Goal: Task Accomplishment & Management: Complete application form

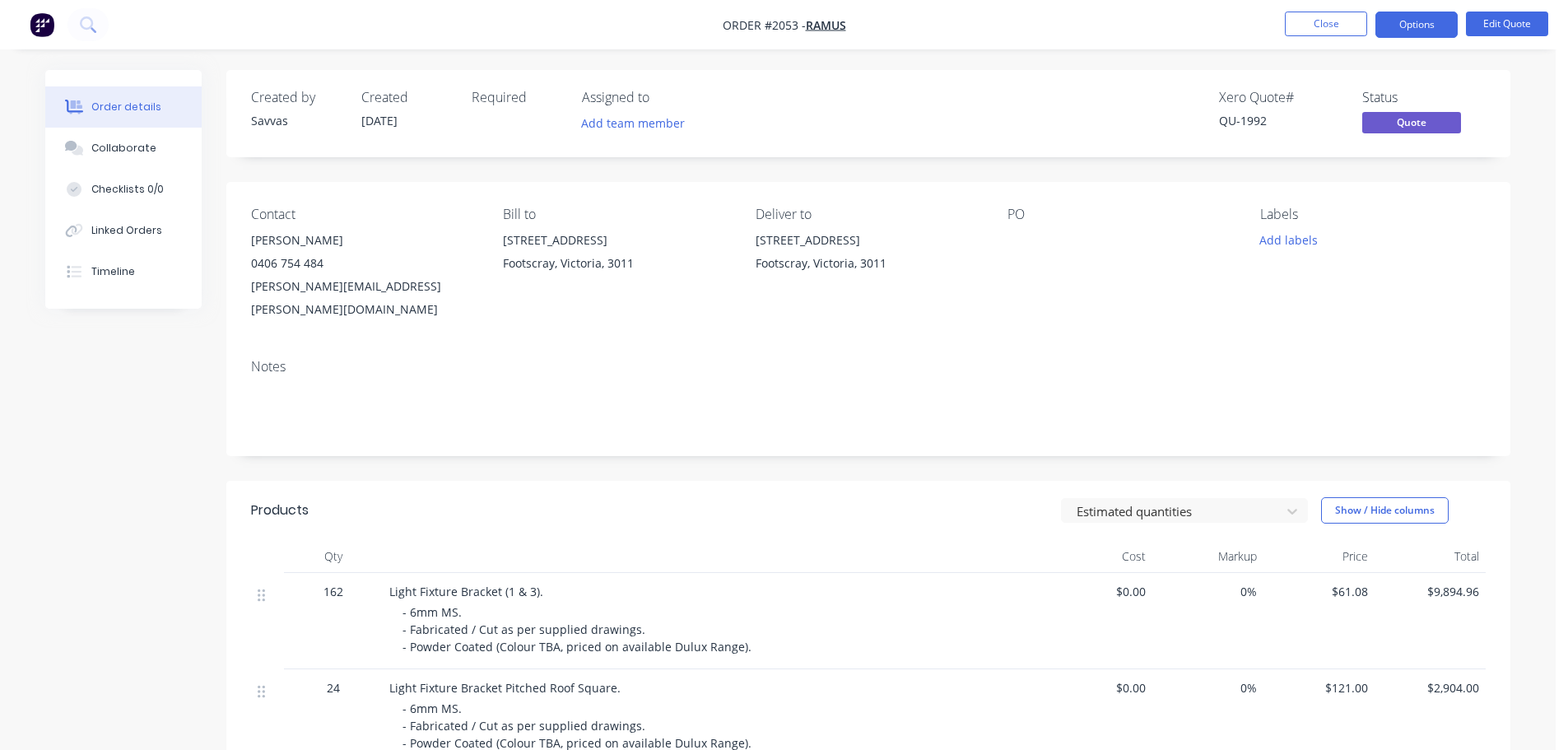
scroll to position [431, 0]
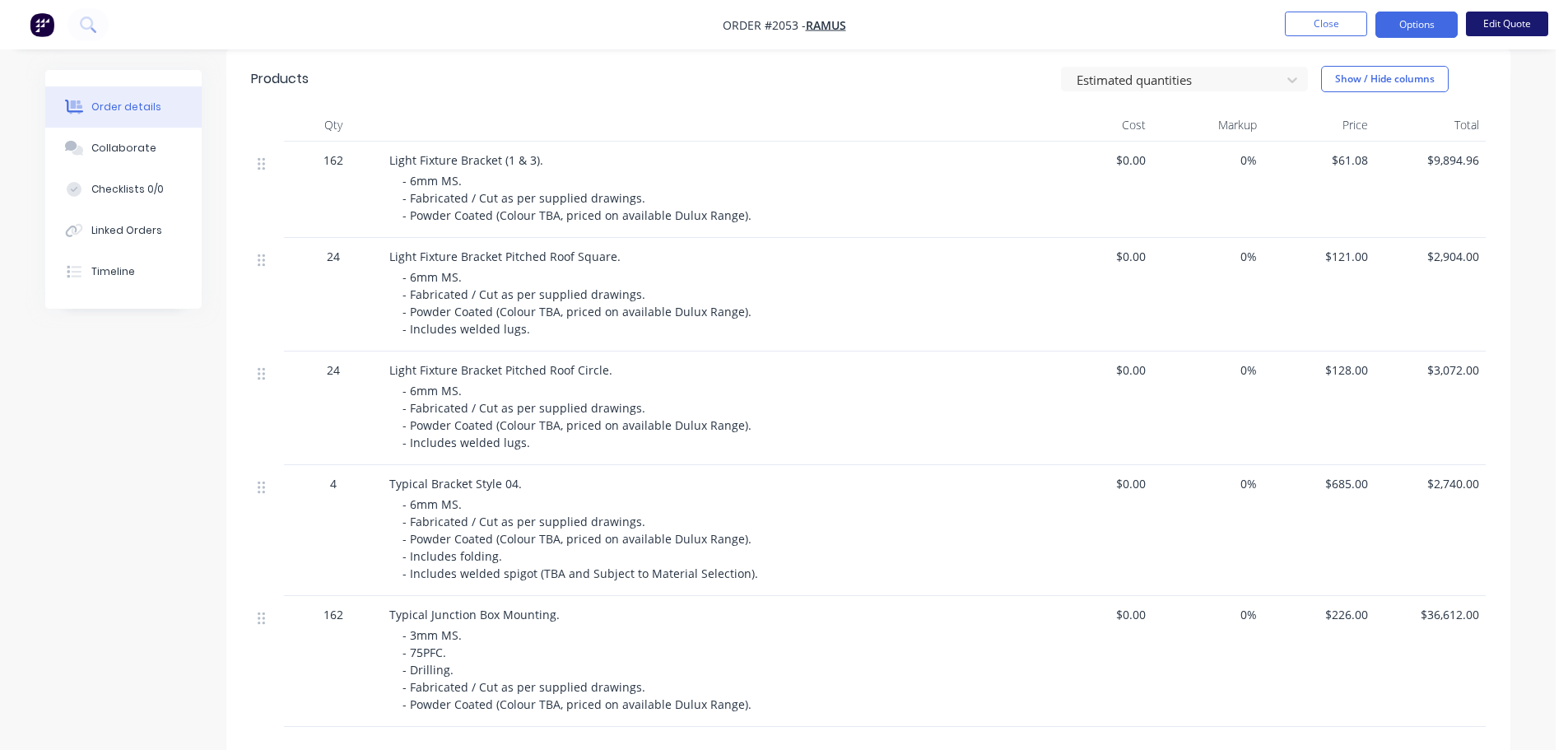
click at [1484, 15] on button "Edit Quote" at bounding box center [1507, 24] width 82 height 25
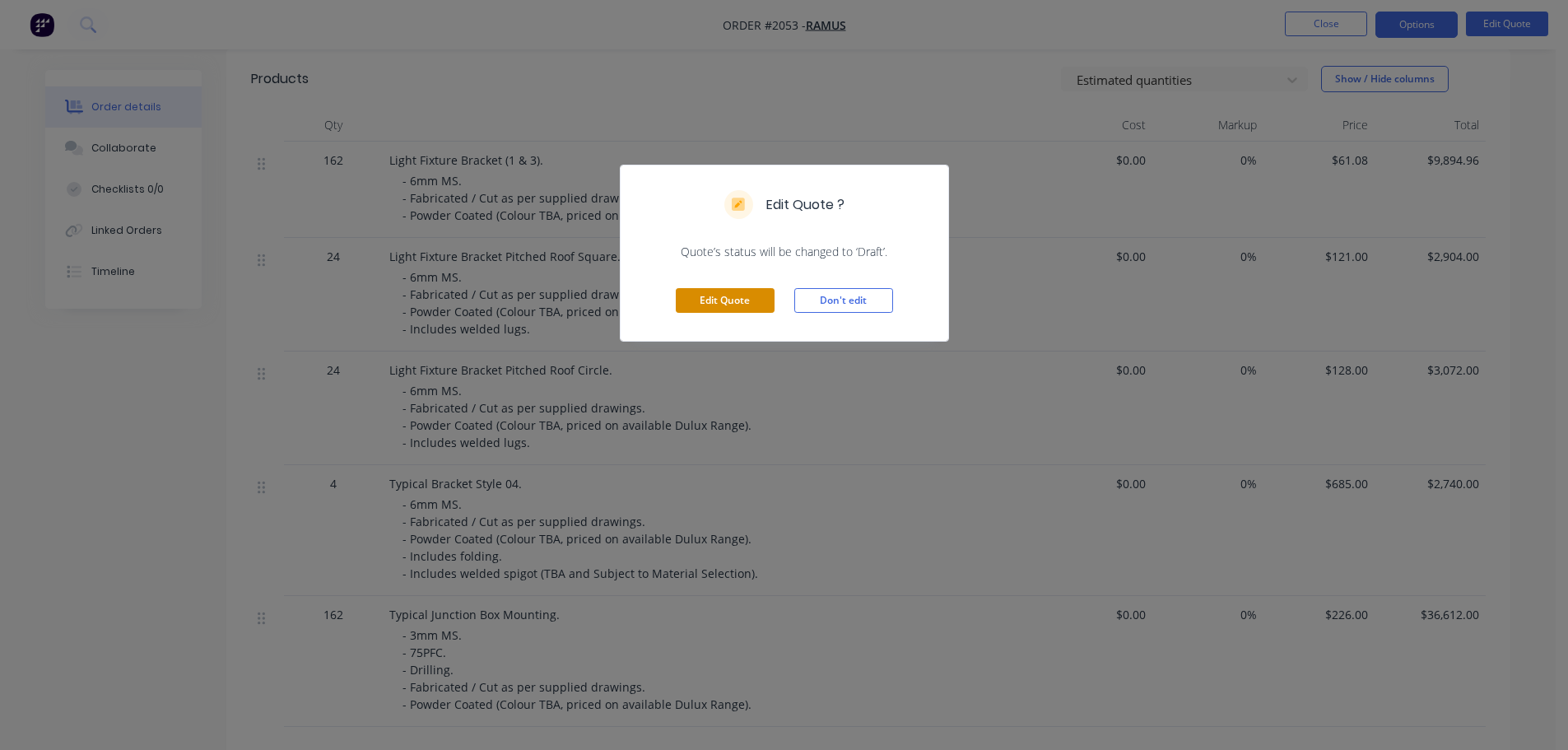
click at [745, 301] on button "Edit Quote" at bounding box center [725, 300] width 99 height 25
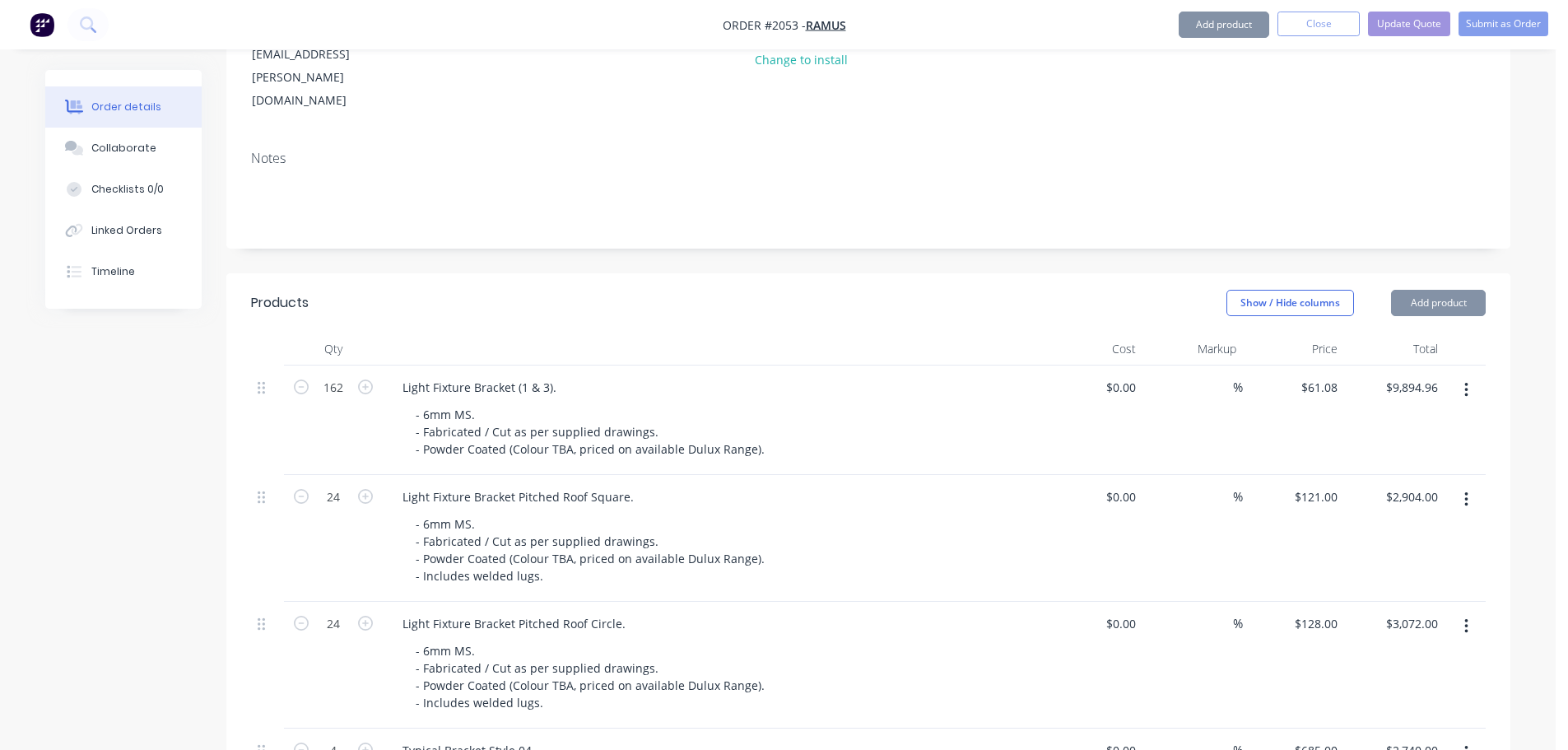
scroll to position [576, 0]
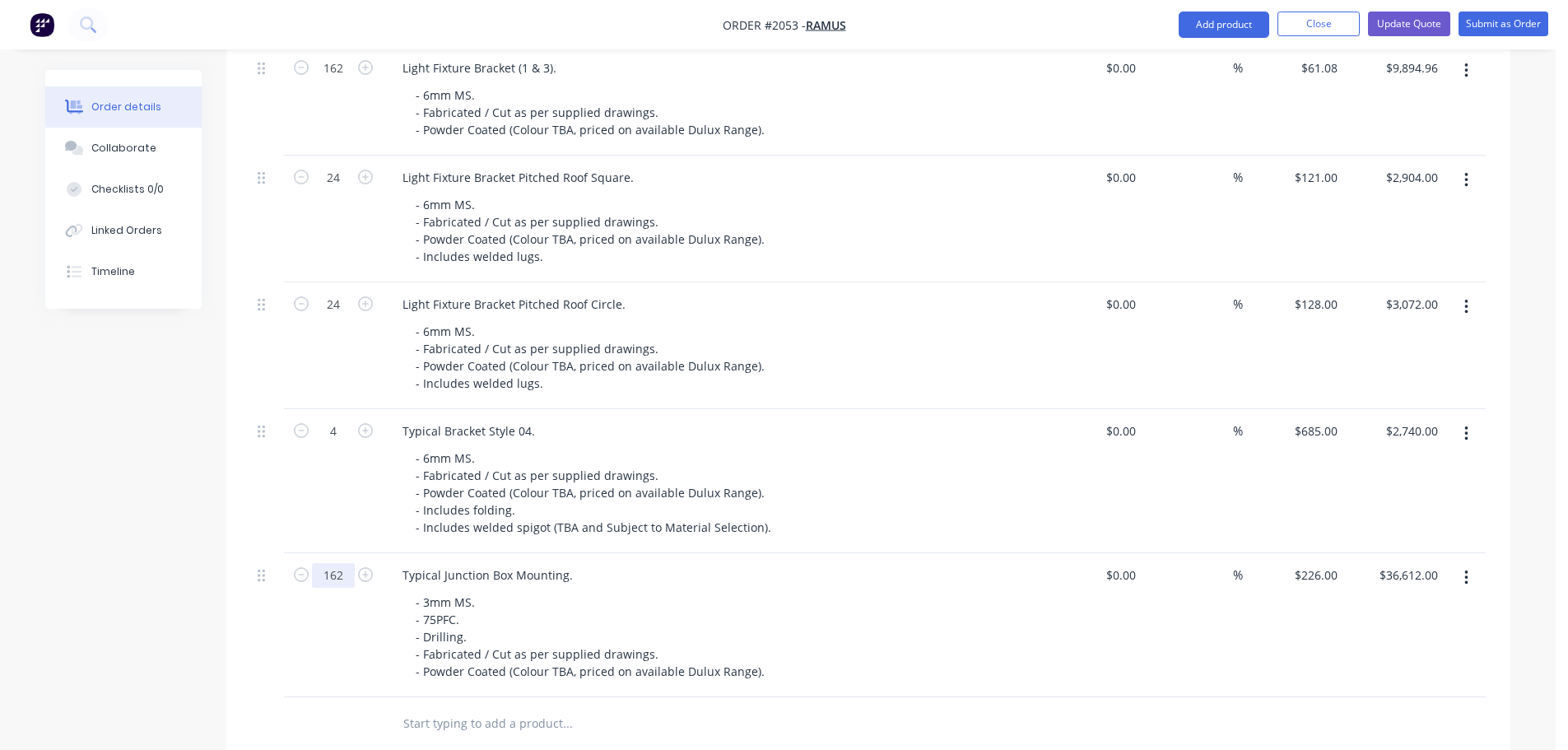
click at [345, 563] on input "162" at bounding box center [333, 575] width 43 height 25
type input "1"
type input "$226.00"
click at [686, 707] on input "text" at bounding box center [568, 723] width 330 height 33
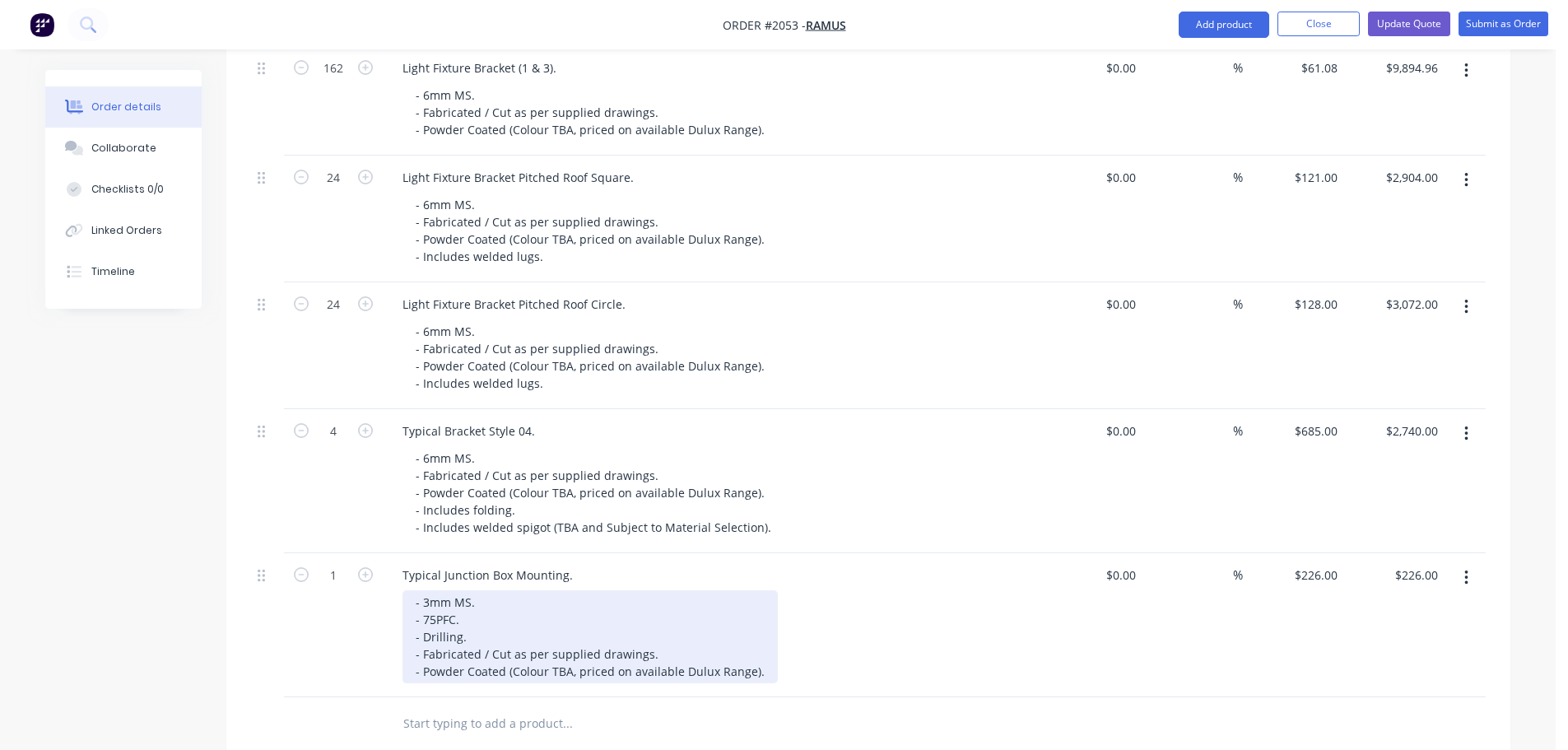
click at [762, 601] on div "- 3mm MS. - 75PFC. - Drilling. - Fabricated / Cut as per supplied drawings. - P…" at bounding box center [590, 637] width 375 height 93
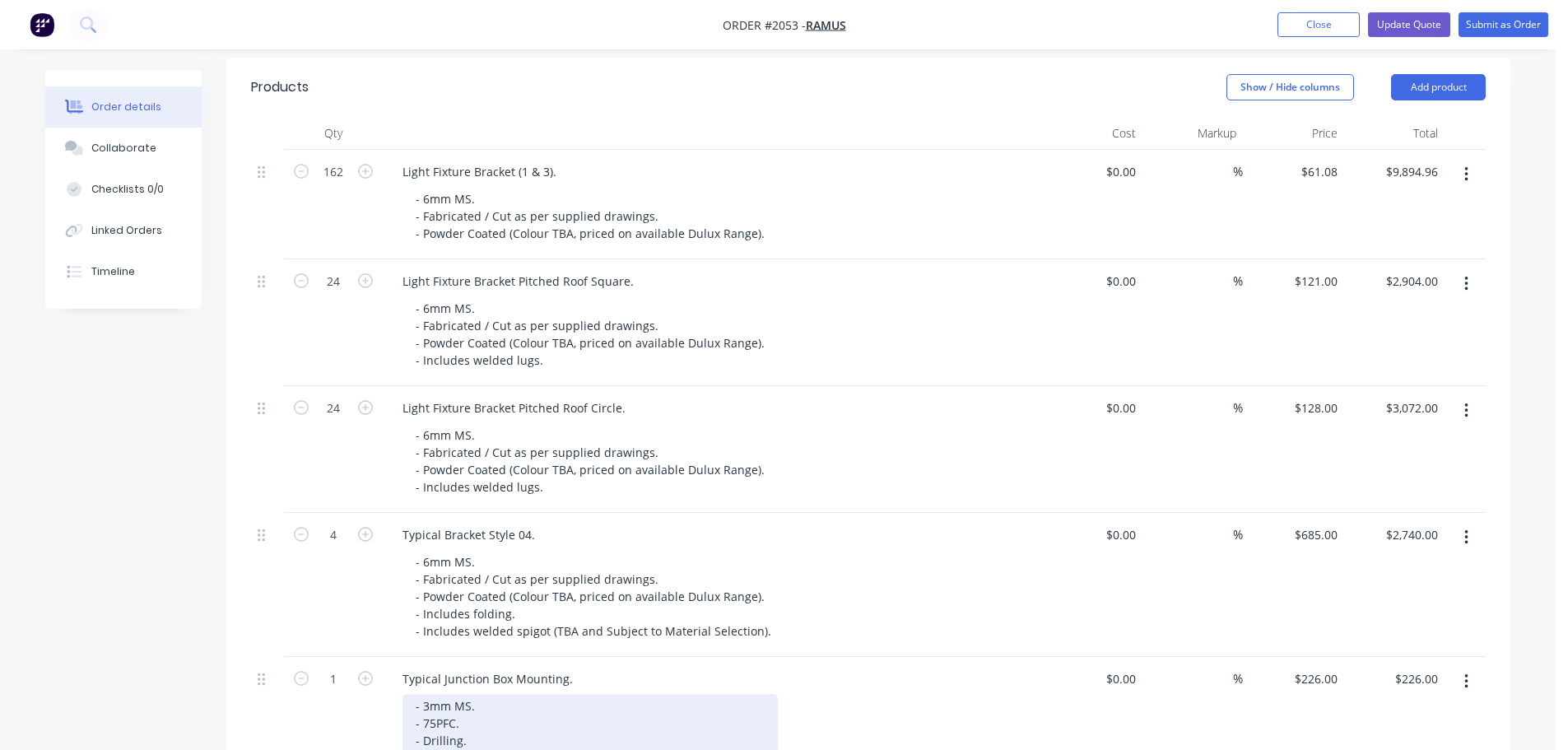
scroll to position [411, 0]
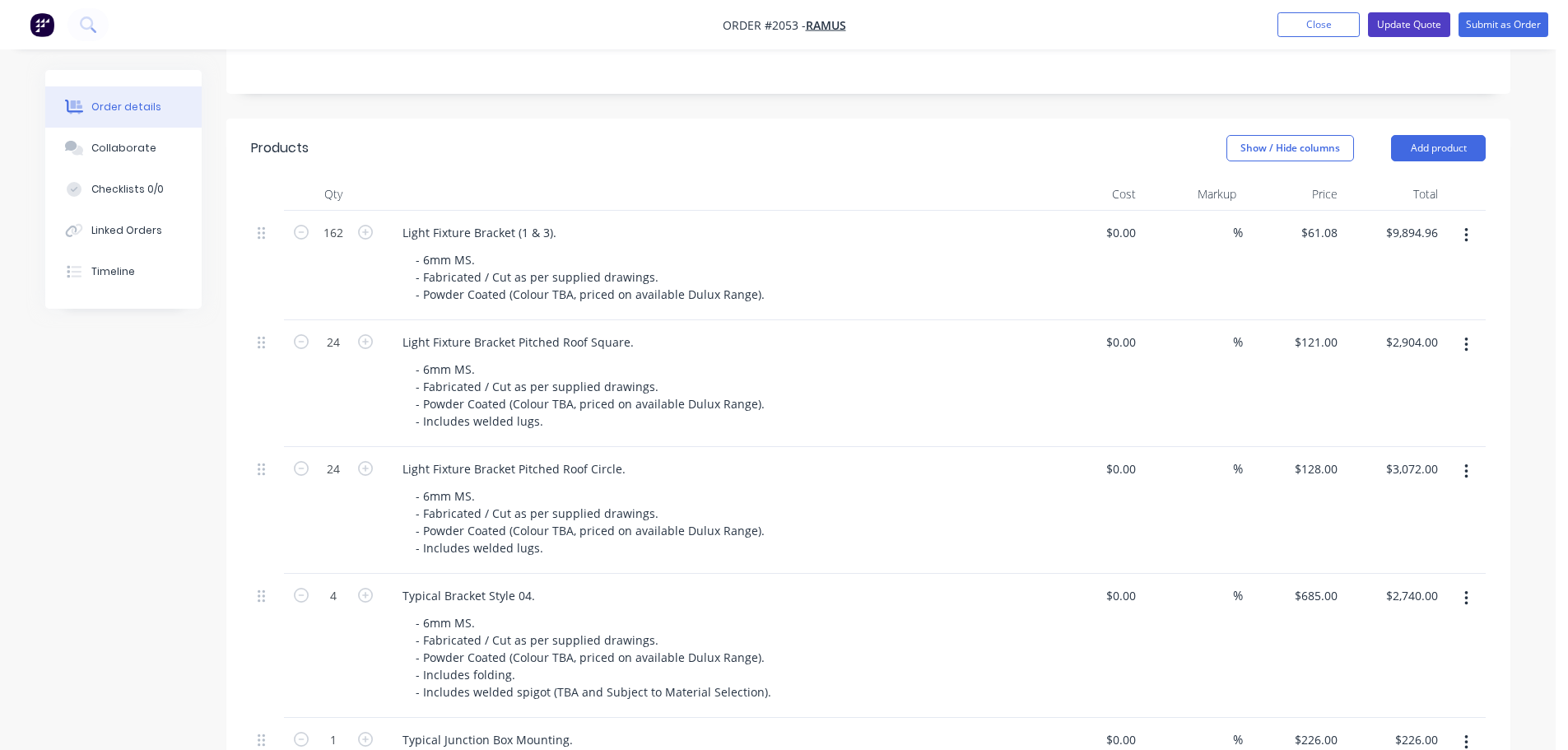
click at [1406, 37] on button "Update Quote" at bounding box center [1409, 24] width 82 height 25
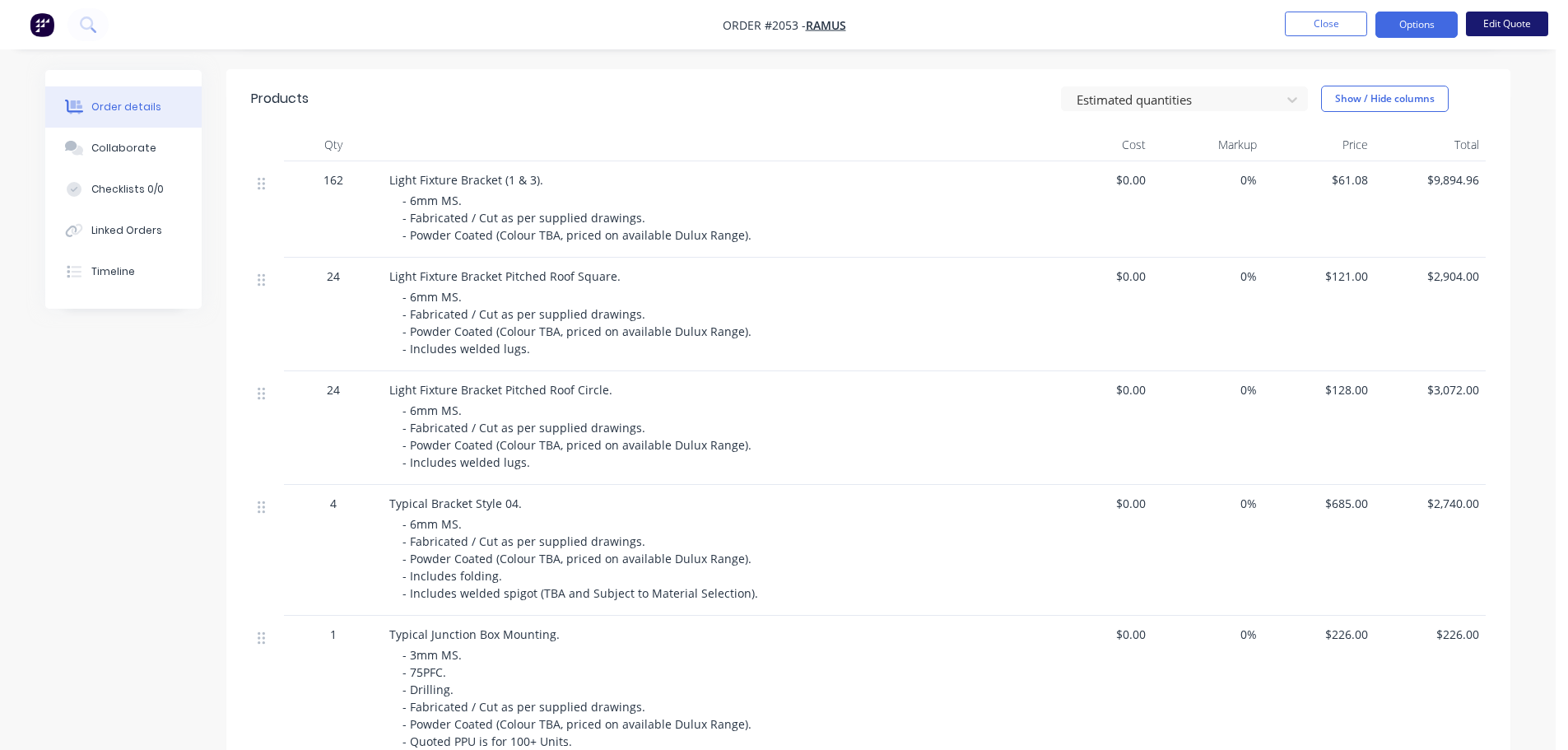
click at [1488, 18] on button "Edit Quote" at bounding box center [1507, 24] width 82 height 25
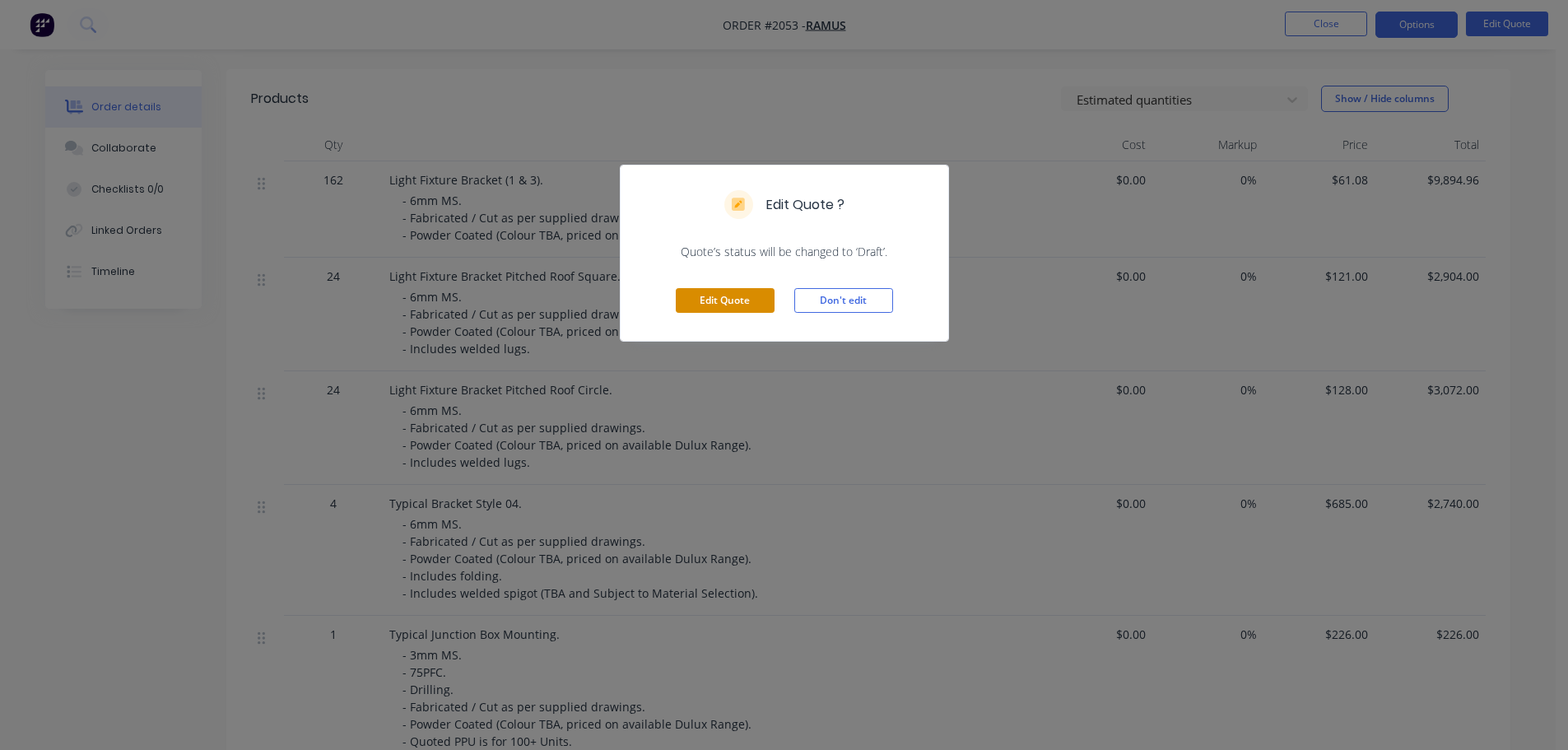
click at [727, 302] on button "Edit Quote" at bounding box center [725, 300] width 99 height 25
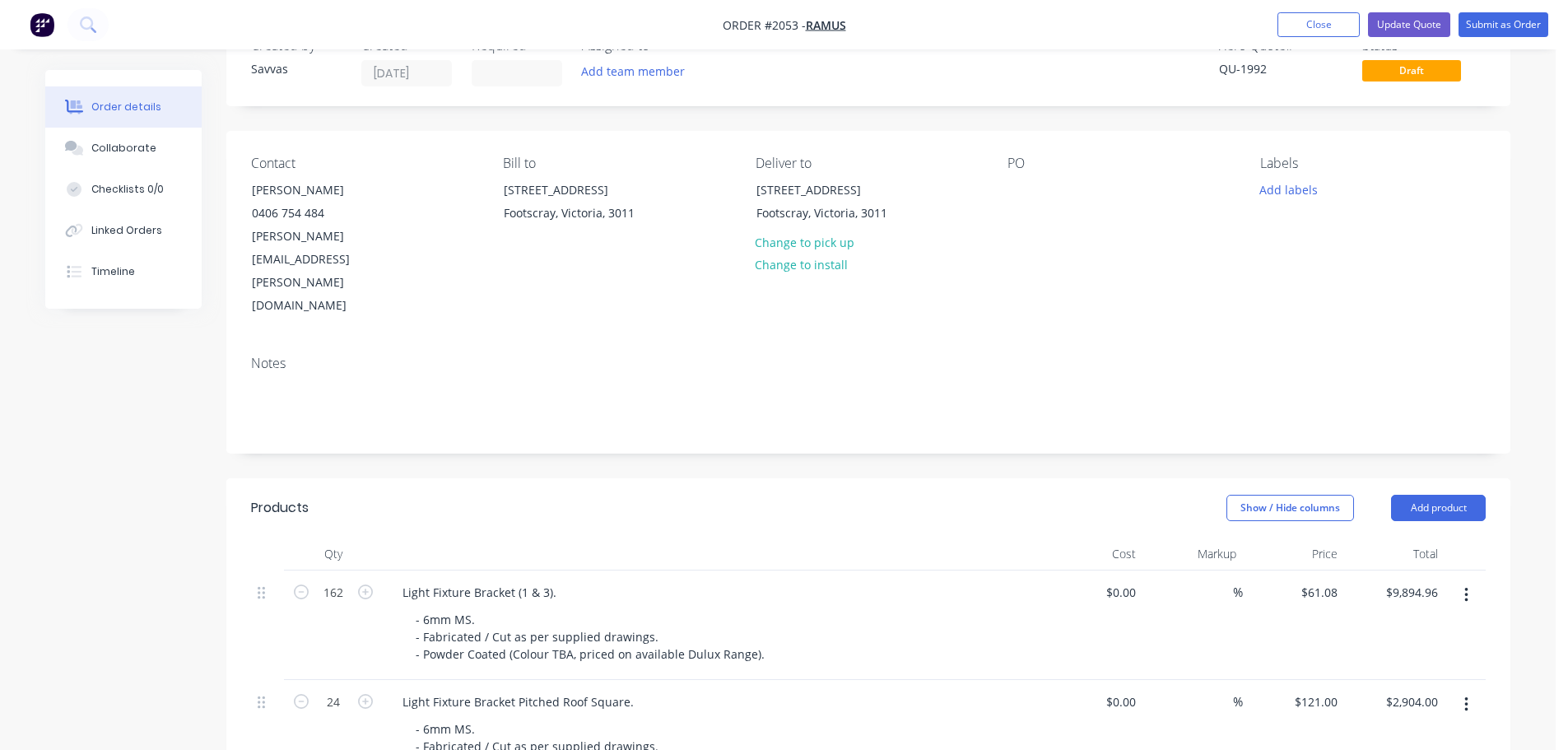
scroll to position [247, 0]
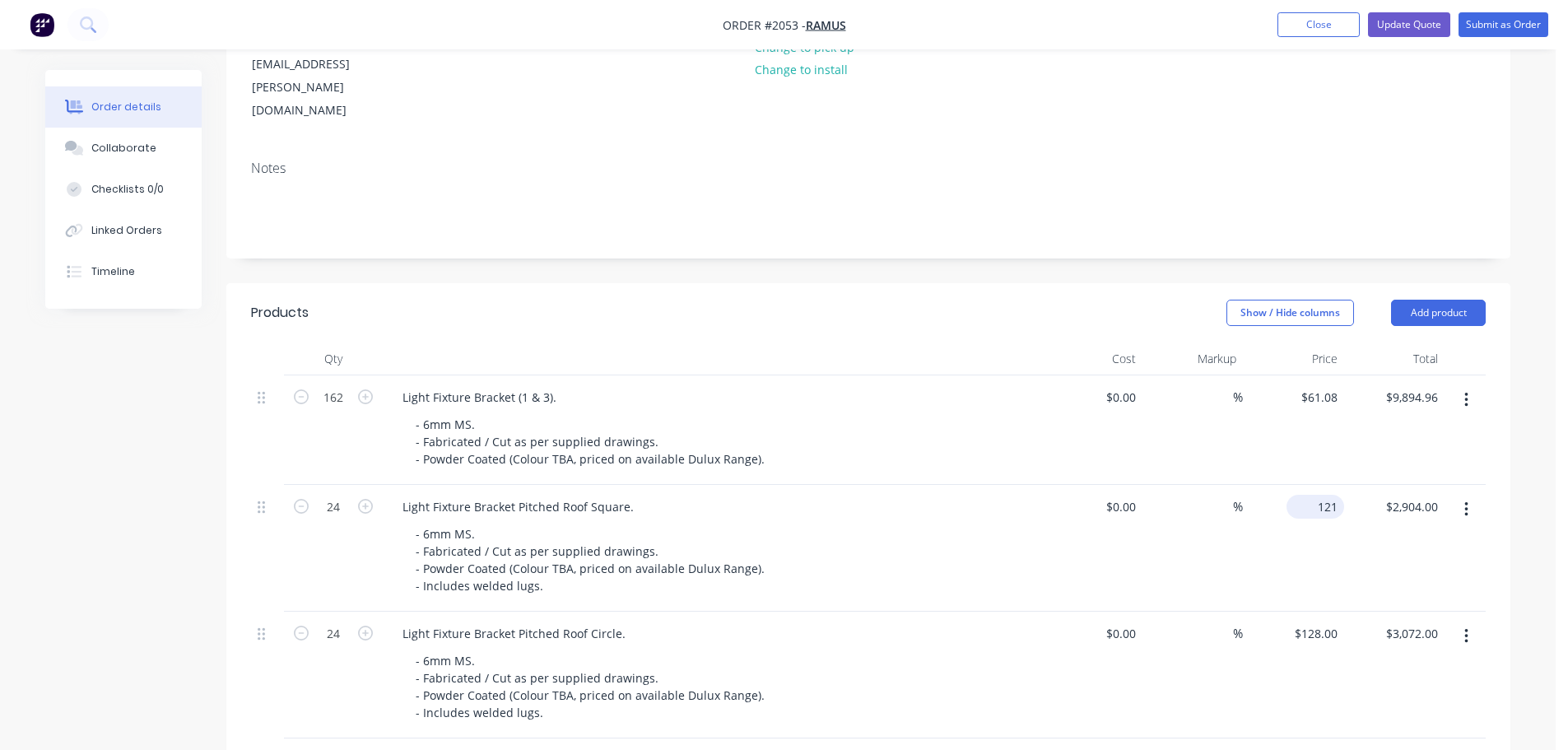
click at [1315, 495] on div "121 $121.00" at bounding box center [1318, 506] width 51 height 24
type input "$125.00"
type input "$3,000.00"
click at [1327, 622] on input "128" at bounding box center [1318, 634] width 51 height 24
click at [1099, 522] on div "$0.00 $0.00" at bounding box center [1091, 548] width 102 height 126
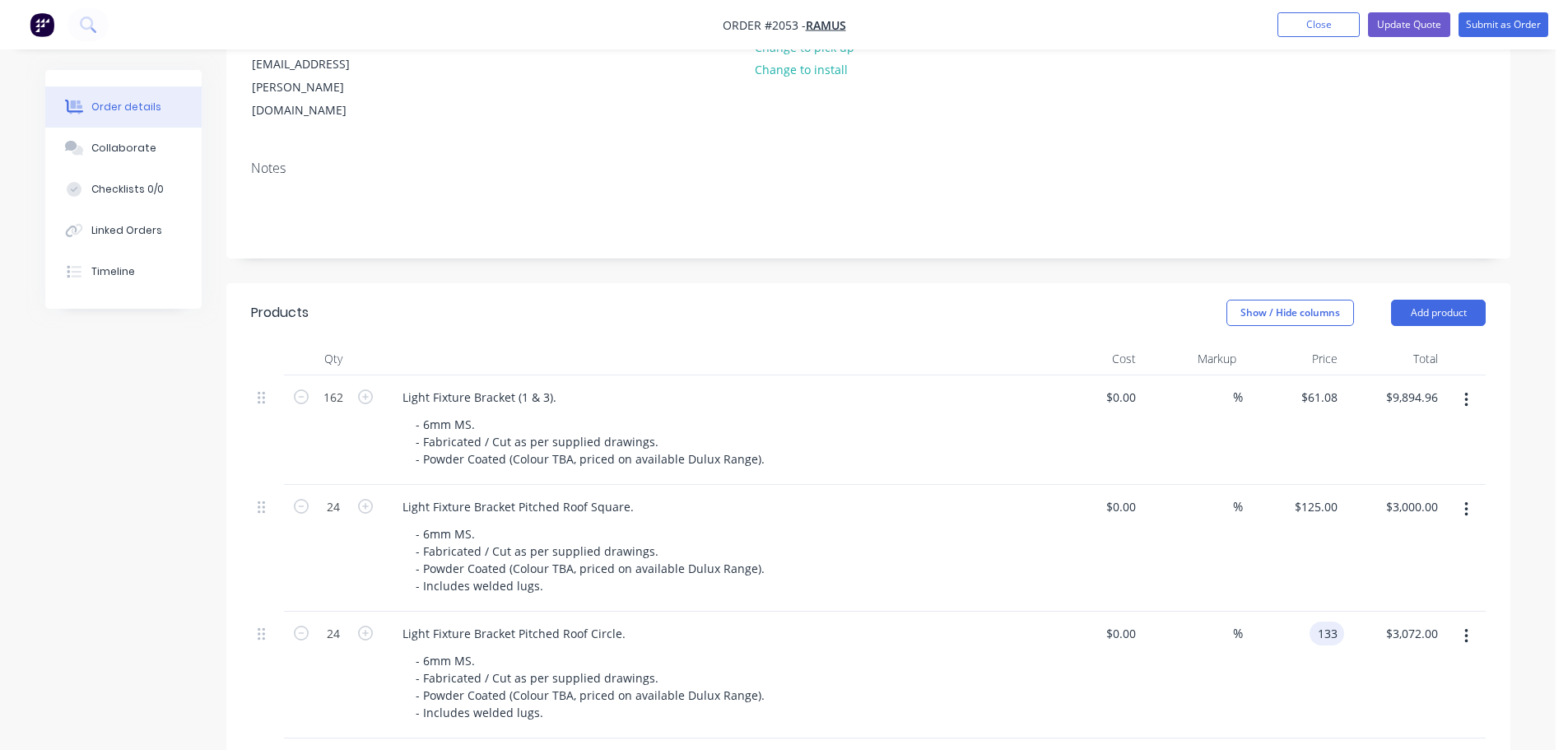
type input "$133.00"
type input "$3,192.00"
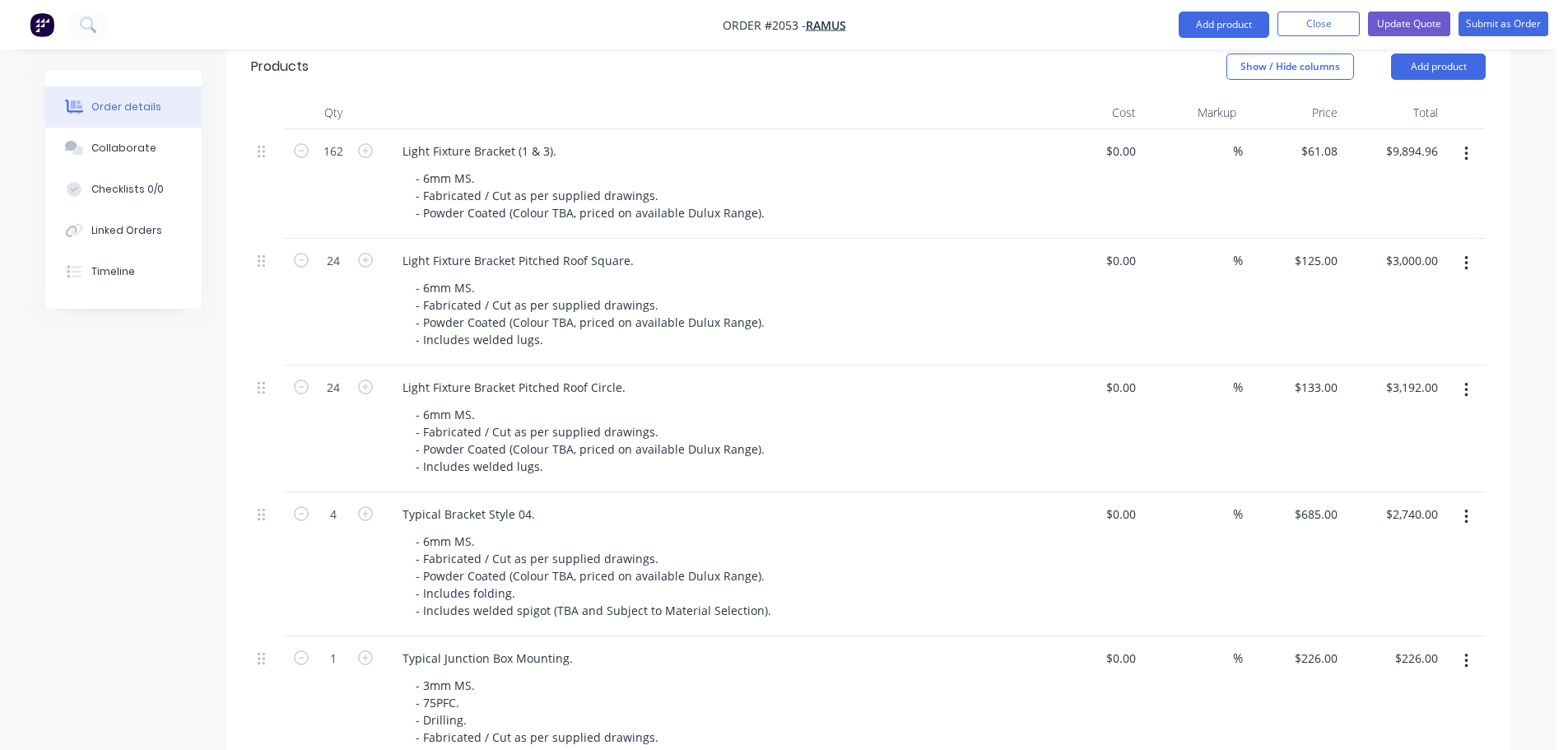
scroll to position [494, 0]
click at [1422, 33] on button "Update Quote" at bounding box center [1409, 24] width 82 height 25
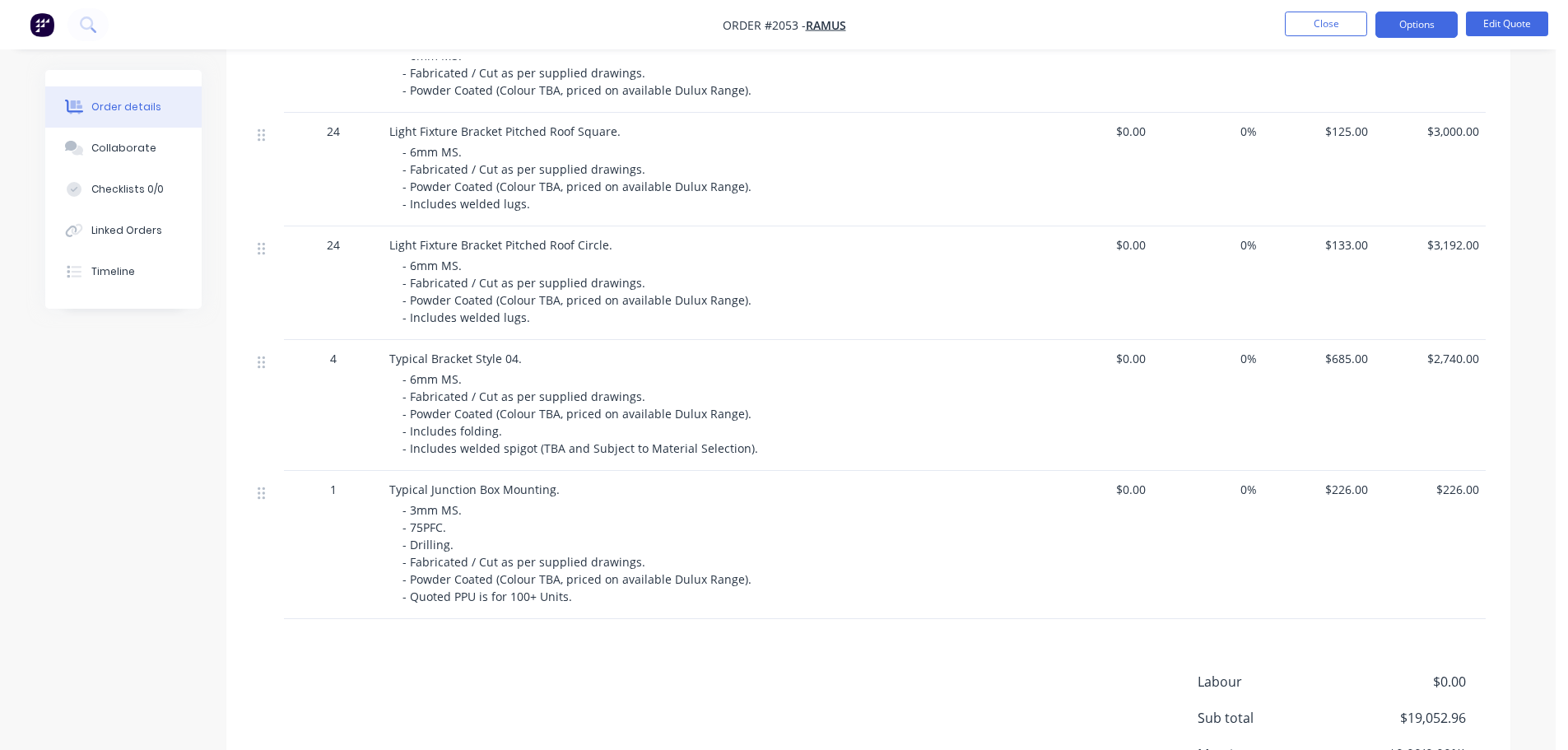
scroll to position [658, 0]
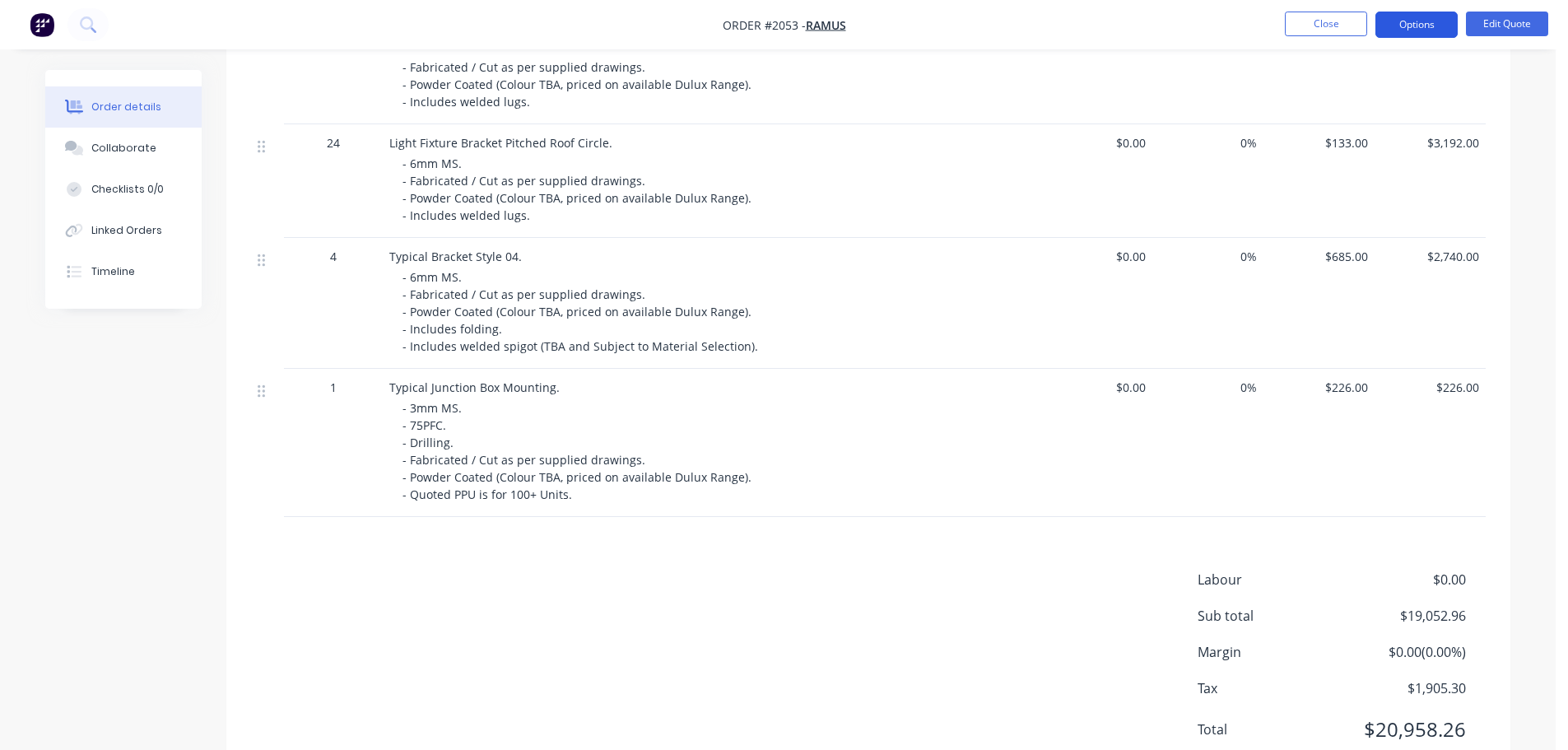
click at [1408, 28] on button "Options" at bounding box center [1416, 25] width 82 height 27
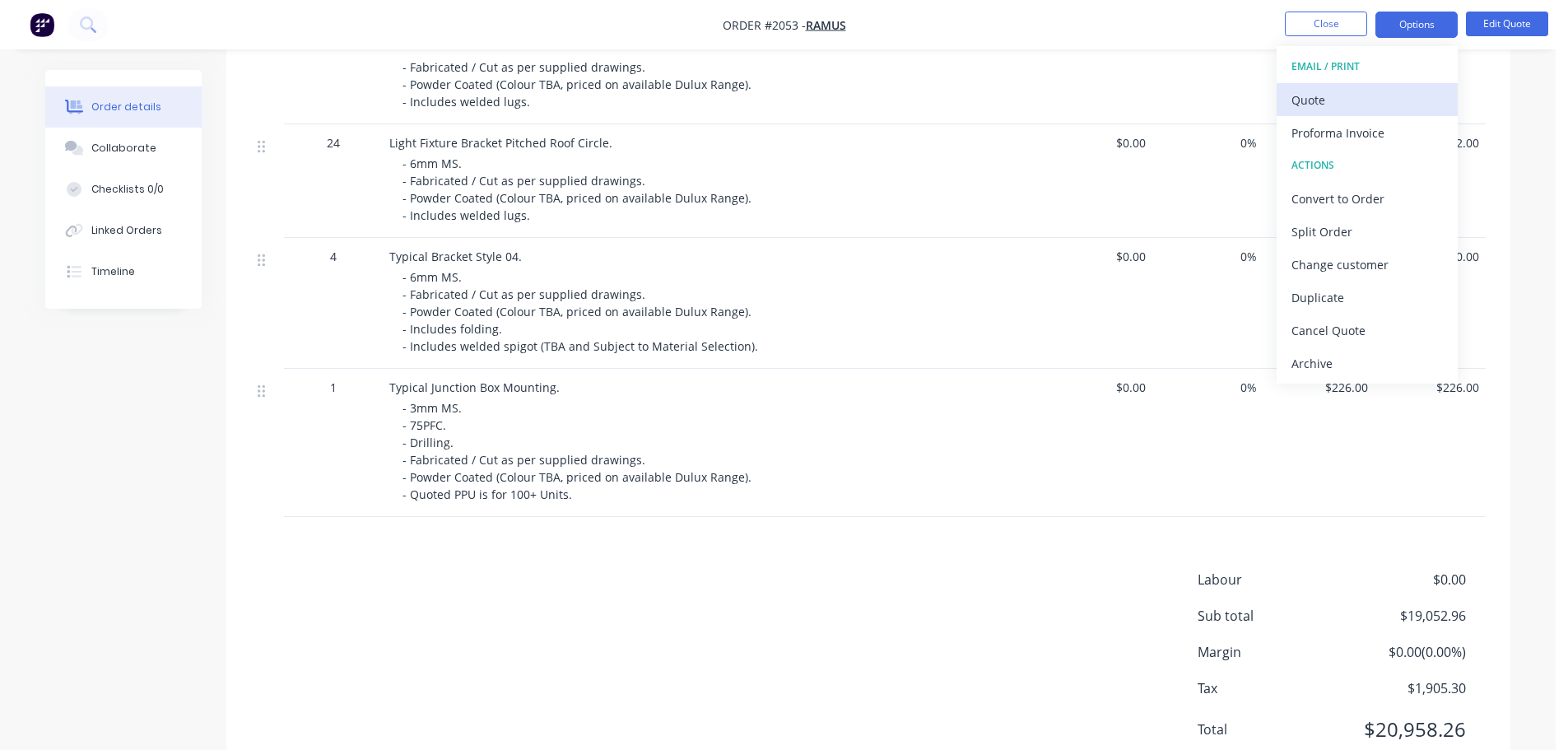
click at [1352, 111] on div "Quote" at bounding box center [1366, 100] width 151 height 24
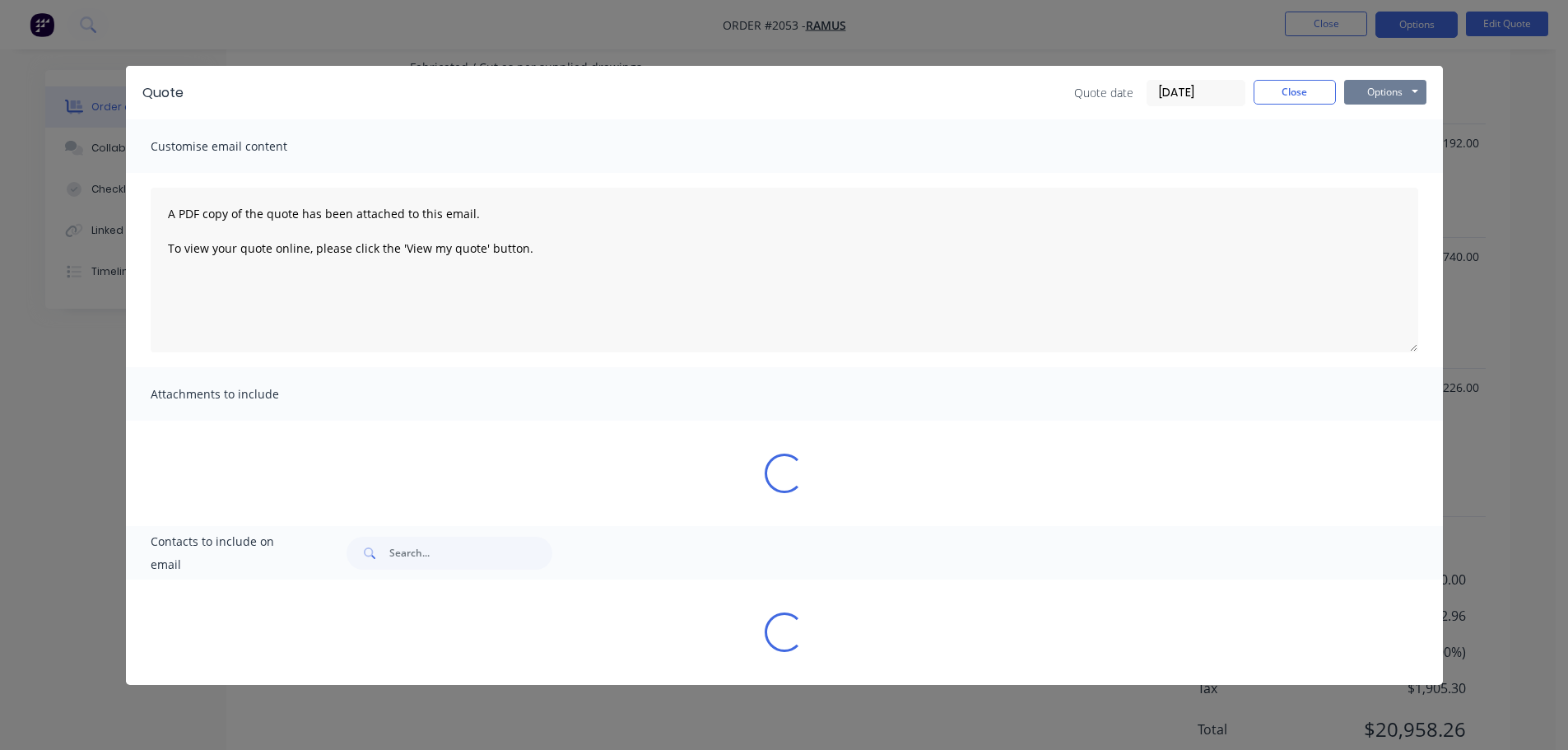
click at [1367, 96] on button "Options" at bounding box center [1385, 92] width 82 height 25
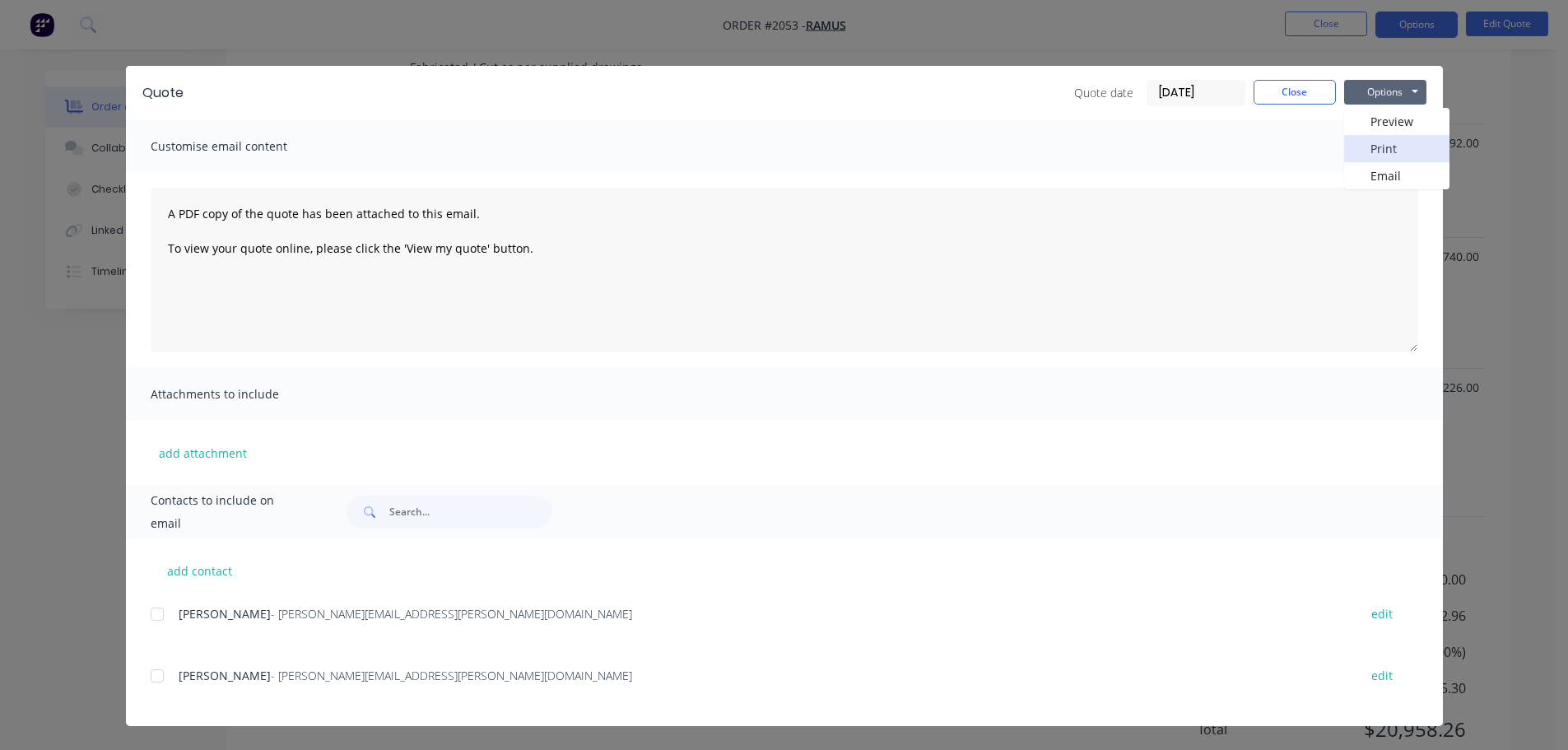
click at [1363, 148] on button "Print" at bounding box center [1396, 148] width 105 height 27
click at [1288, 83] on button "Close" at bounding box center [1294, 92] width 82 height 25
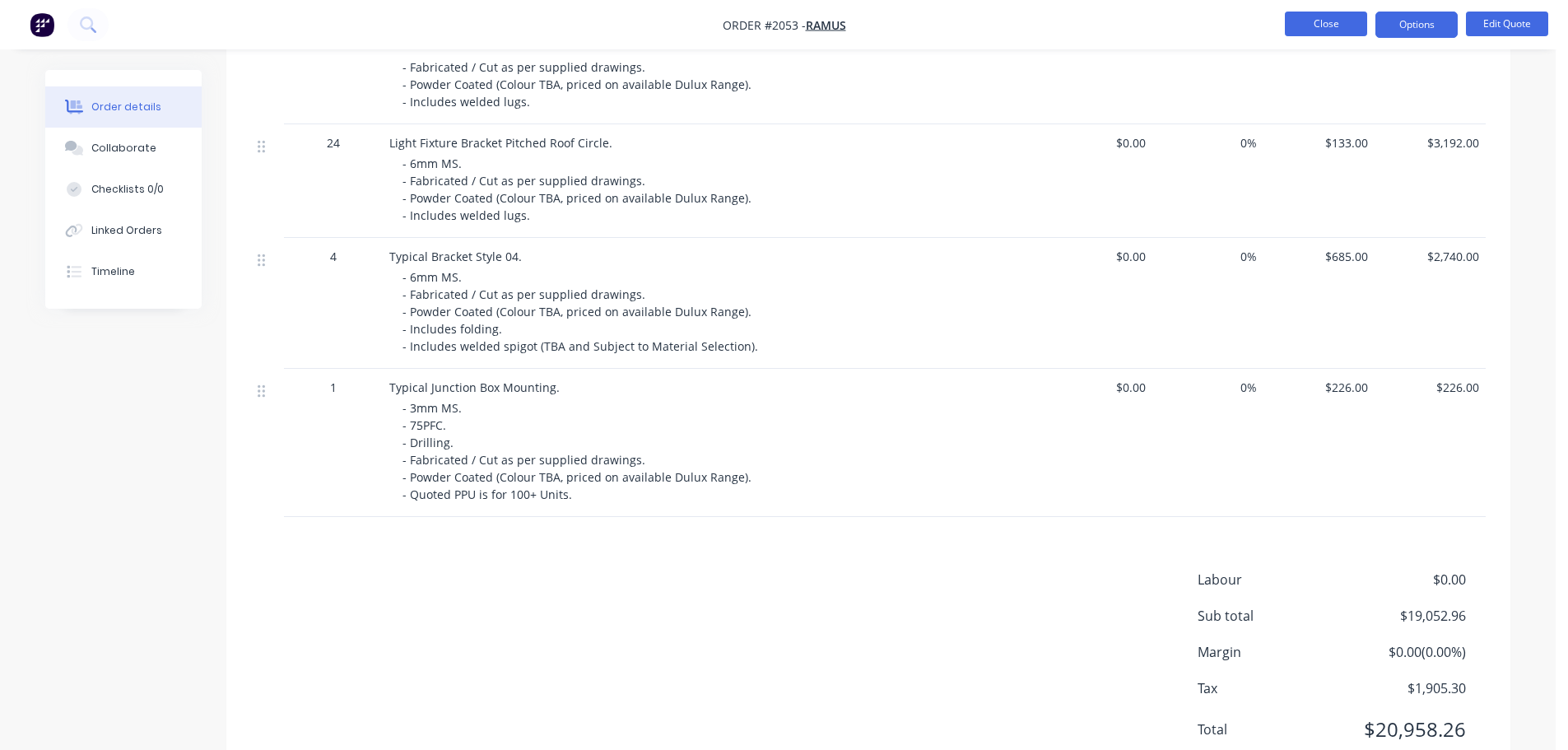
click at [1324, 28] on button "Close" at bounding box center [1325, 24] width 82 height 25
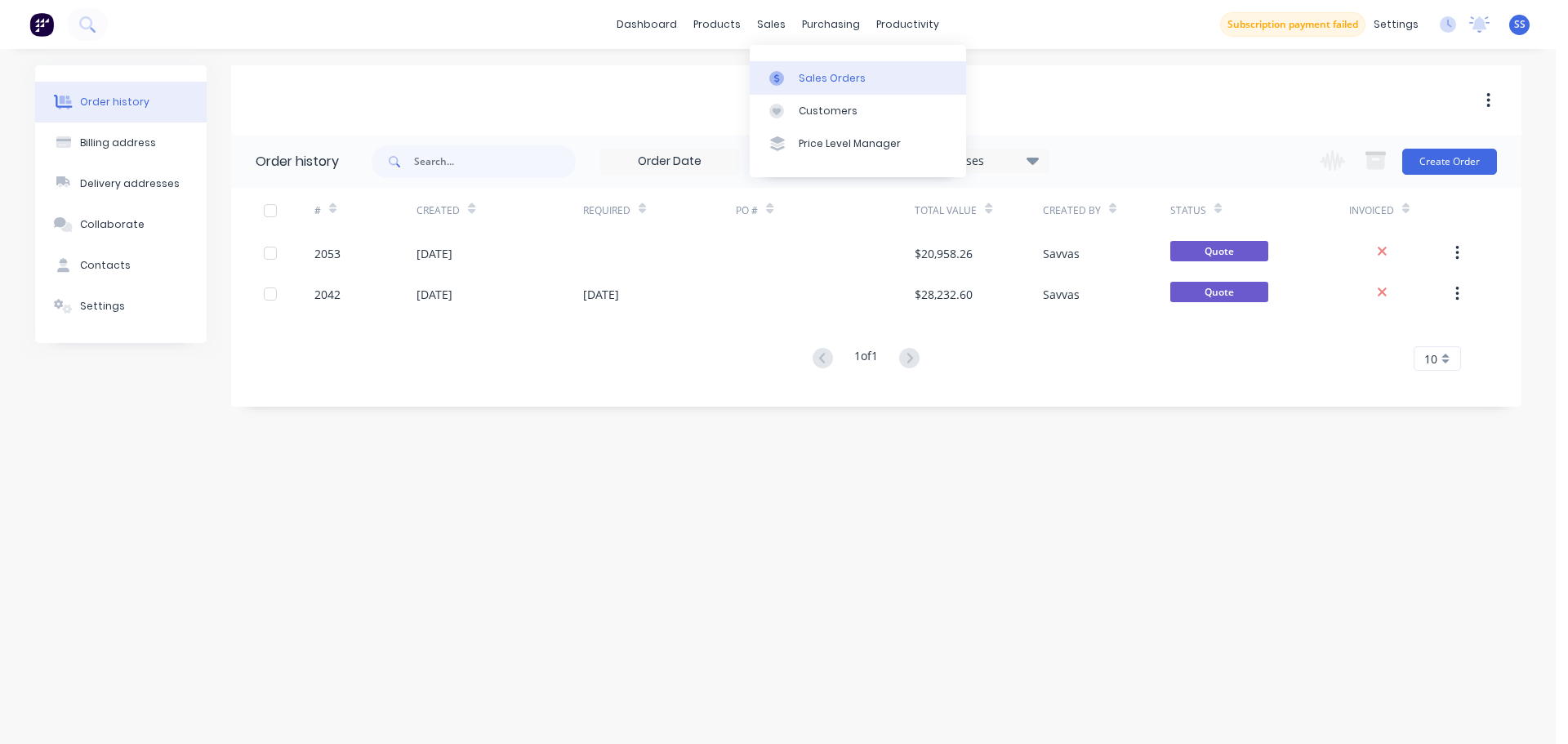
click at [796, 78] on link "Sales Orders" at bounding box center [858, 77] width 216 height 33
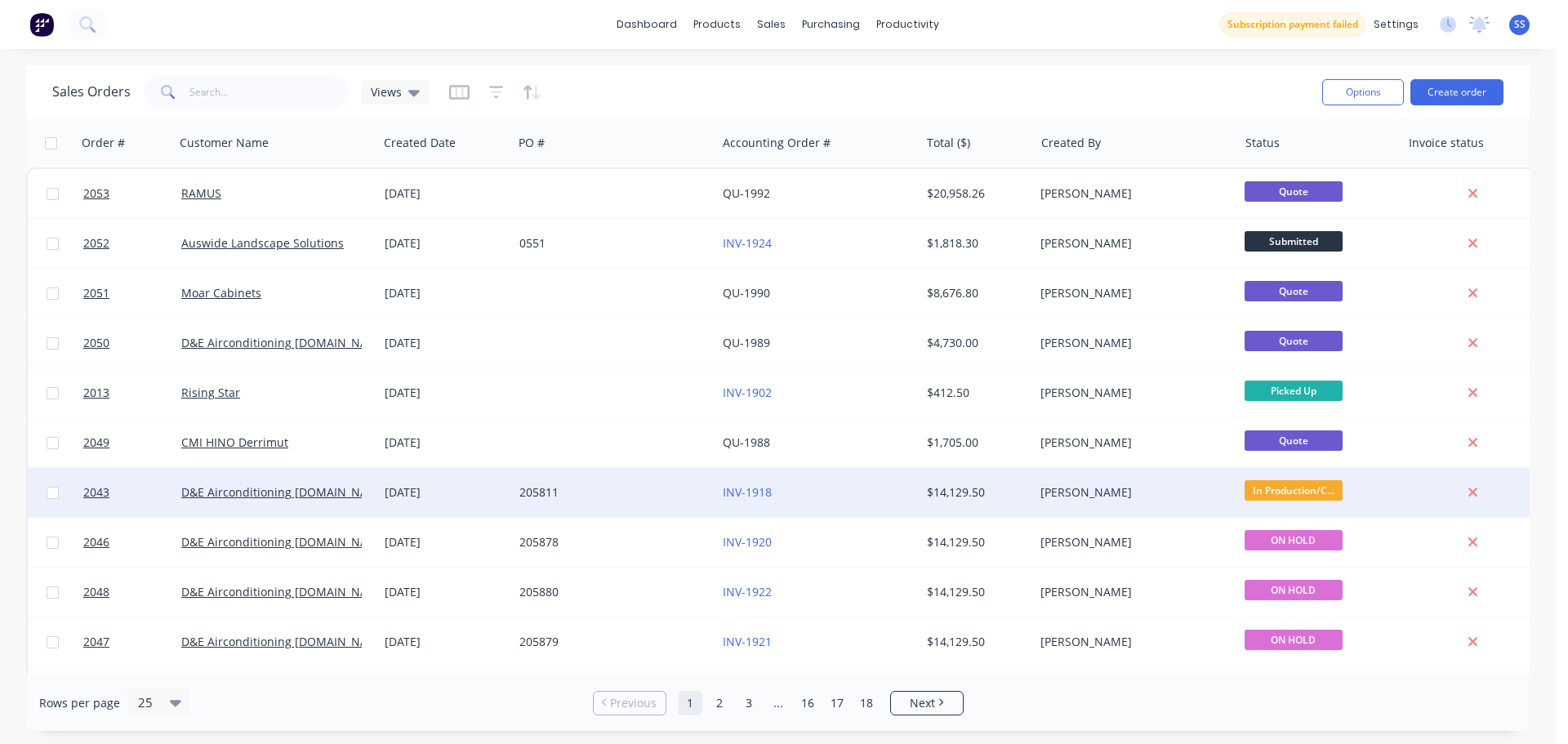
click at [657, 500] on div "205811" at bounding box center [610, 492] width 182 height 16
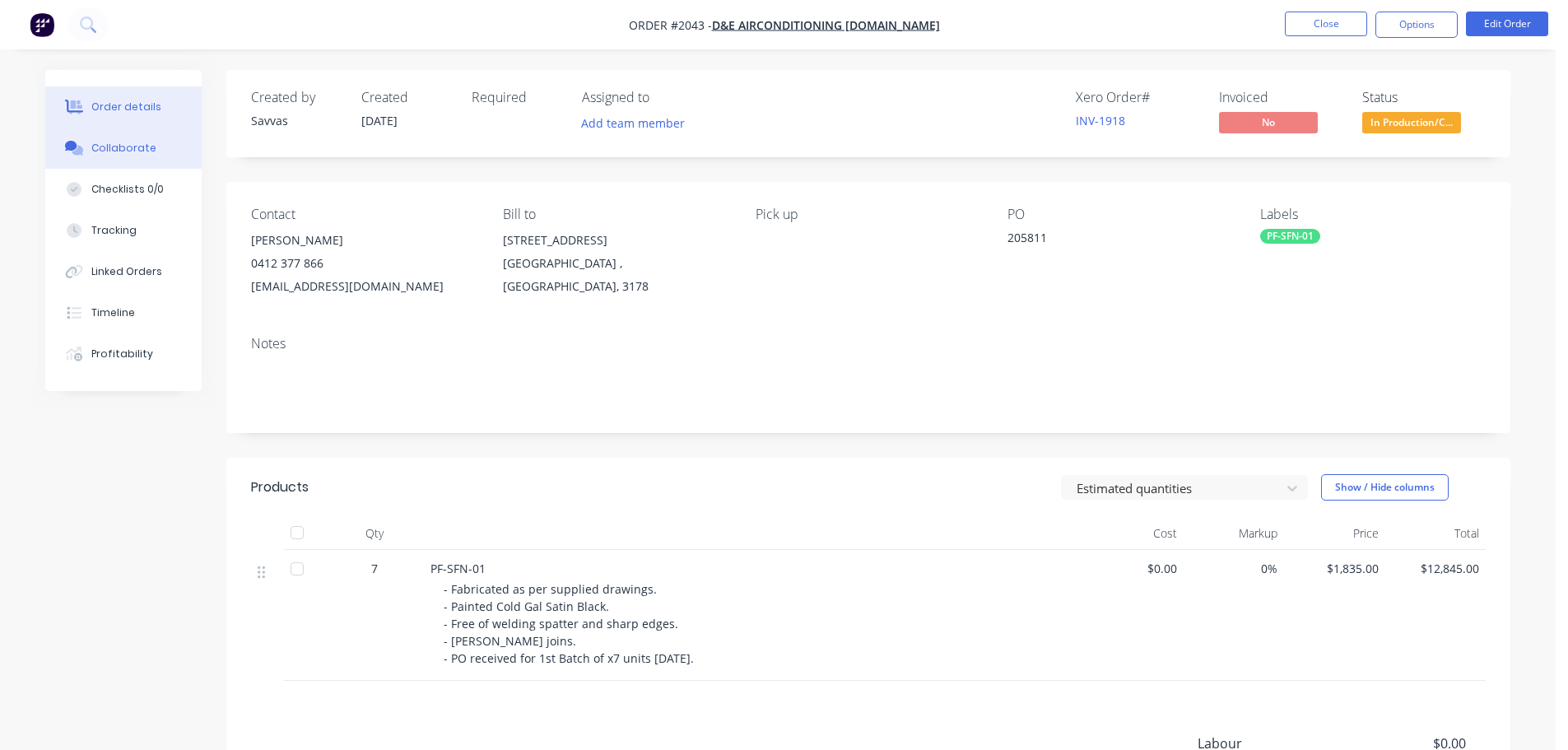
click at [80, 166] on button "Collaborate" at bounding box center [123, 147] width 157 height 41
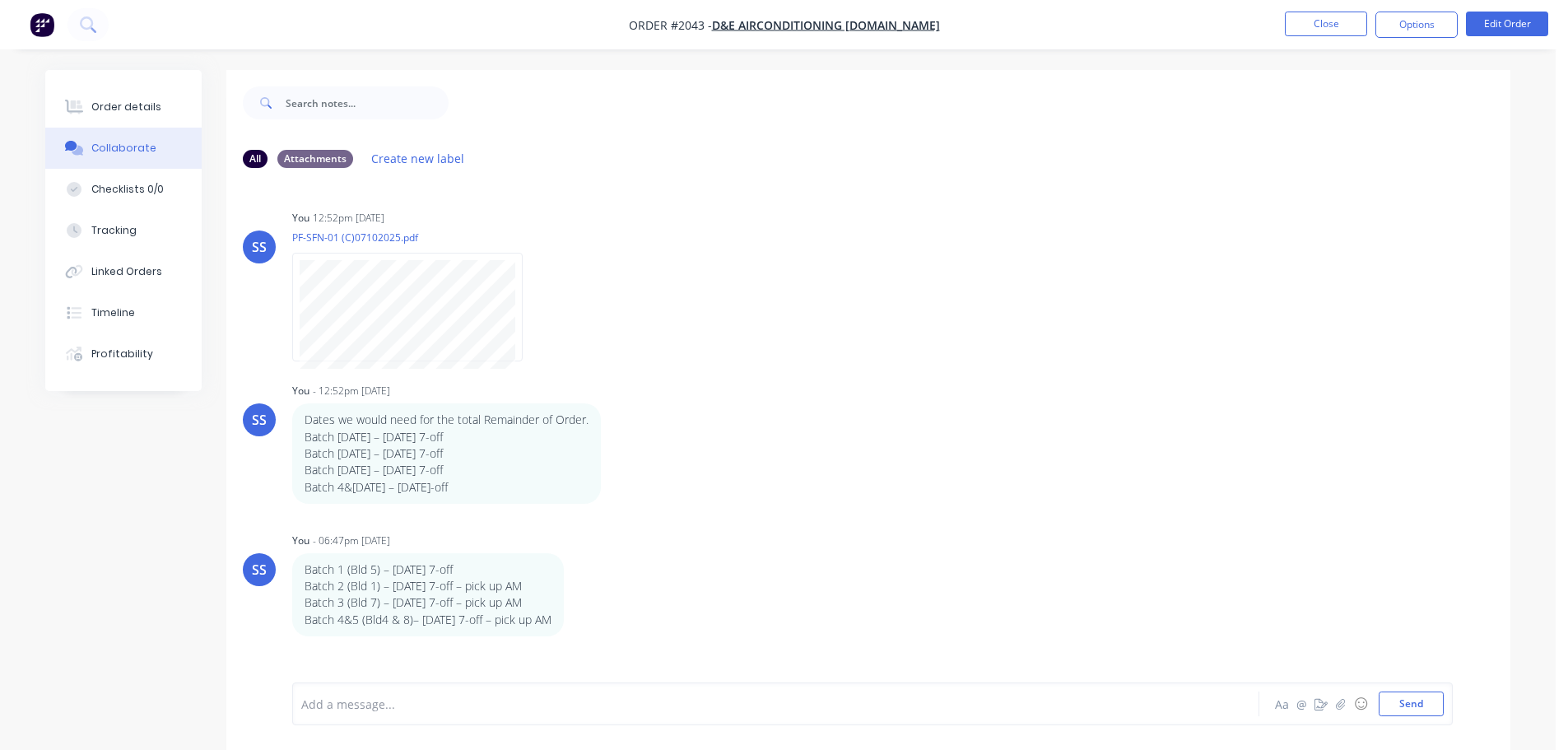
click at [445, 690] on div "Add a message... Aa @ ☺ Send" at bounding box center [872, 703] width 1161 height 43
click at [438, 710] on div at bounding box center [730, 704] width 856 height 17
click at [1351, 6] on nav "Order #2043 - D&E Airconditioning [DOMAIN_NAME] Close Options Edit Order" at bounding box center [784, 25] width 1568 height 49
click at [1348, 6] on nav "Order #2043 - D&E Airconditioning [DOMAIN_NAME] Close Options Edit Order" at bounding box center [784, 25] width 1568 height 49
click at [1299, 19] on button "Close" at bounding box center [1325, 24] width 82 height 25
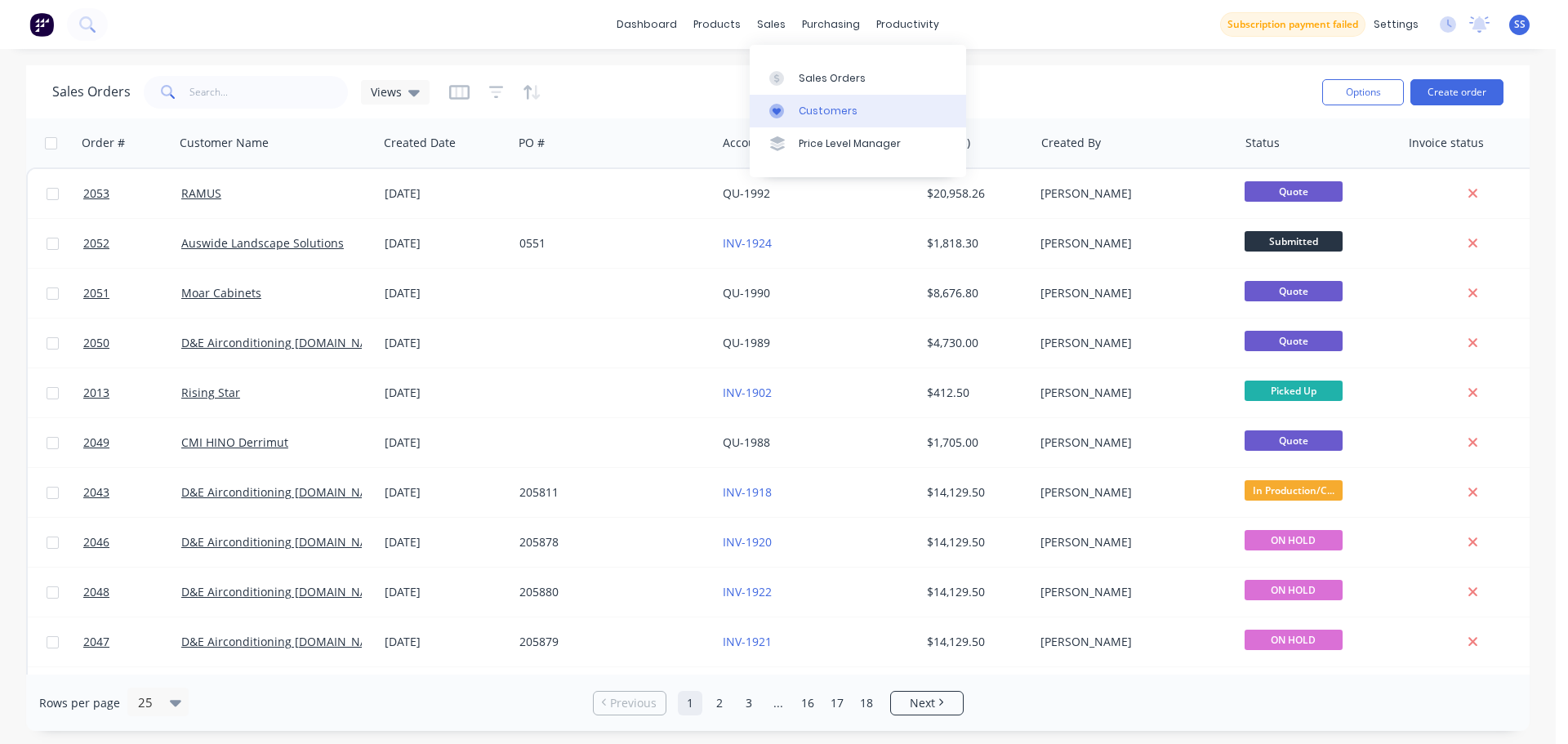
click at [794, 103] on link "Customers" at bounding box center [858, 111] width 216 height 33
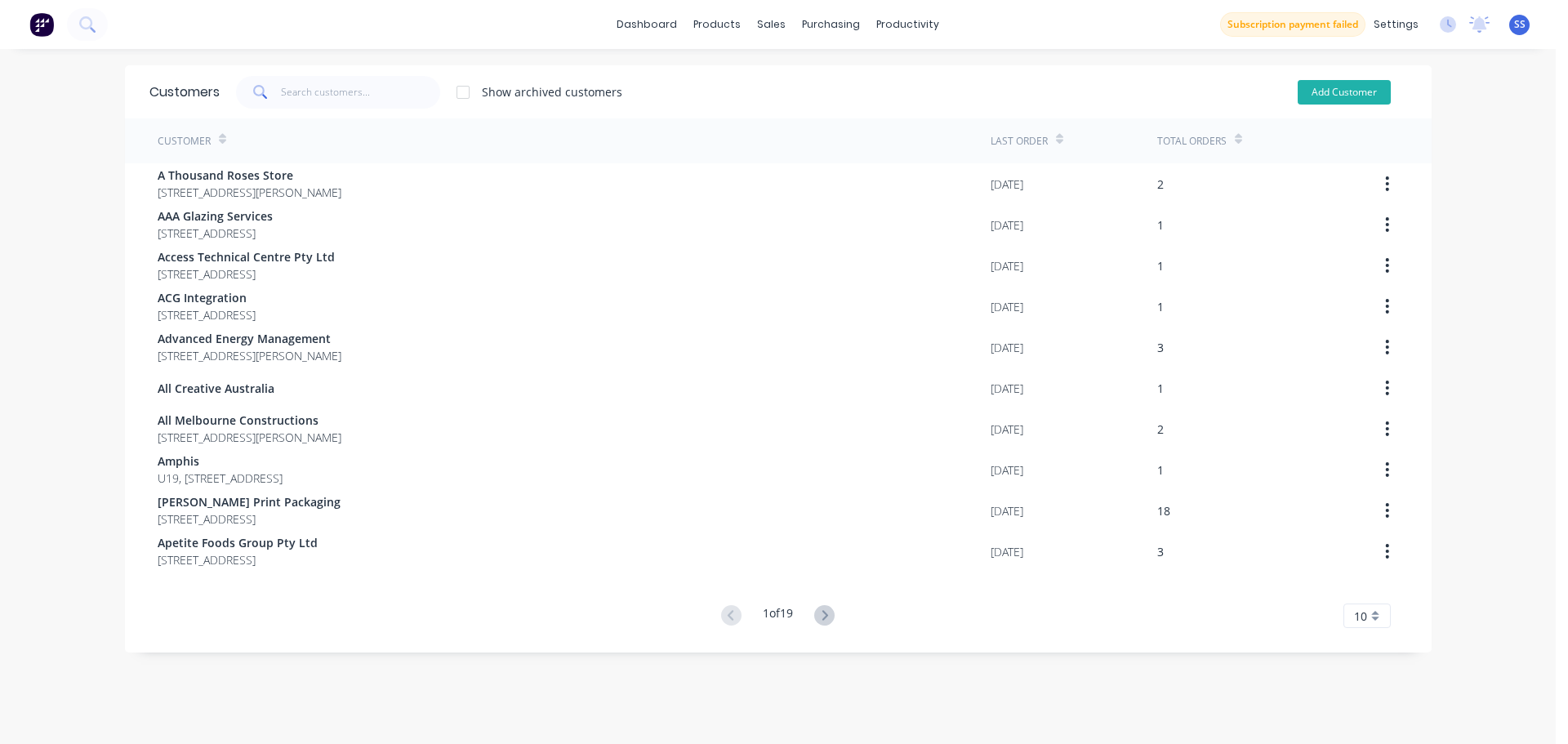
click at [1360, 84] on button "Add Customer" at bounding box center [1344, 92] width 93 height 25
select select "AU"
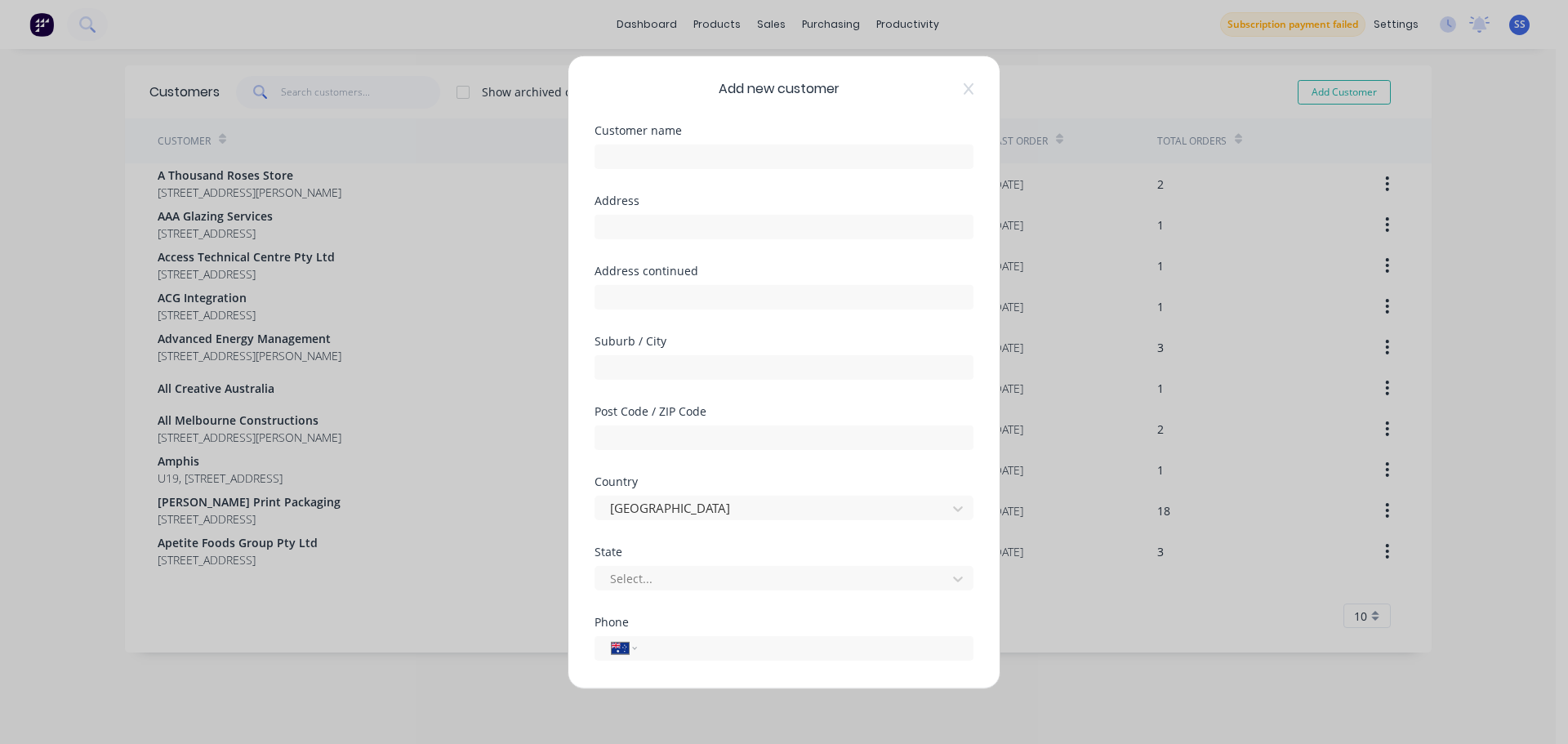
click at [675, 171] on div "Customer name" at bounding box center [783, 159] width 379 height 70
click at [677, 164] on input "text" at bounding box center [783, 155] width 379 height 25
type input "o"
type input "Optimal Power"
click at [783, 233] on input "text" at bounding box center [783, 226] width 379 height 25
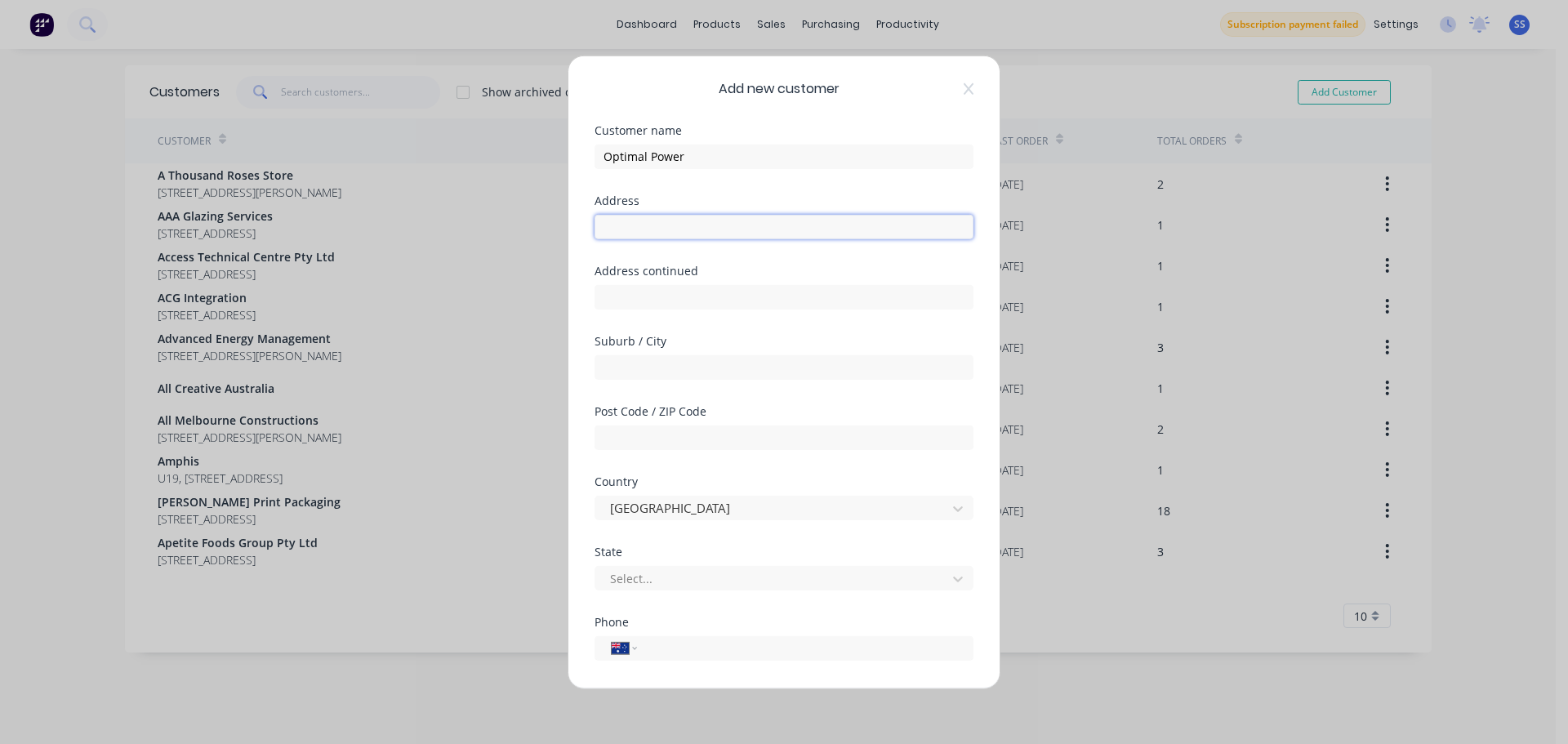
paste input "PO BOX 8098"
type input "PO BOX 8098"
click at [742, 295] on input "text" at bounding box center [783, 296] width 379 height 25
paste input "[GEOGRAPHIC_DATA]"
type input "[GEOGRAPHIC_DATA]"
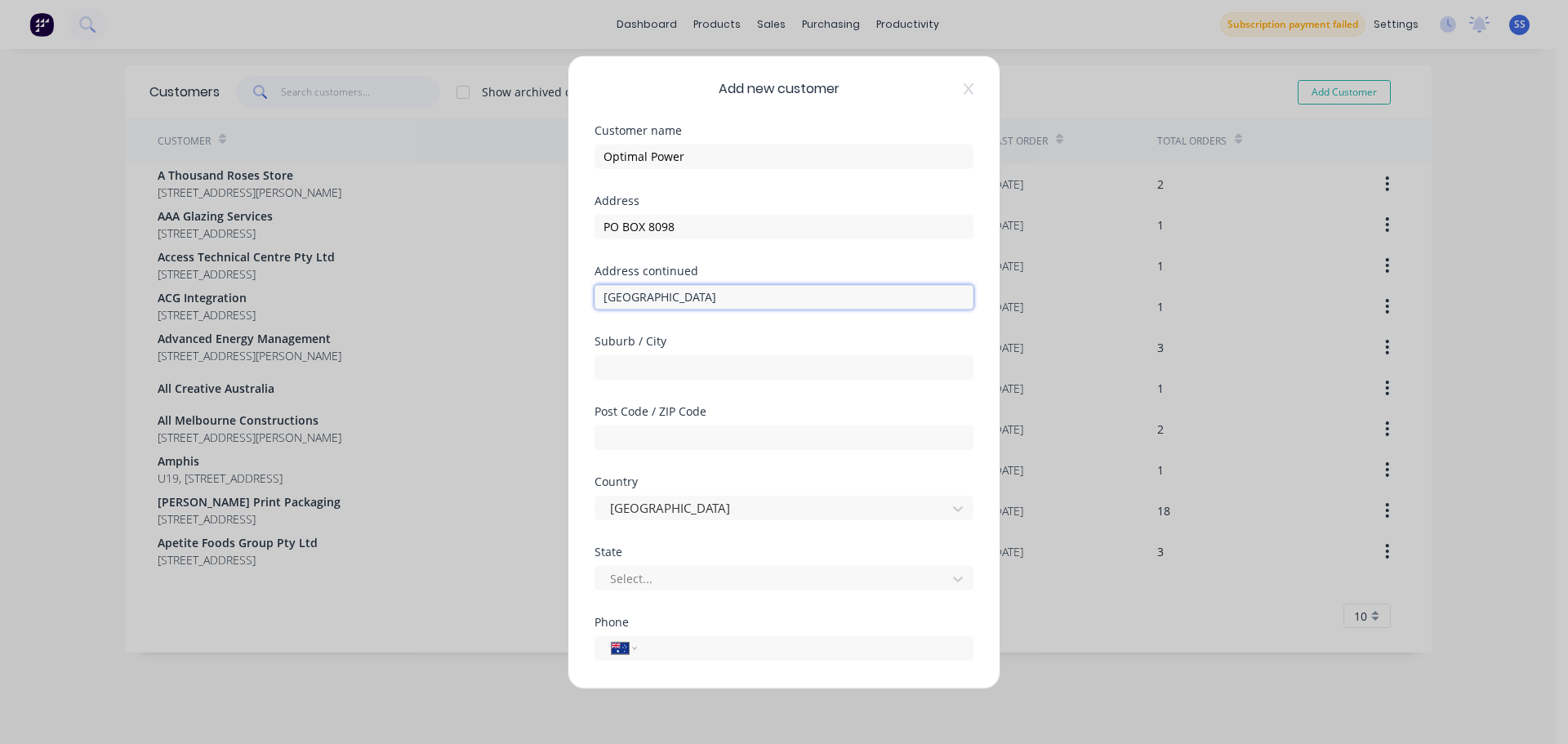
drag, startPoint x: 723, startPoint y: 300, endPoint x: 553, endPoint y: 301, distance: 170.0
click at [559, 307] on div "Add new customer Customer name Optimal Power Address PO BOX 8098 Address contin…" at bounding box center [784, 372] width 1568 height 744
click at [701, 353] on div at bounding box center [783, 364] width 379 height 28
click at [691, 367] on input "text" at bounding box center [783, 366] width 379 height 25
paste input "[GEOGRAPHIC_DATA]"
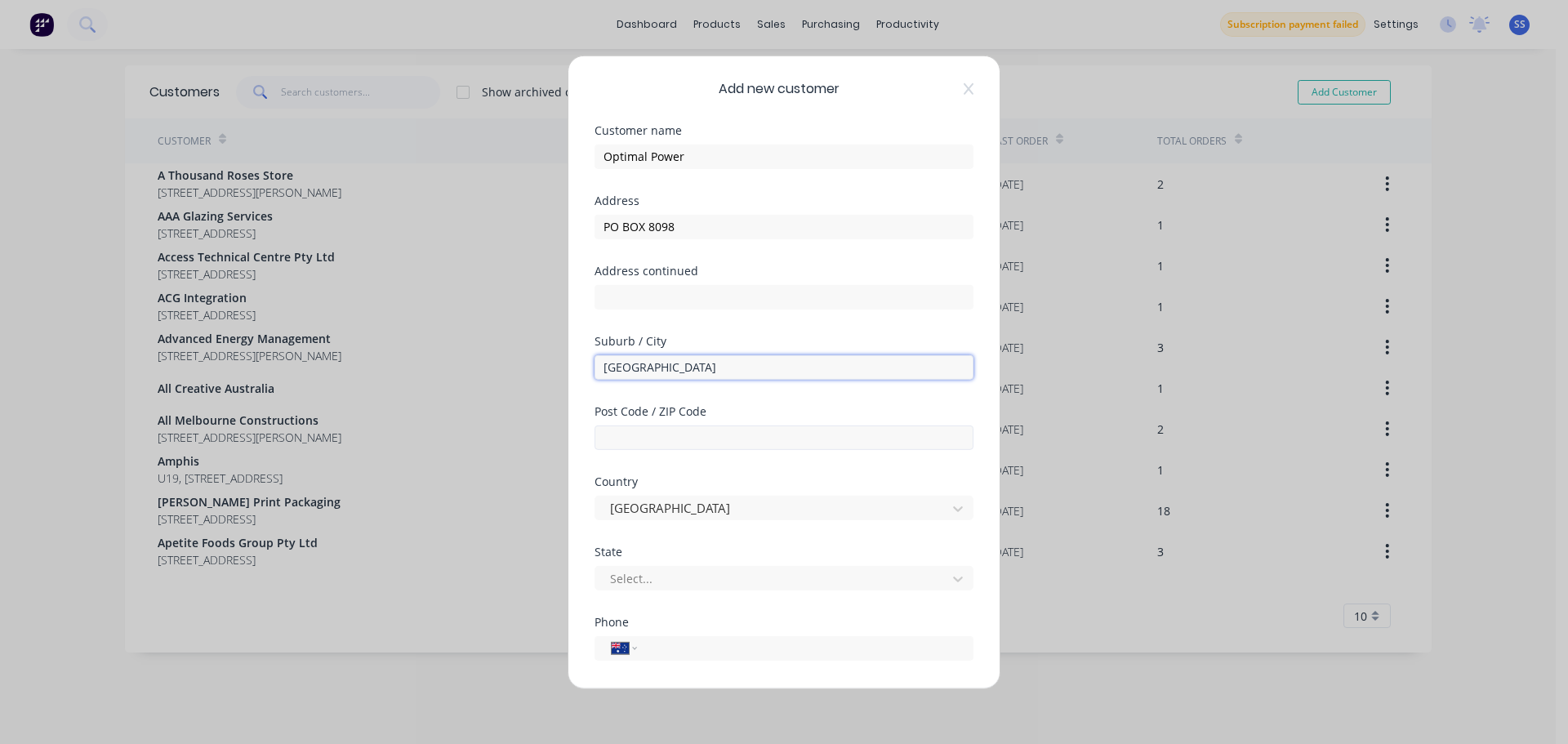
type input "[GEOGRAPHIC_DATA]"
click at [657, 432] on input "text" at bounding box center [783, 436] width 379 height 25
type input "2745"
click at [691, 589] on div "Select..." at bounding box center [773, 578] width 340 height 25
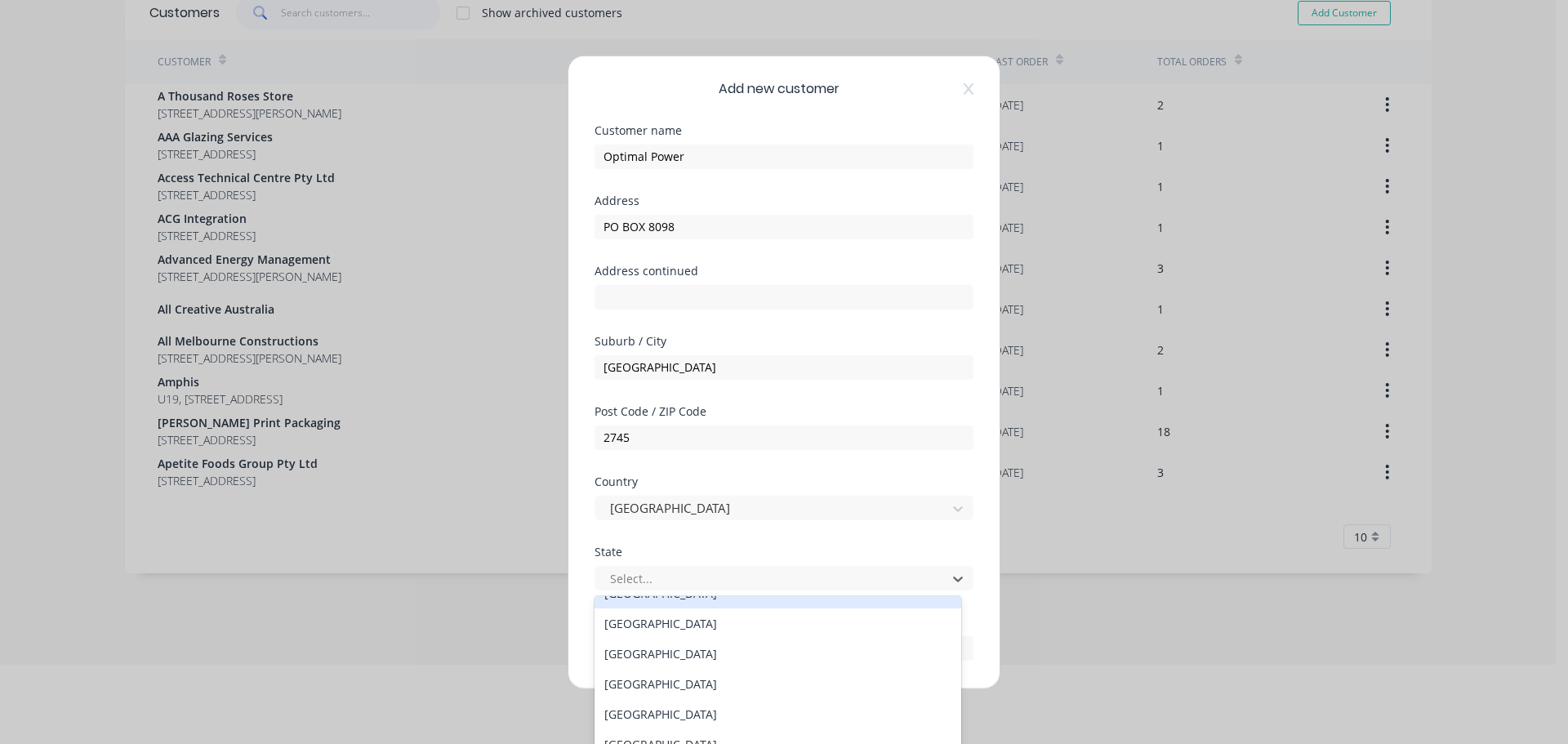
scroll to position [25, 0]
click at [708, 620] on div "[GEOGRAPHIC_DATA]" at bounding box center [778, 619] width 367 height 30
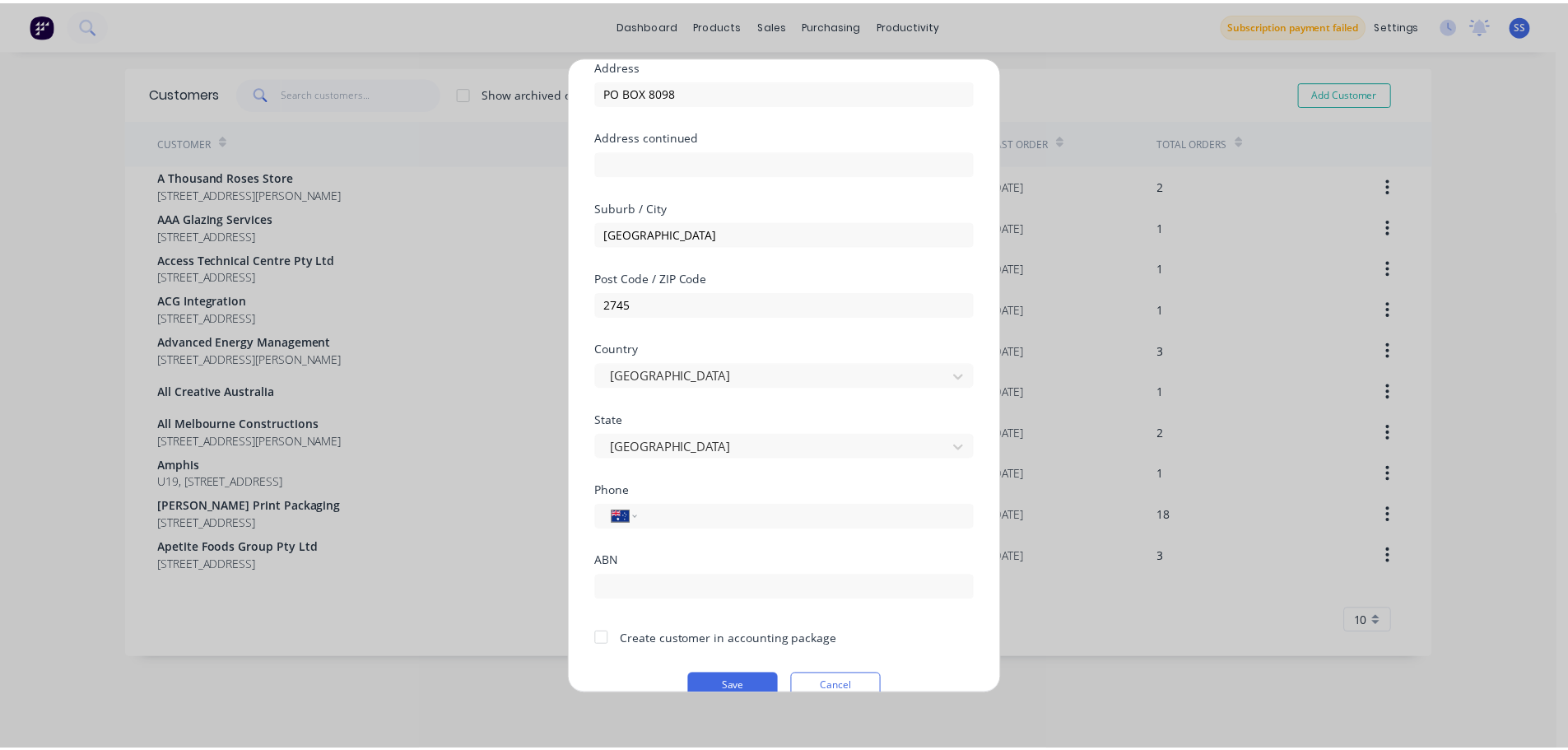
scroll to position [165, 0]
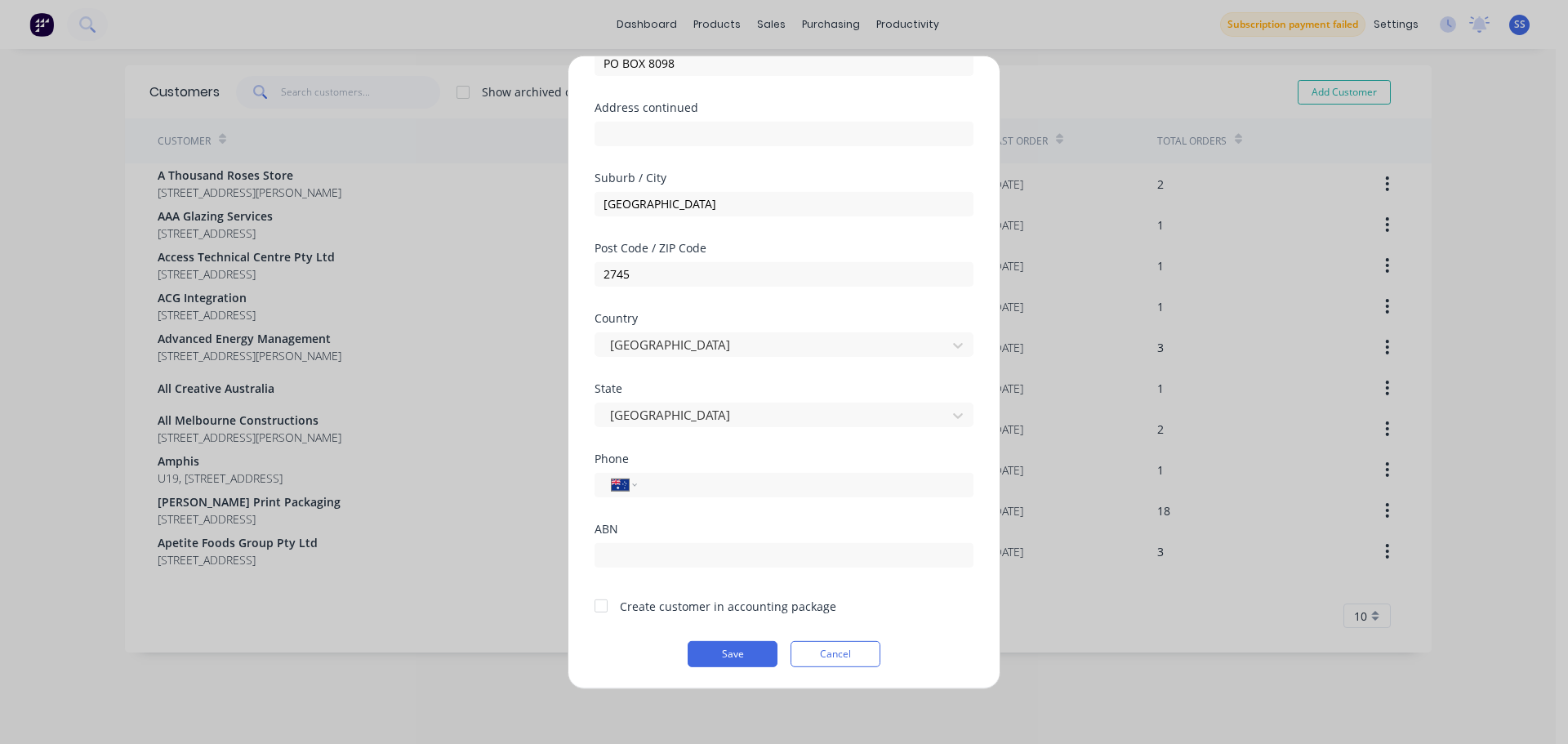
click at [600, 607] on div at bounding box center [601, 606] width 33 height 33
click at [747, 659] on button "Save" at bounding box center [732, 653] width 90 height 26
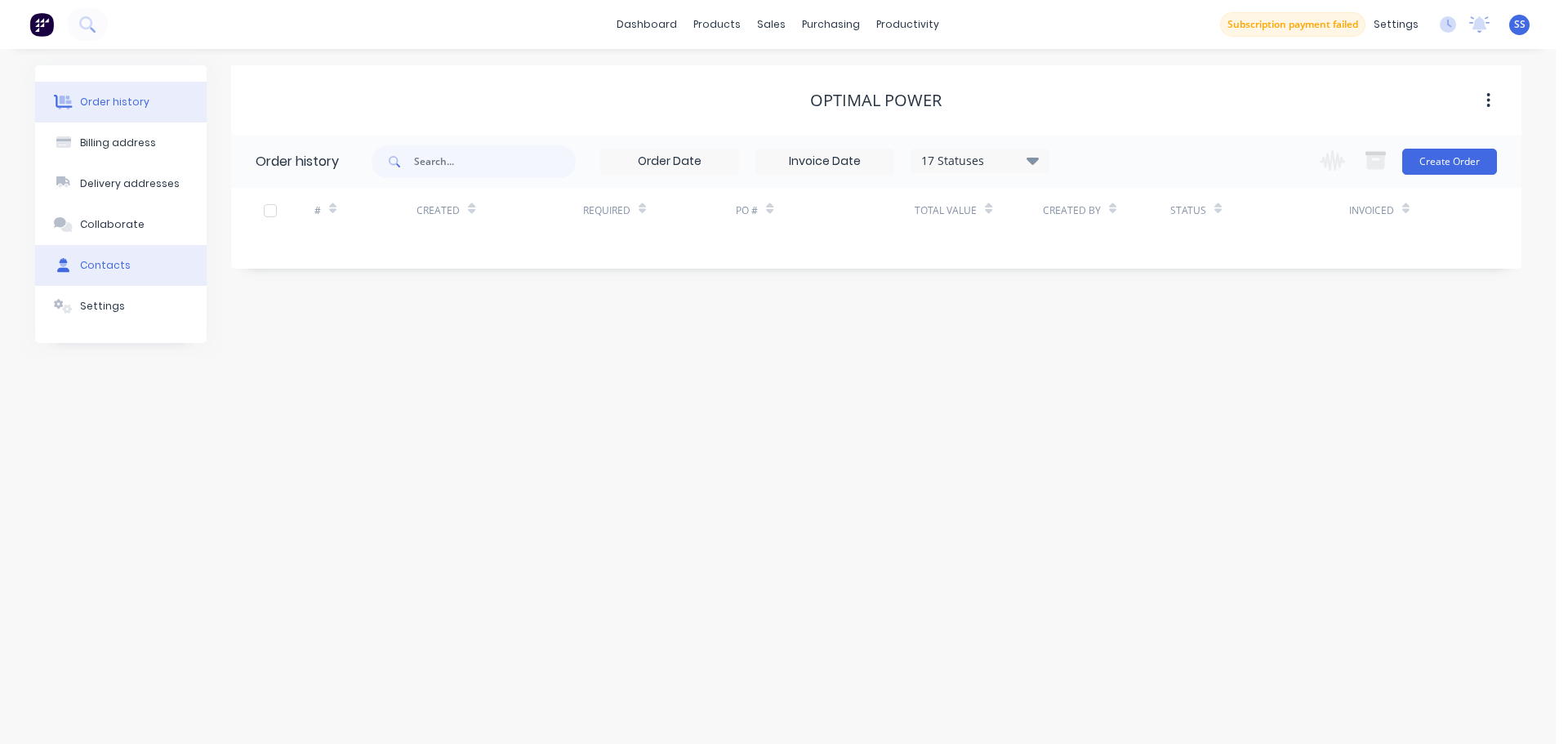
click at [145, 249] on button "Contacts" at bounding box center [121, 265] width 172 height 41
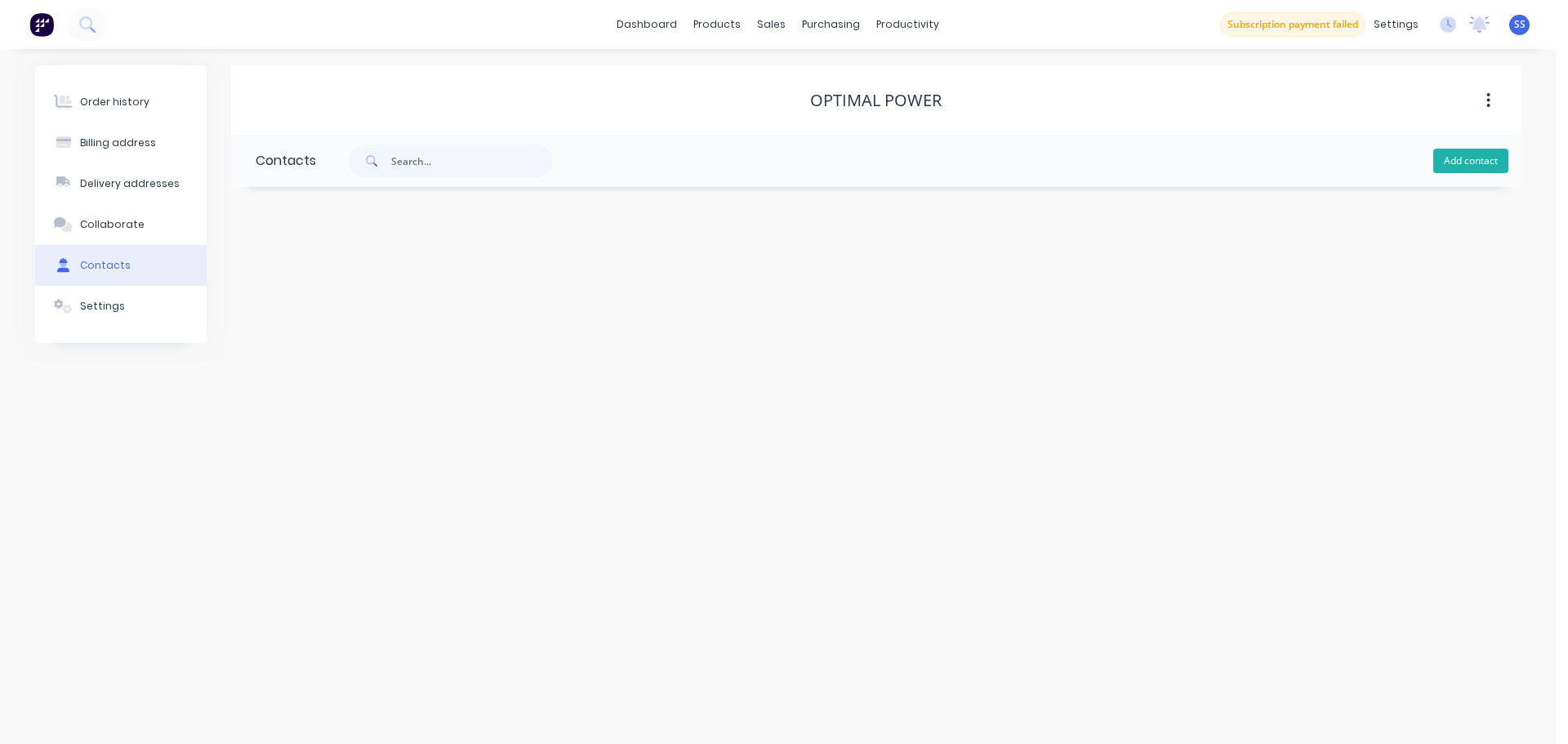
click at [1448, 172] on button "Add contact" at bounding box center [1471, 161] width 75 height 25
select select "AU"
click at [380, 278] on input "text" at bounding box center [389, 281] width 267 height 25
click at [401, 273] on input "text" at bounding box center [389, 281] width 267 height 25
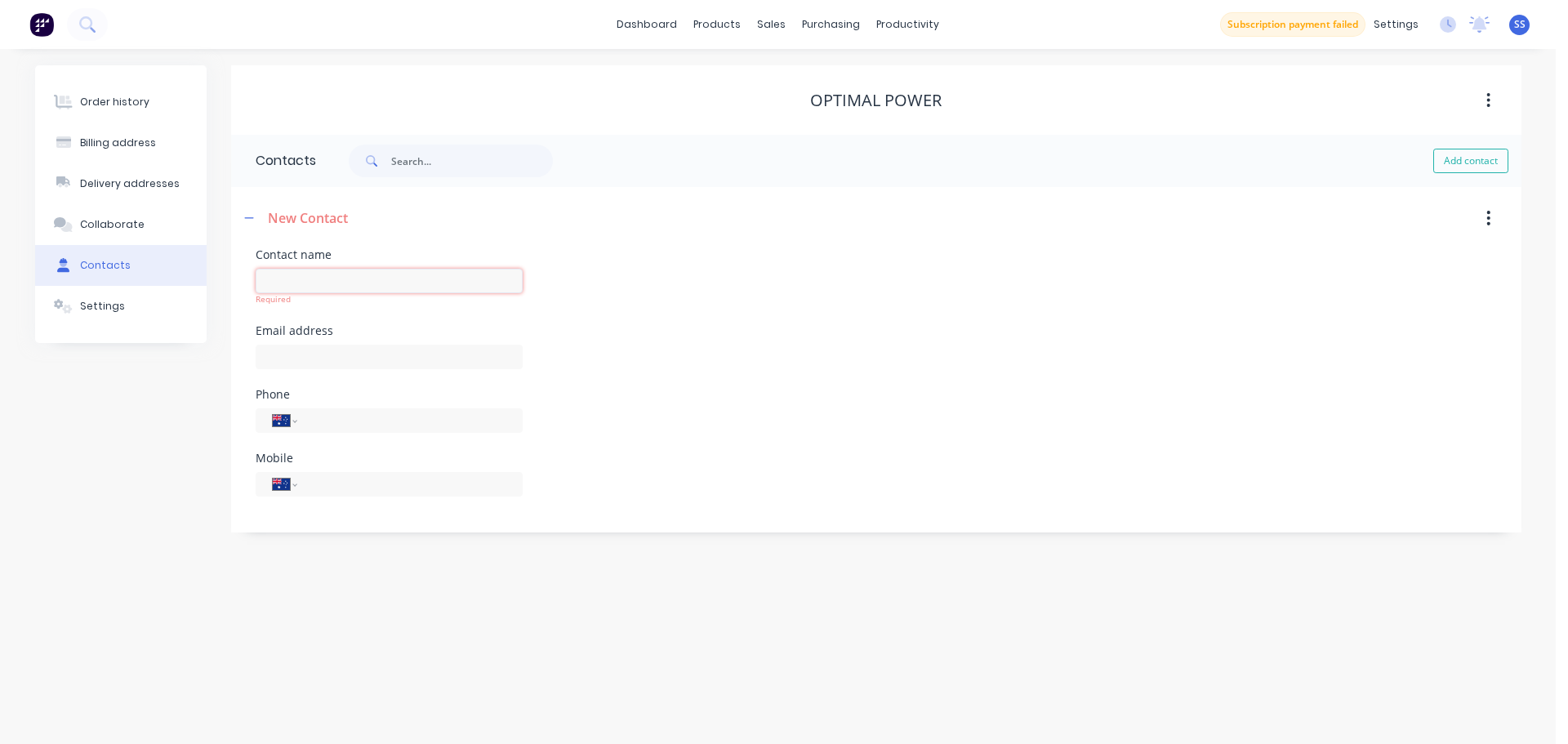
paste input "[DEMOGRAPHIC_DATA]"
type input "[DEMOGRAPHIC_DATA]"
select select "AU"
click at [343, 354] on input "text" at bounding box center [389, 344] width 267 height 25
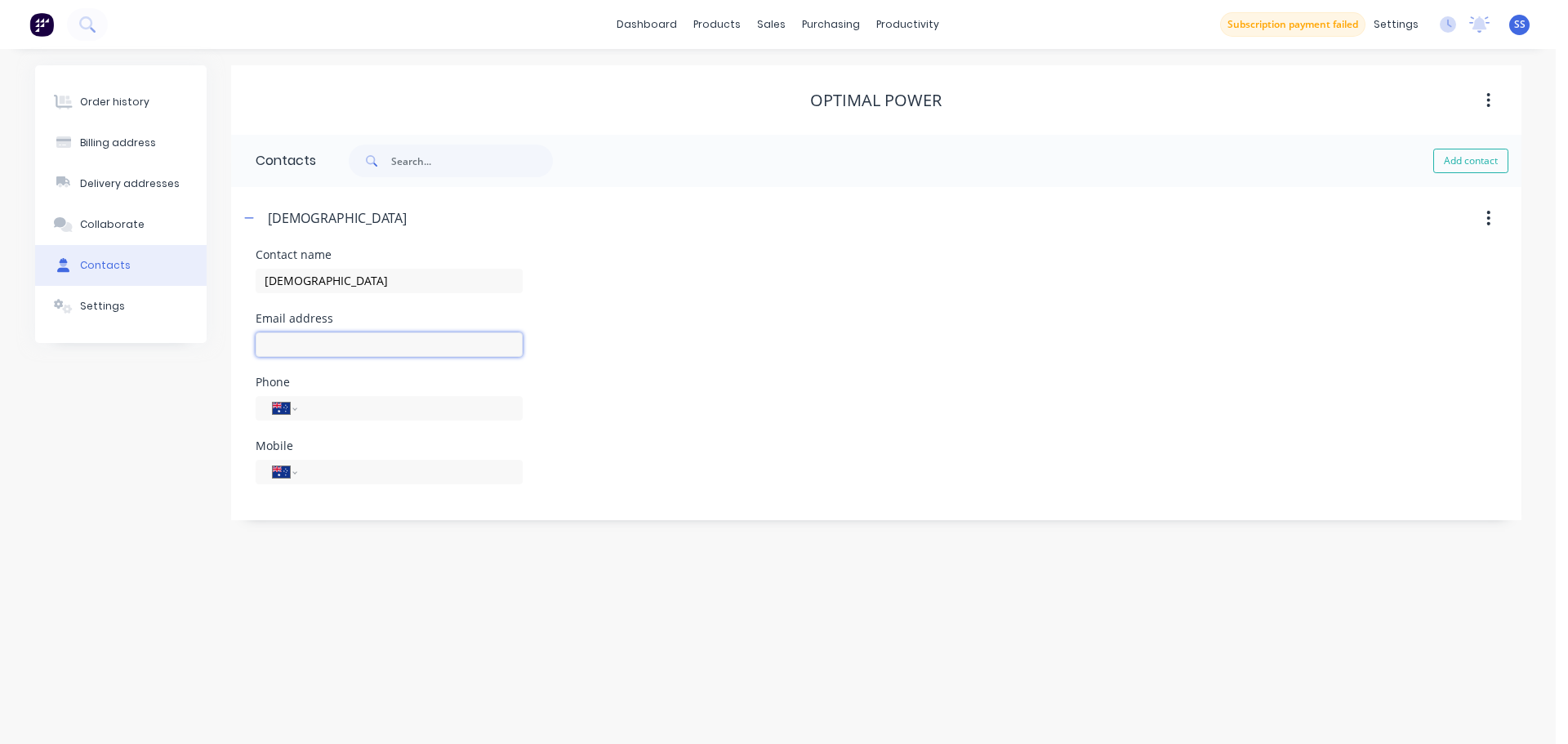
paste input "[EMAIL_ADDRESS][DOMAIN_NAME]"
type input "[EMAIL_ADDRESS][DOMAIN_NAME]"
click at [354, 463] on input "tel" at bounding box center [407, 471] width 196 height 19
paste input "0406 455 022"
type input "0406 455 022"
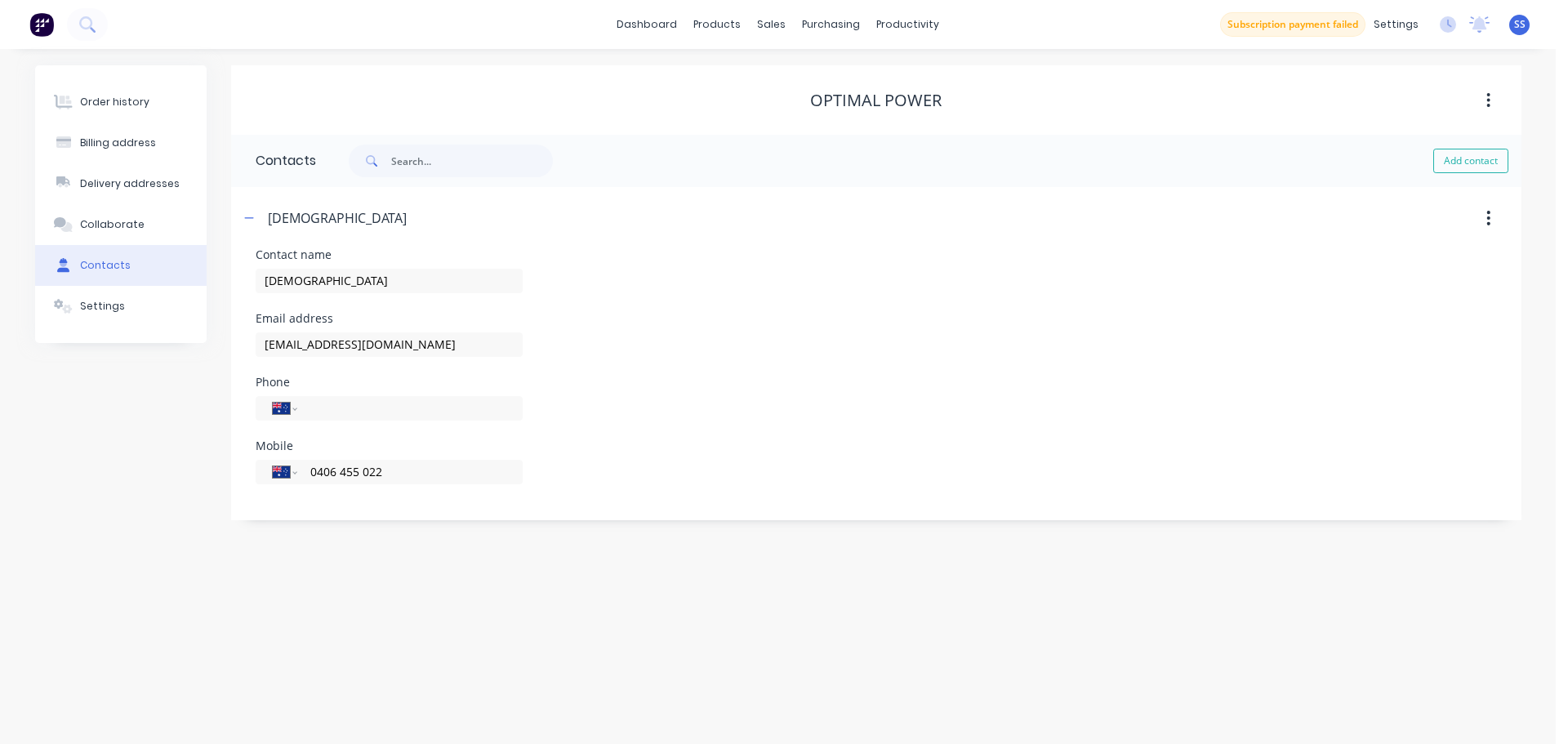
click at [292, 561] on div "Order history Billing address Delivery addresses Collaborate Contacts Settings …" at bounding box center [778, 396] width 1556 height 695
click at [84, 101] on div "Order history" at bounding box center [114, 102] width 69 height 15
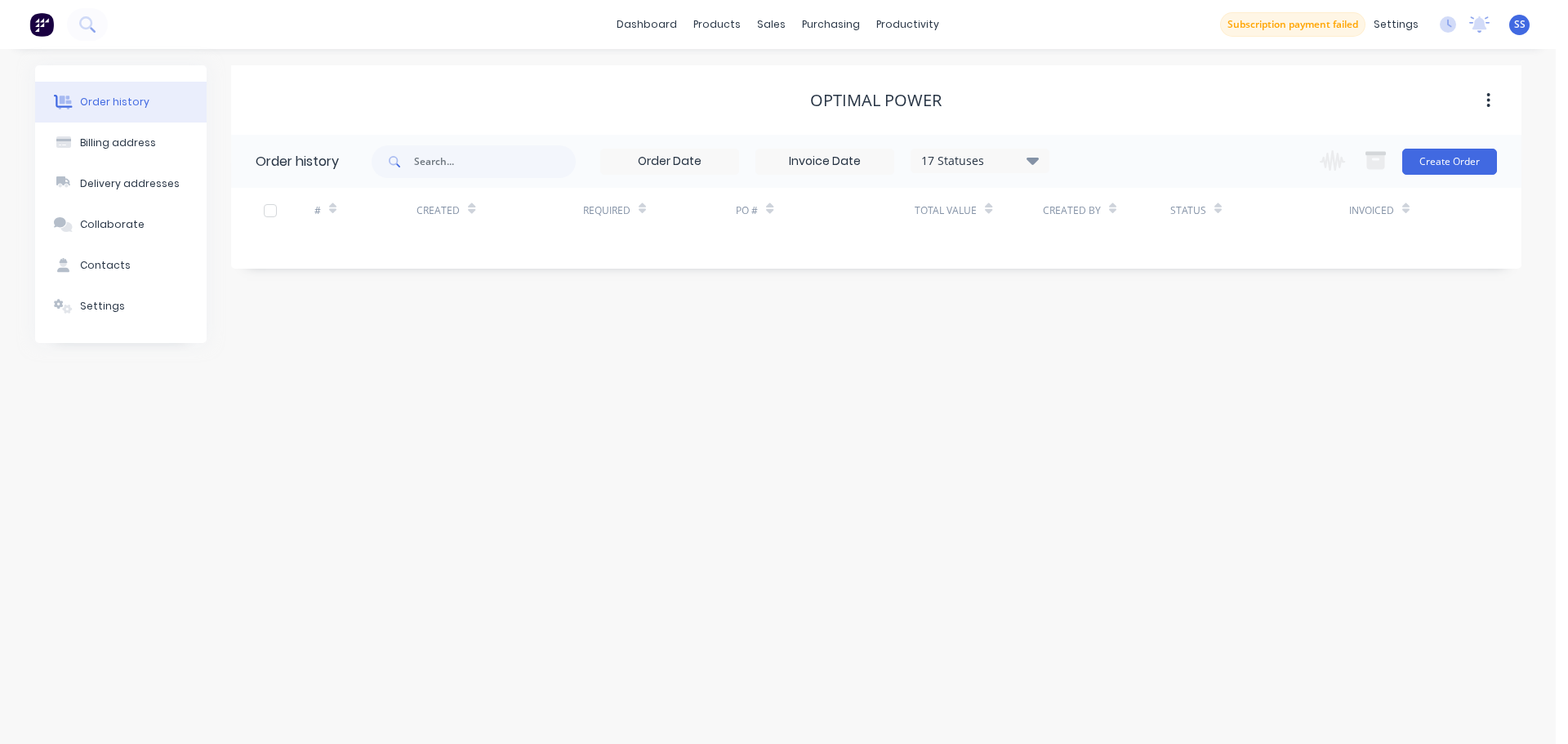
click at [1418, 147] on div "Change order status Submitted ON HOLD Ready for production. In Production/Comme…" at bounding box center [1403, 161] width 186 height 53
click at [1421, 154] on button "Create Order" at bounding box center [1450, 162] width 94 height 26
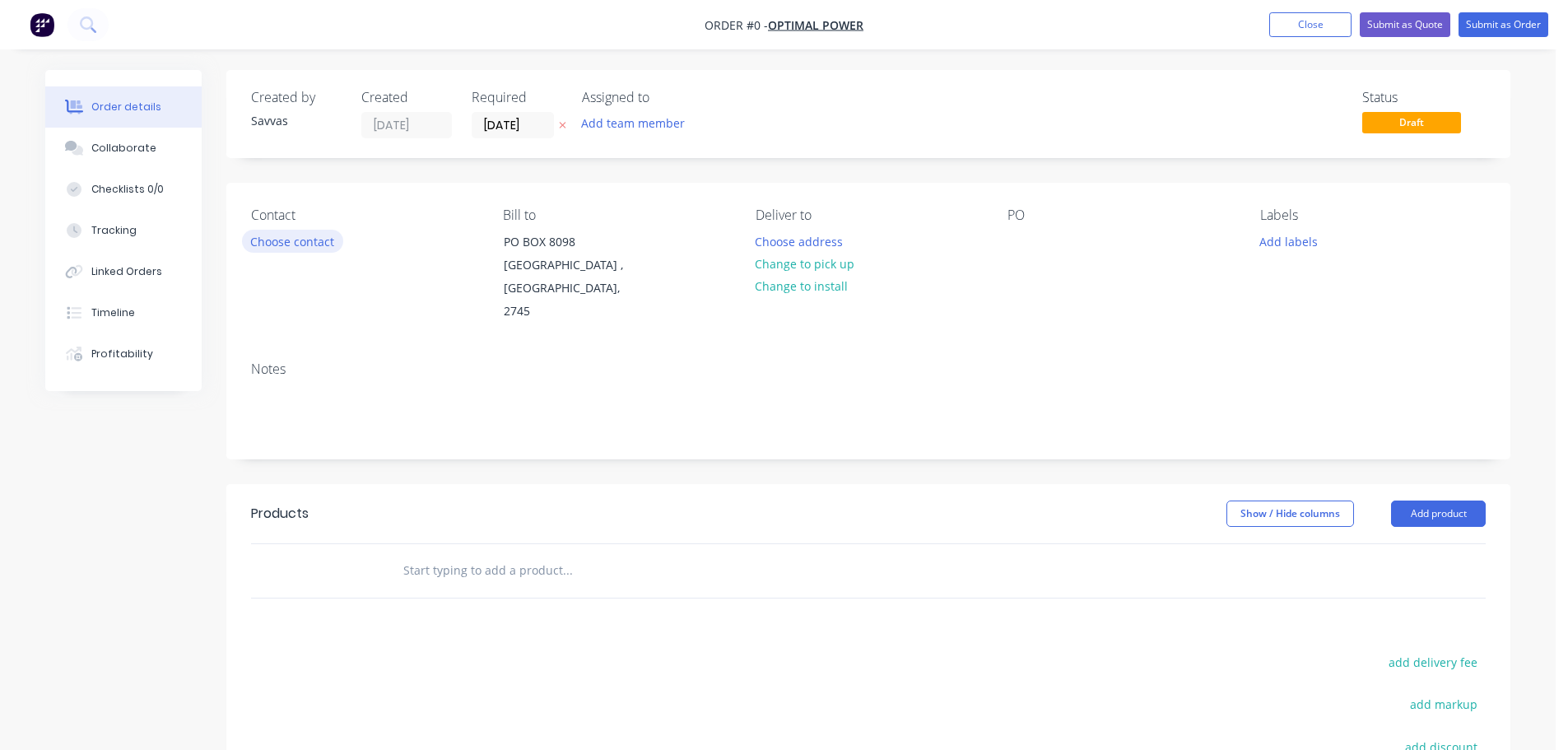
click at [254, 248] on button "Choose contact" at bounding box center [292, 241] width 102 height 22
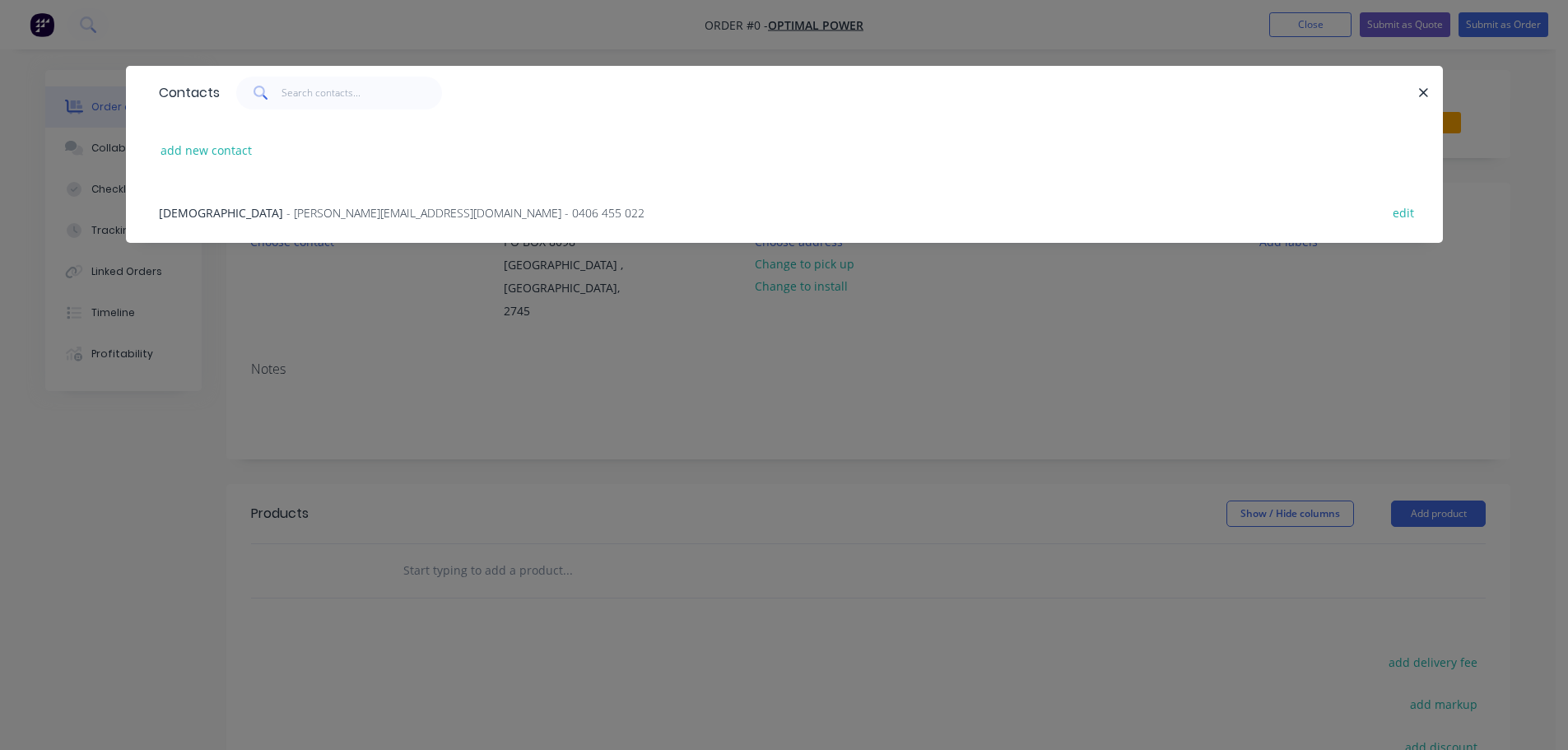
click at [323, 233] on div "[DEMOGRAPHIC_DATA] - [PERSON_NAME][EMAIL_ADDRESS][DOMAIN_NAME] - 0406 455 022 e…" at bounding box center [784, 212] width 1267 height 61
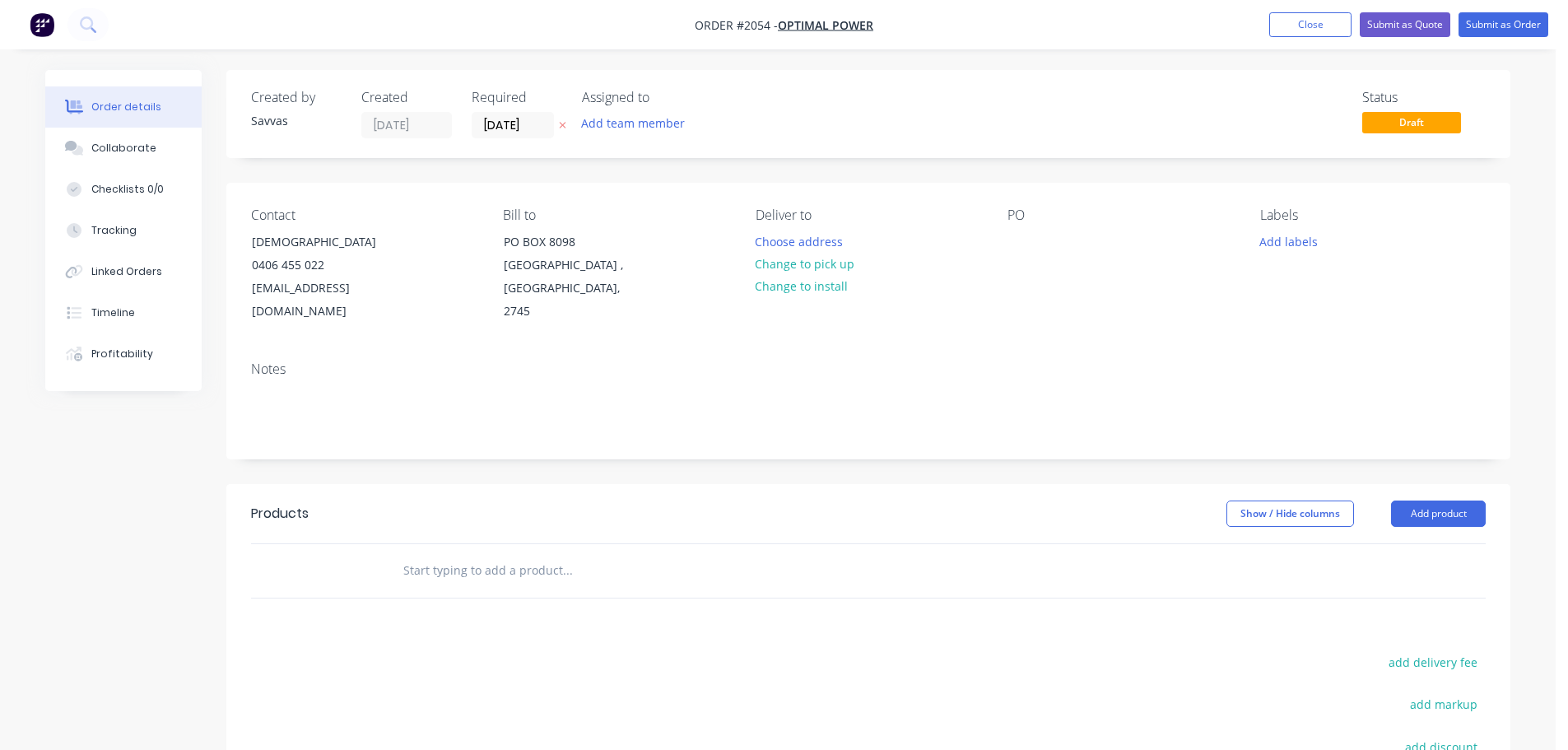
click at [564, 129] on icon "button" at bounding box center [562, 125] width 7 height 10
click at [770, 241] on button "Choose address" at bounding box center [798, 241] width 105 height 22
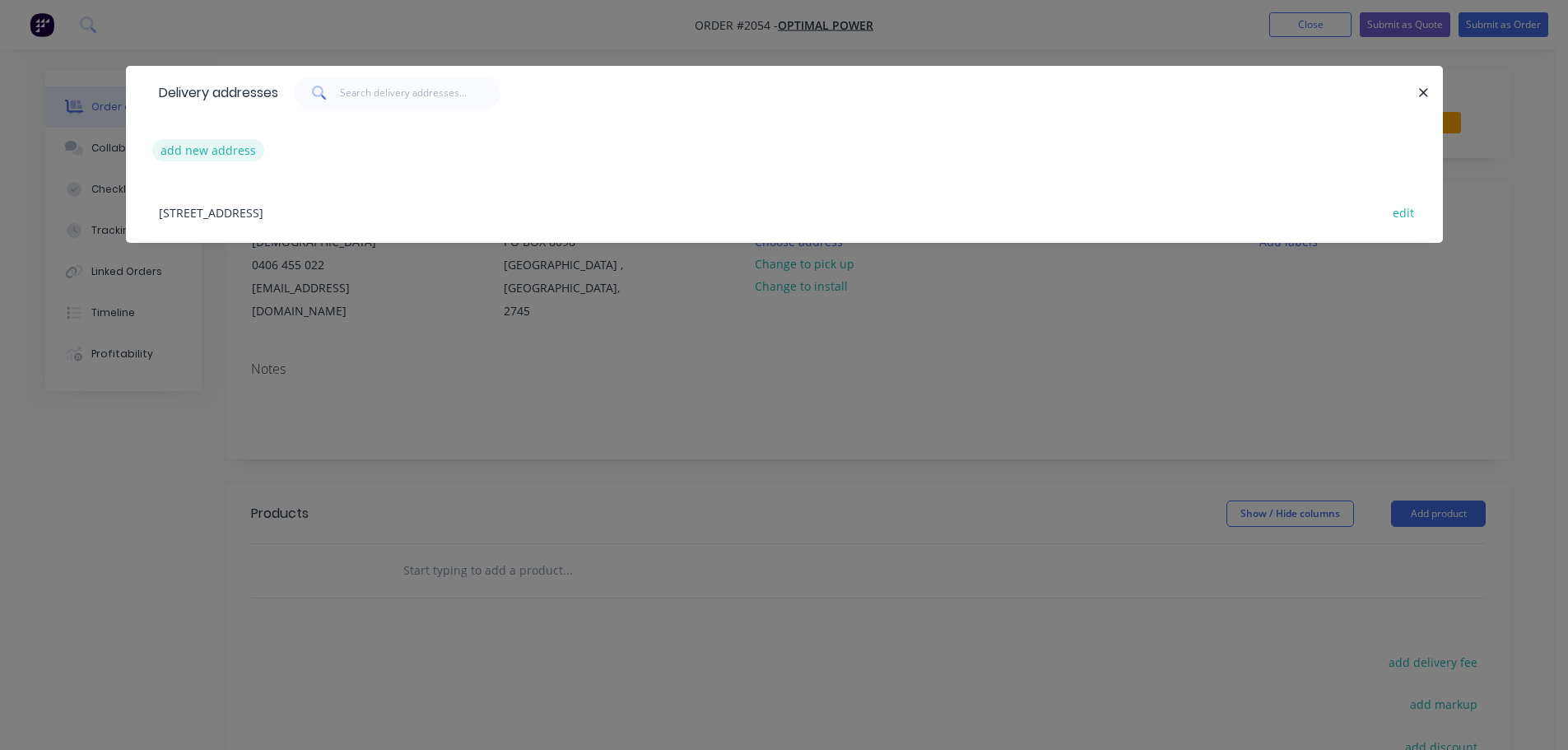
click at [240, 158] on button "add new address" at bounding box center [208, 150] width 113 height 22
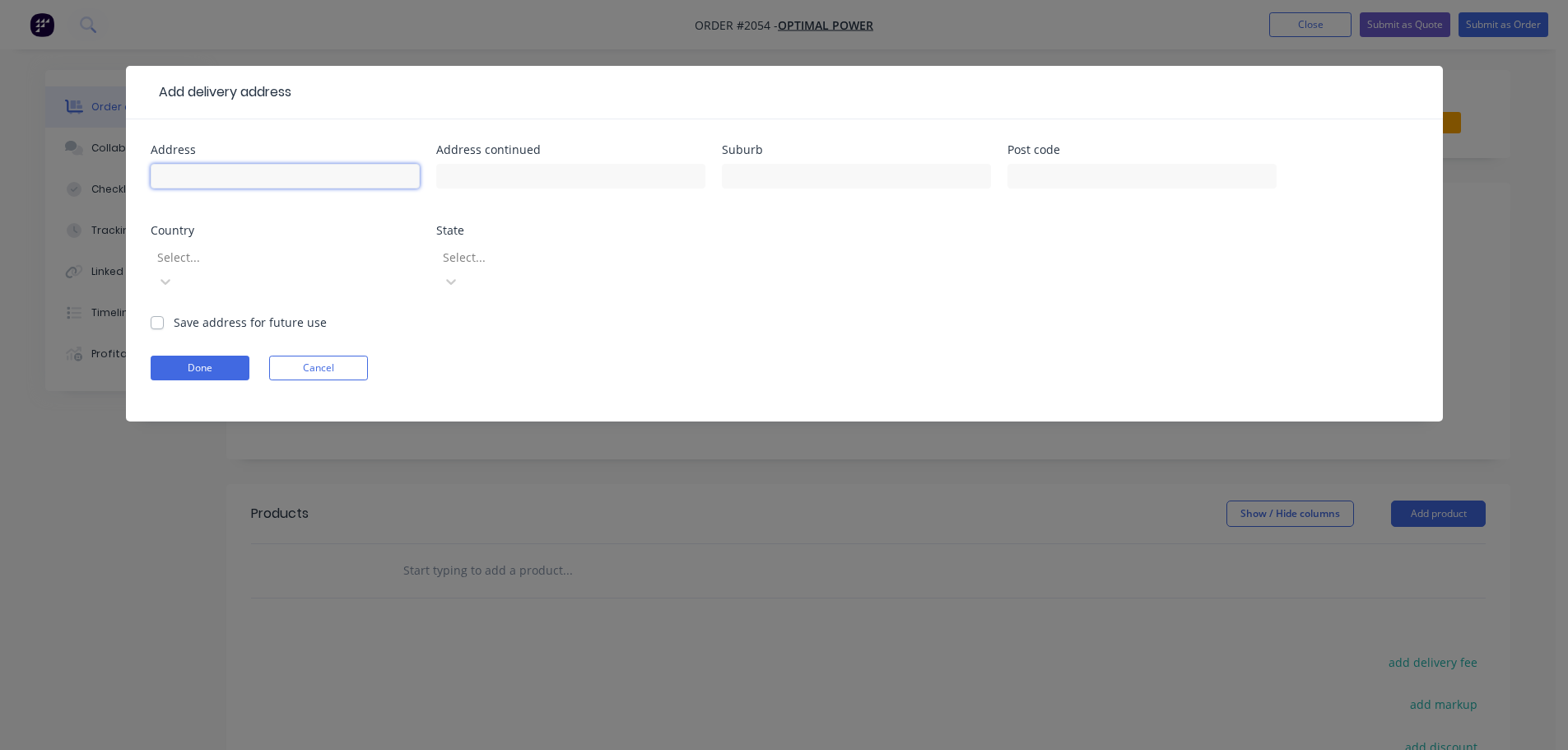
click at [225, 171] on input "text" at bounding box center [286, 176] width 269 height 25
type input "Balranald Substation"
click at [167, 314] on div "Save address for future use" at bounding box center [239, 322] width 176 height 17
click at [174, 314] on label "Save address for future use" at bounding box center [250, 322] width 153 height 17
click at [157, 314] on input "Save address for future use" at bounding box center [157, 321] width 13 height 16
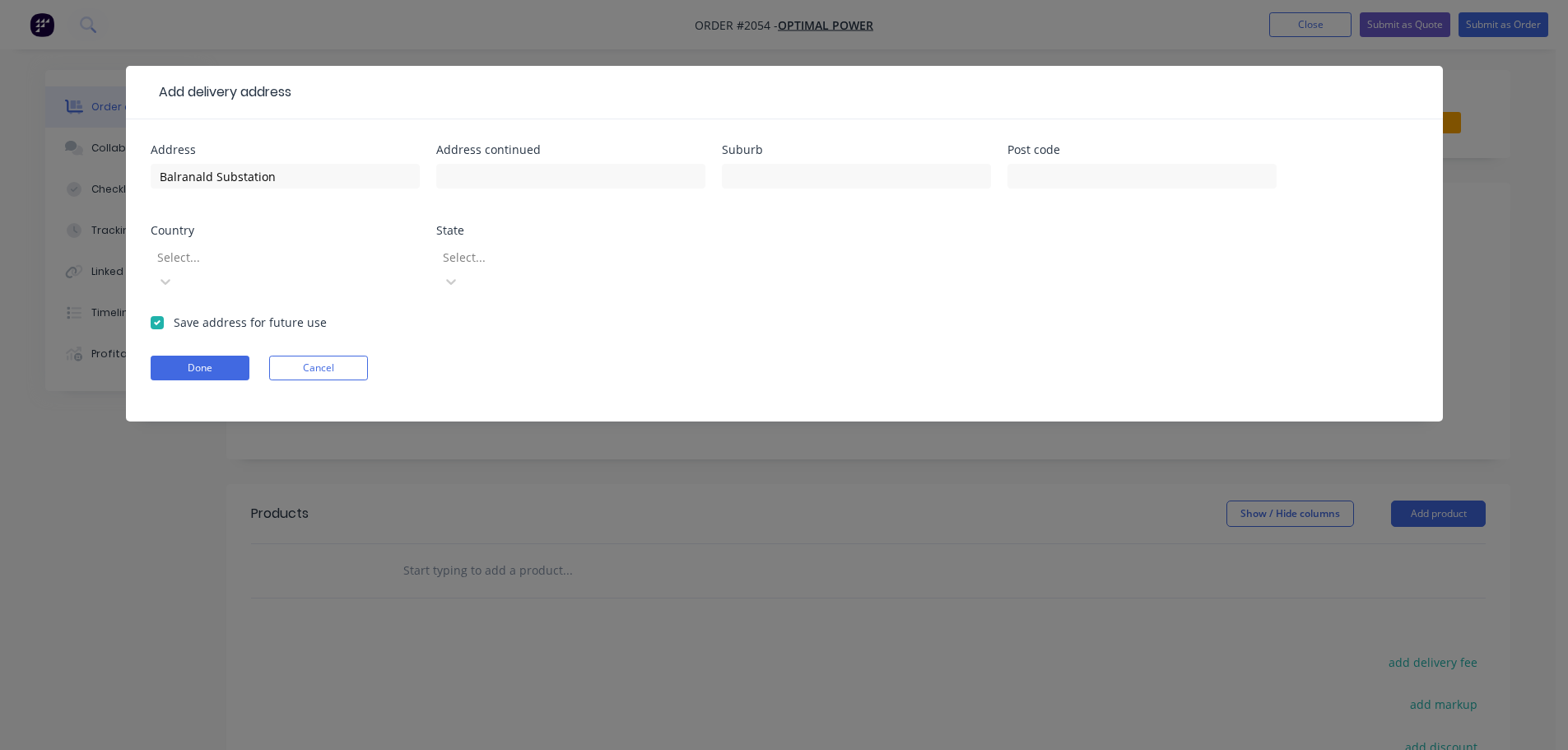
checkbox input "true"
click at [178, 281] on div "Select..." at bounding box center [286, 277] width 269 height 73
click at [182, 270] on div "Select..." at bounding box center [286, 277] width 269 height 73
click at [190, 260] on div at bounding box center [274, 257] width 237 height 20
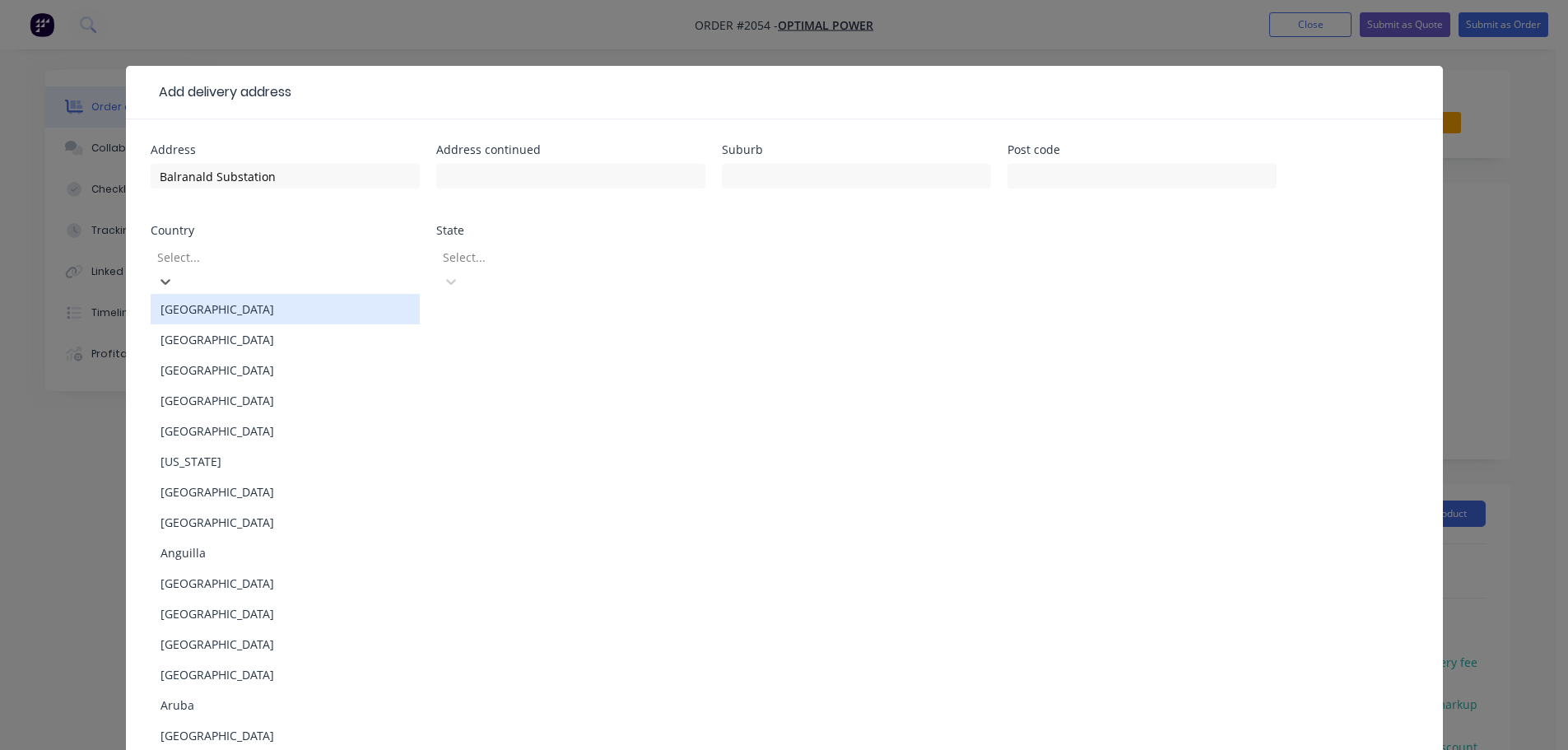
click at [209, 306] on div "[GEOGRAPHIC_DATA]" at bounding box center [286, 309] width 269 height 30
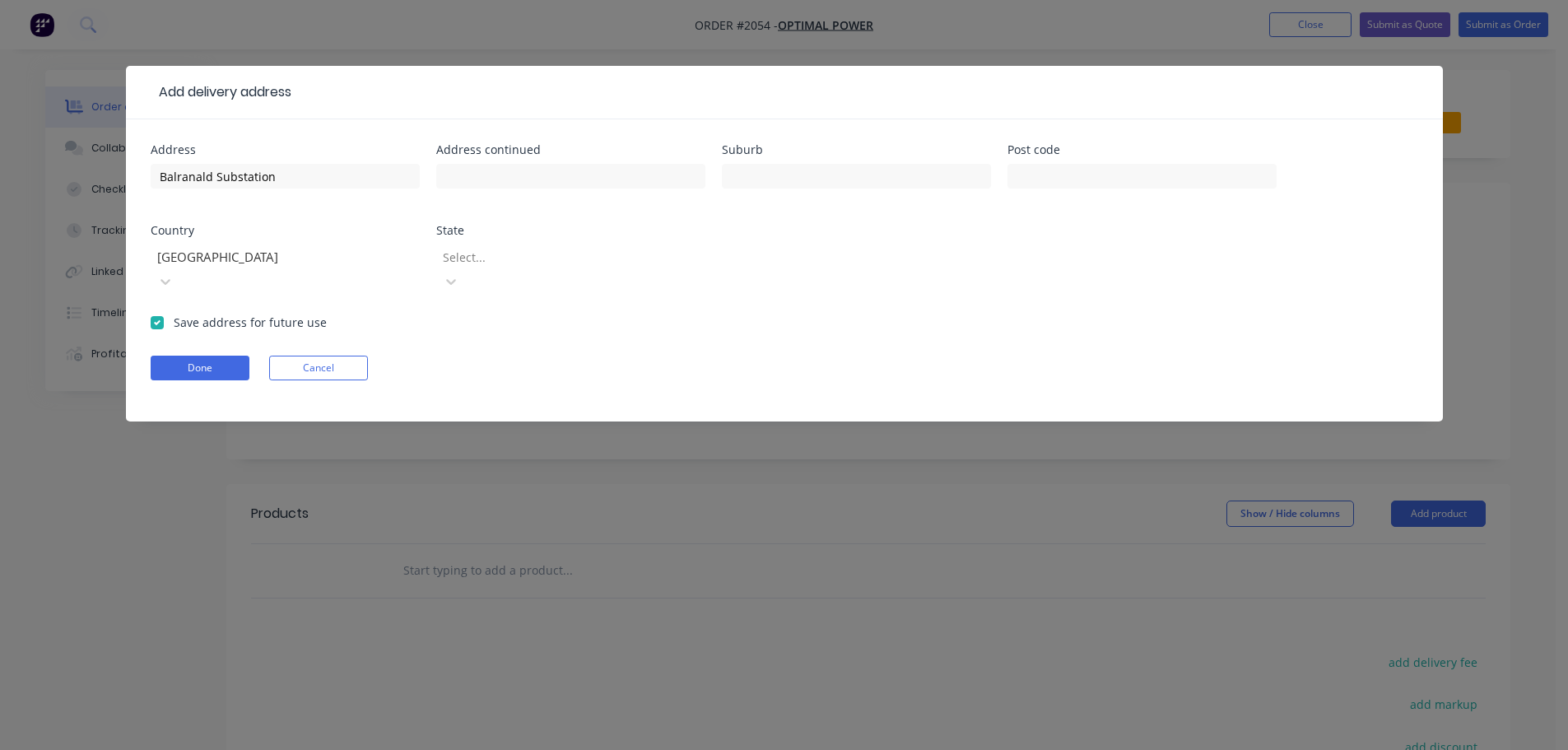
click at [528, 240] on div "State Select..." at bounding box center [570, 268] width 269 height 89
click at [529, 243] on div "Select..." at bounding box center [570, 277] width 269 height 73
click at [529, 248] on div at bounding box center [559, 257] width 237 height 20
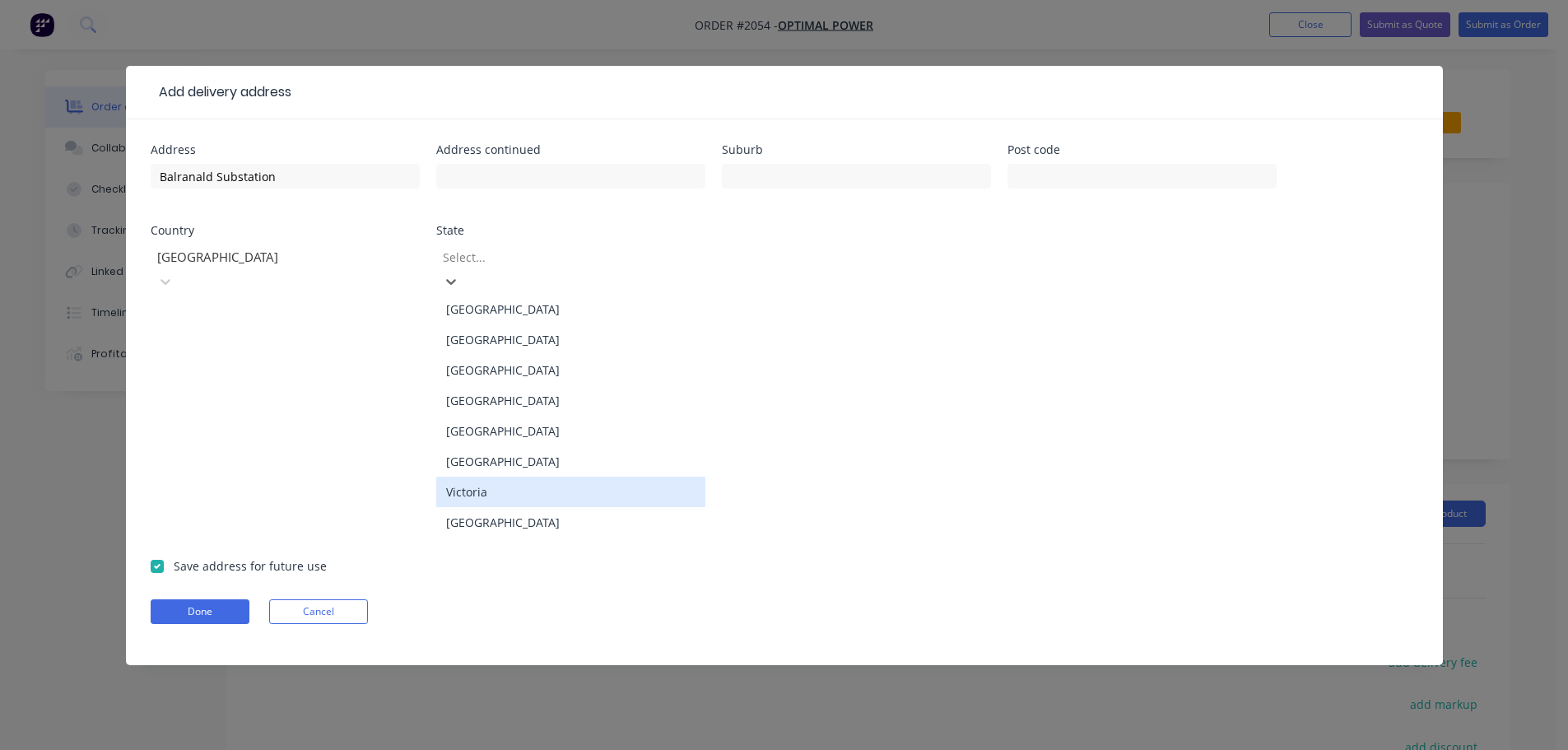
click at [516, 477] on div "Victoria" at bounding box center [570, 492] width 269 height 30
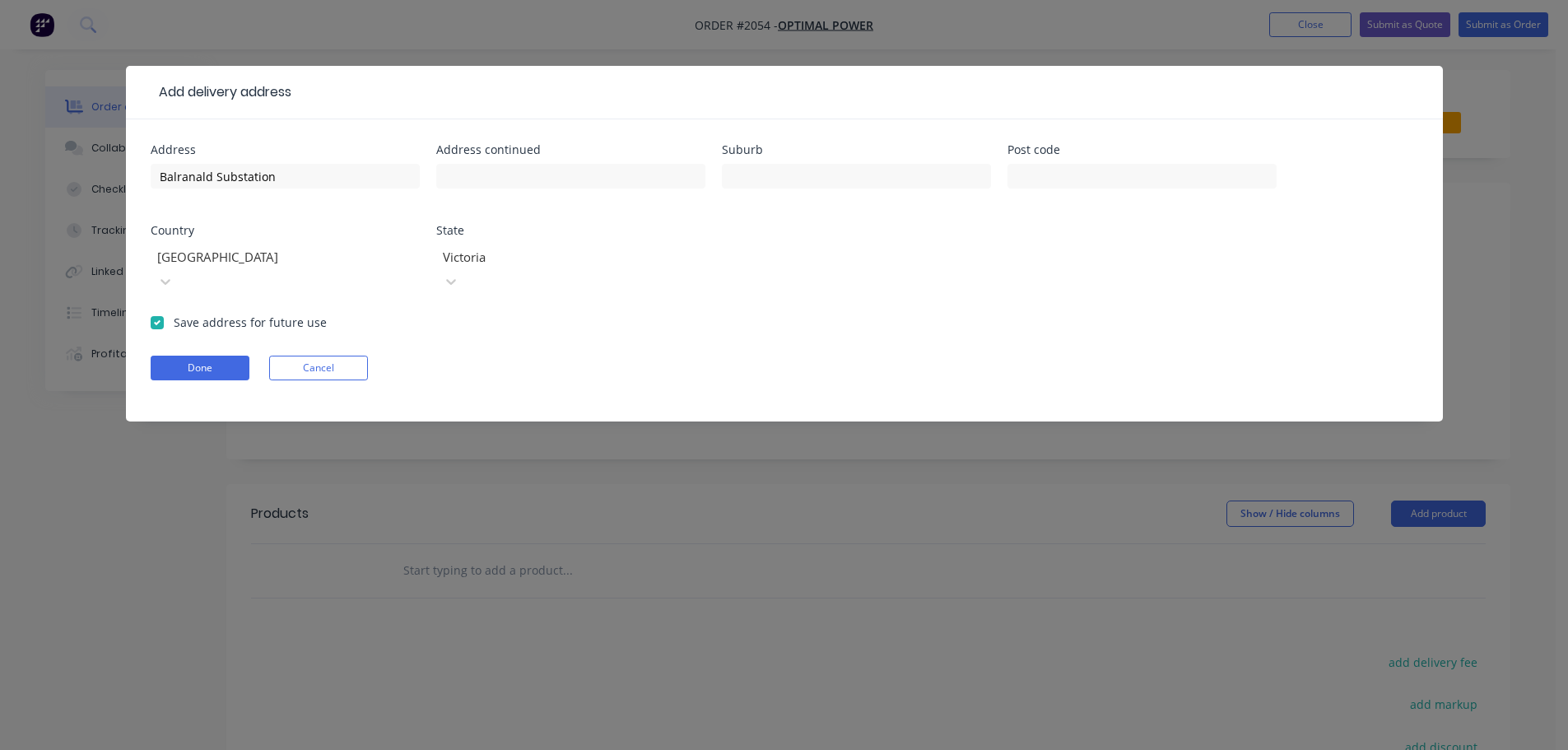
click at [738, 313] on form "Address [GEOGRAPHIC_DATA] Substation Address continued Suburb Post code Country…" at bounding box center [784, 282] width 1267 height 277
click at [156, 355] on button "Done" at bounding box center [200, 367] width 99 height 25
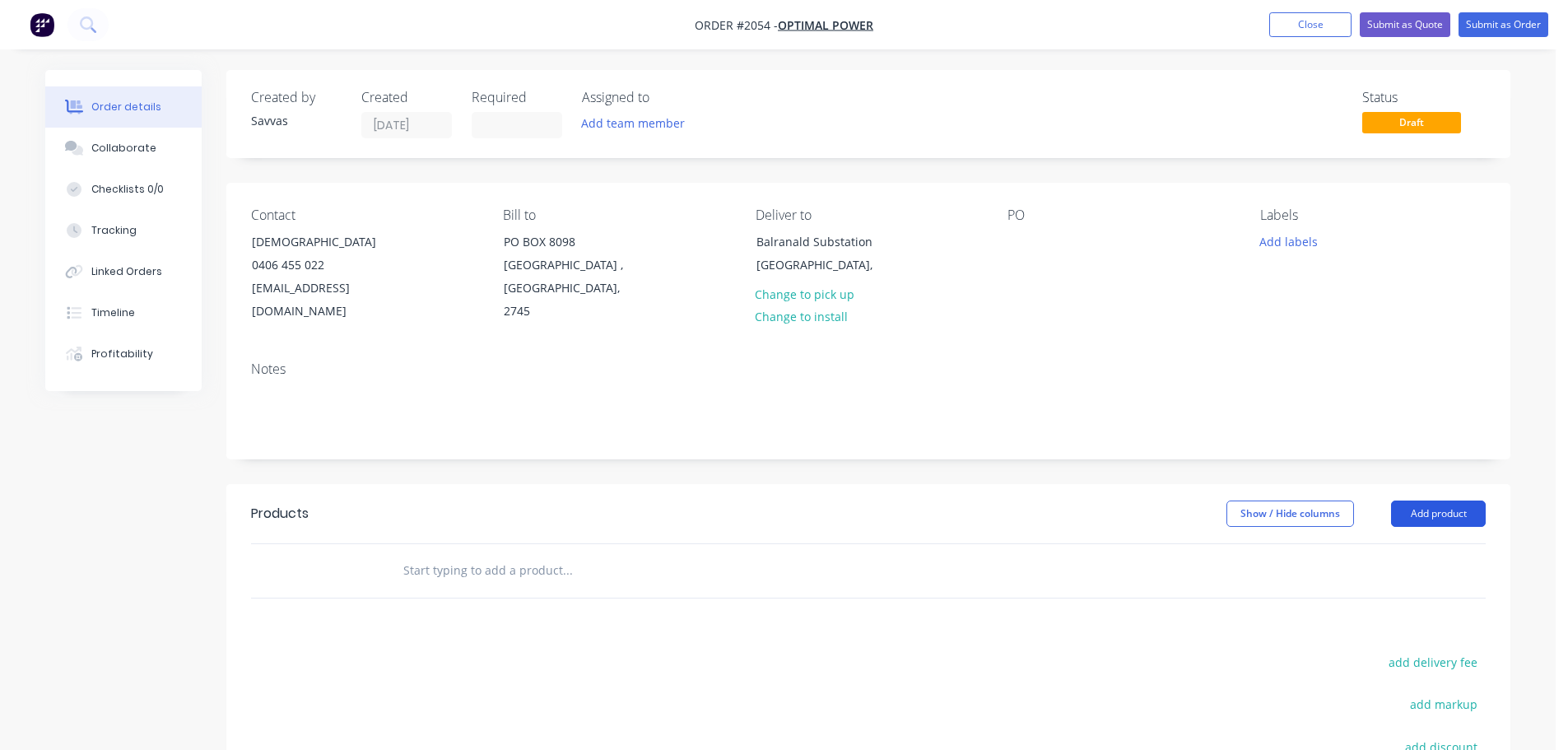
click at [1439, 501] on button "Add product" at bounding box center [1437, 514] width 94 height 27
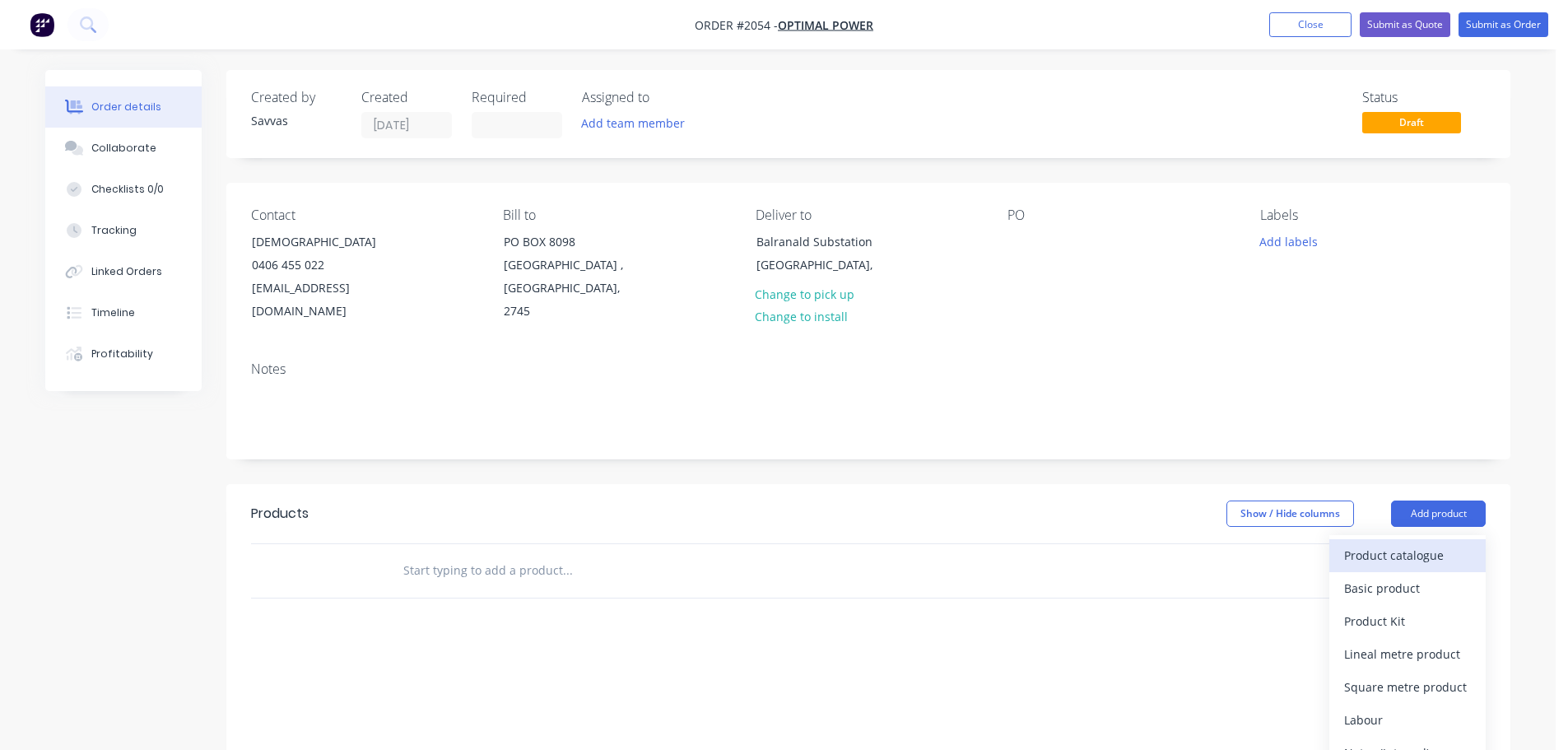
click at [1430, 549] on div "Product catalogue Basic product Product Kit Lineal metre product Square metre p…" at bounding box center [1407, 687] width 157 height 305
click at [1411, 576] on div "Basic product" at bounding box center [1407, 588] width 126 height 24
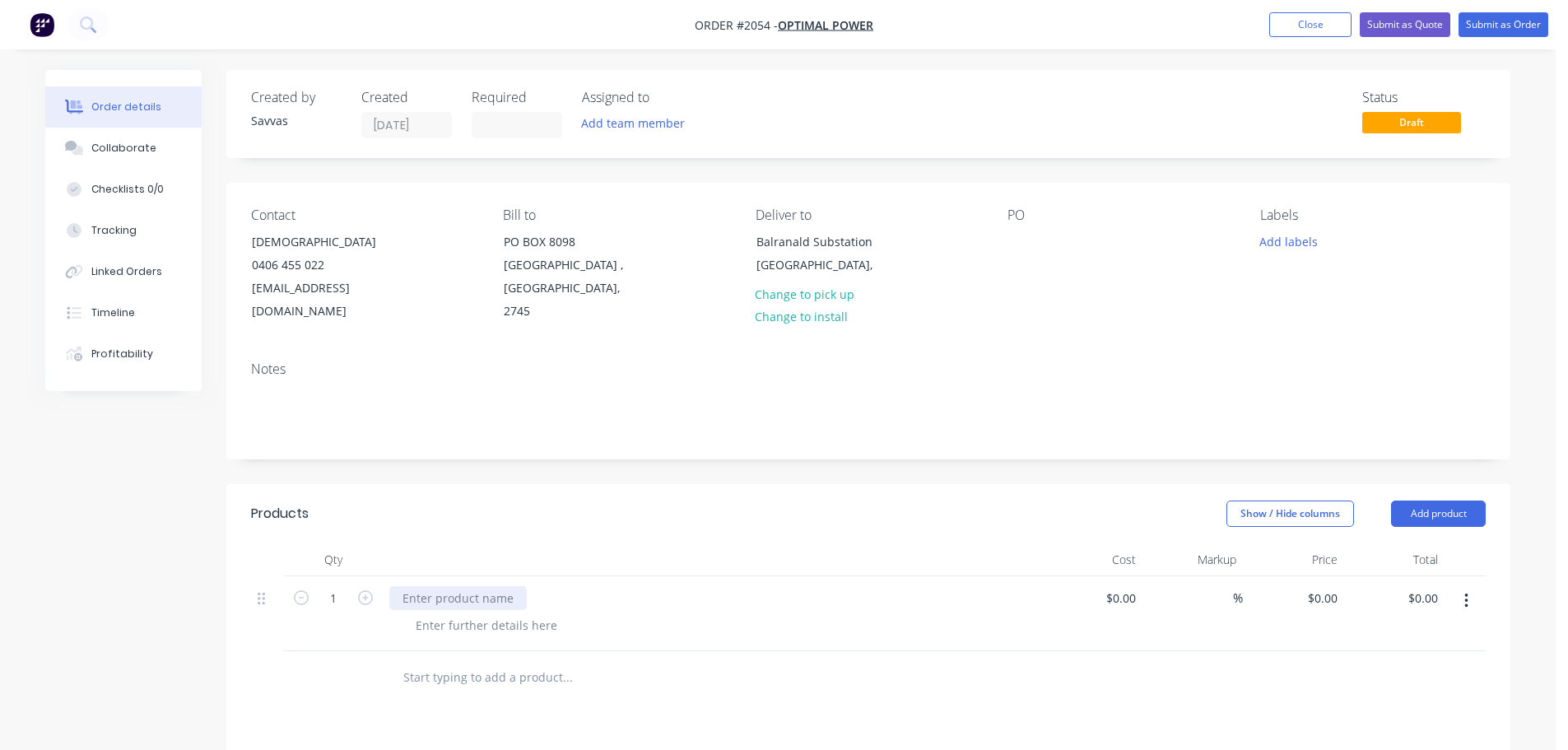
click at [450, 586] on div at bounding box center [458, 598] width 137 height 24
click at [895, 501] on div "Show / Hide columns Add product" at bounding box center [1000, 514] width 972 height 27
click at [1462, 501] on button "Add product" at bounding box center [1437, 514] width 94 height 27
drag, startPoint x: 993, startPoint y: 509, endPoint x: 901, endPoint y: 531, distance: 94.6
click at [991, 508] on header "Products Show / Hide columns Add product Product catalogue Basic product Produc…" at bounding box center [868, 514] width 1283 height 60
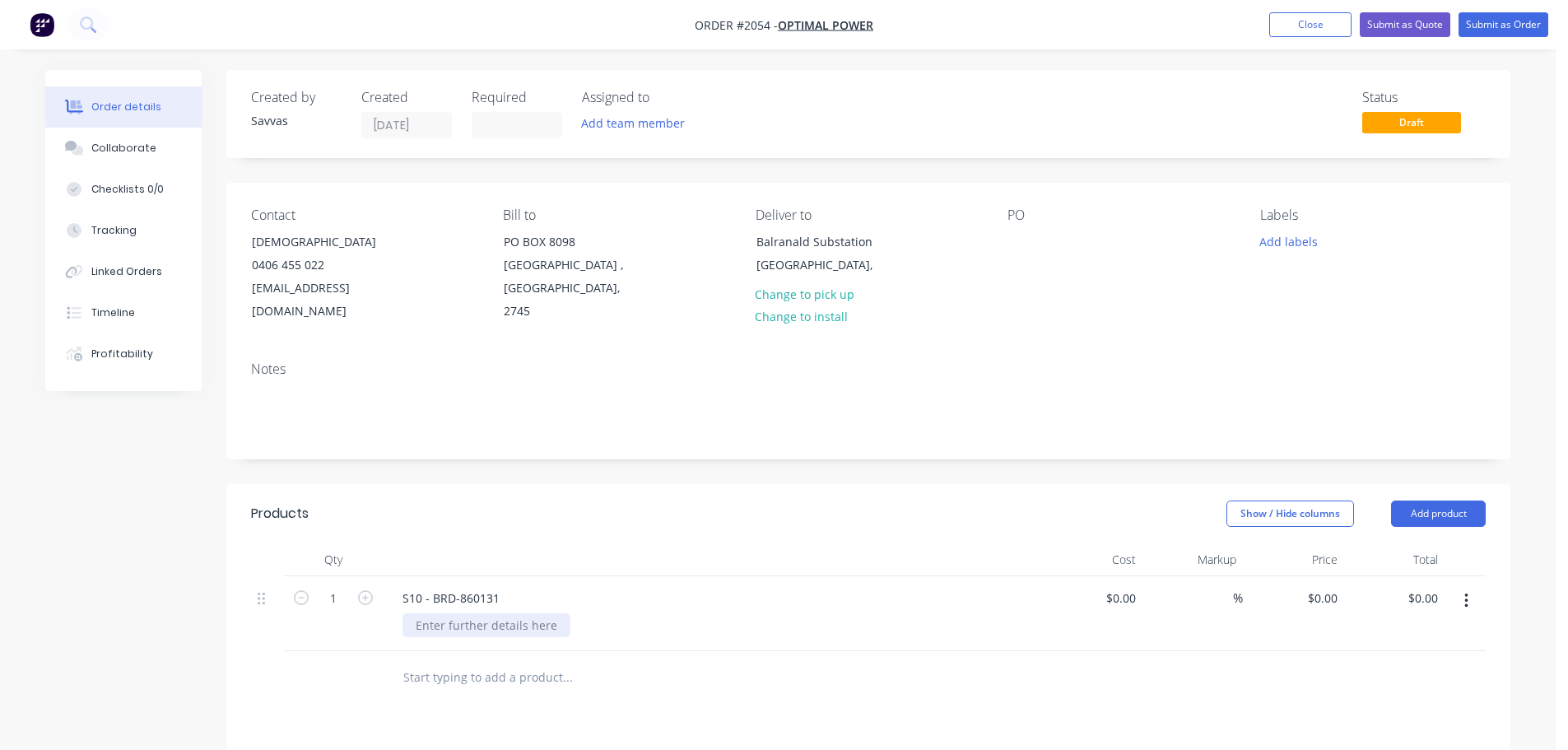
click at [491, 614] on div at bounding box center [486, 625] width 168 height 24
click at [365, 591] on icon "button" at bounding box center [365, 598] width 15 height 15
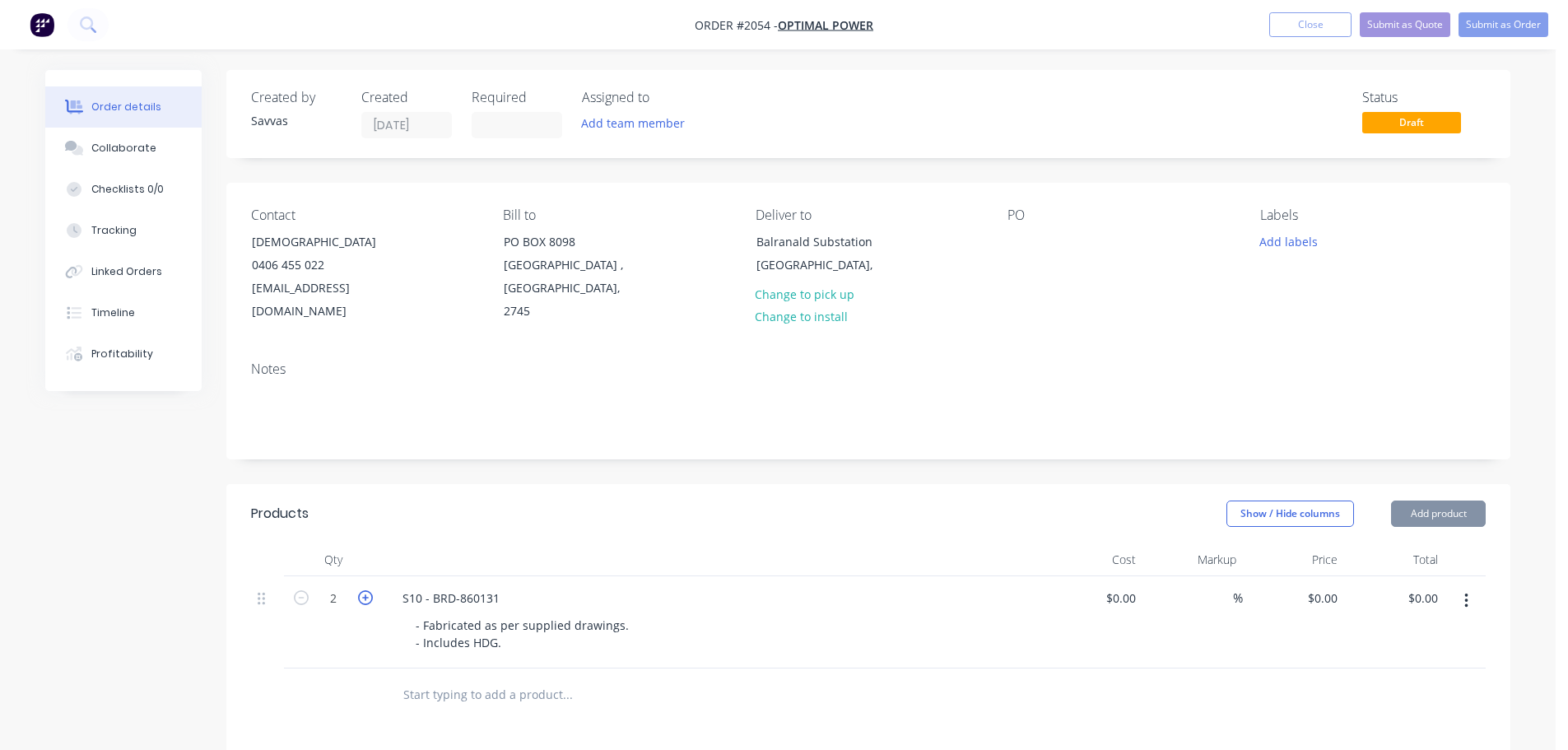
click at [365, 591] on icon "button" at bounding box center [365, 598] width 15 height 15
type input "3"
click at [1328, 586] on input "0" at bounding box center [1325, 598] width 38 height 24
type input "$2,040.50"
type input "$6,121.50"
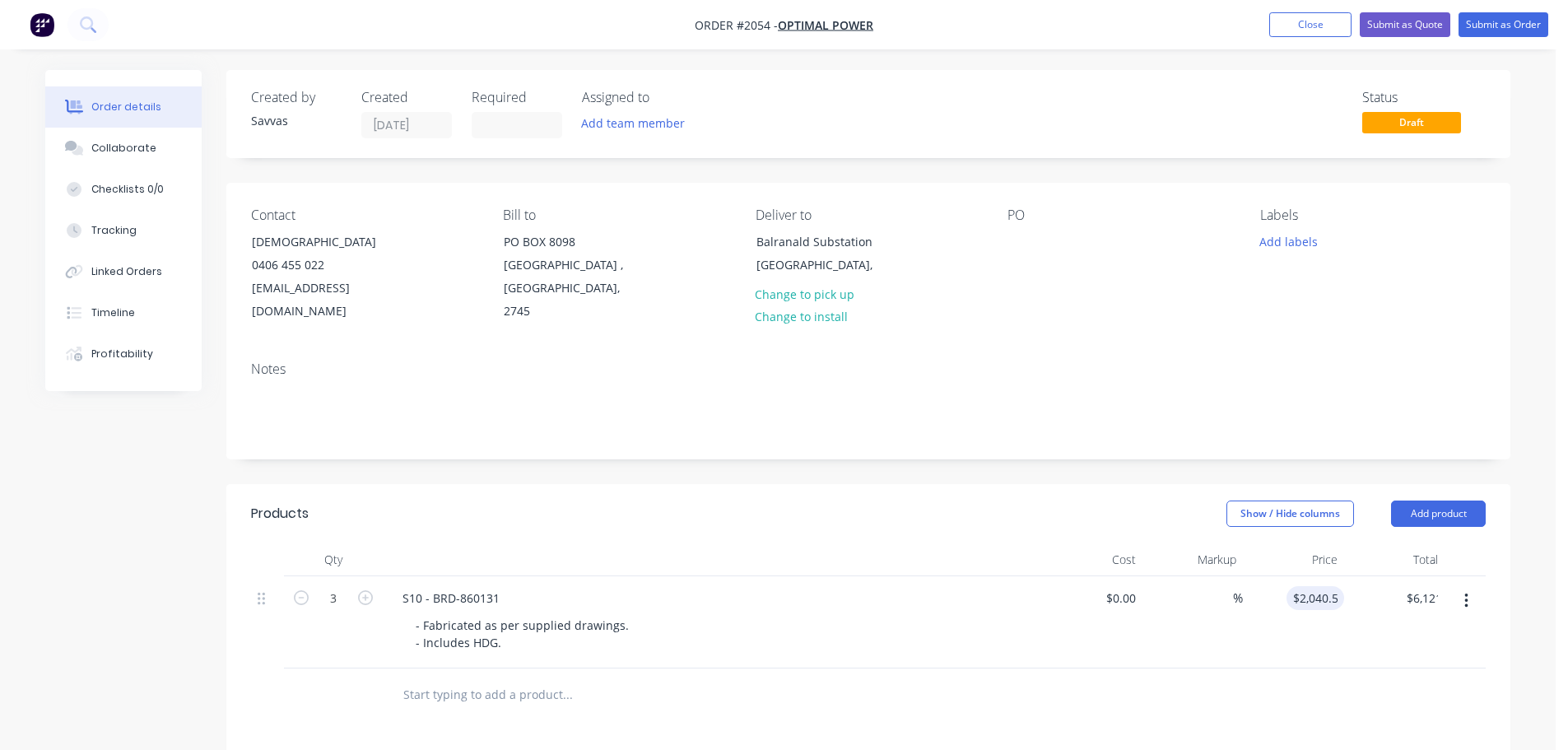
click at [1125, 518] on header "Products Show / Hide columns Add product" at bounding box center [868, 514] width 1283 height 60
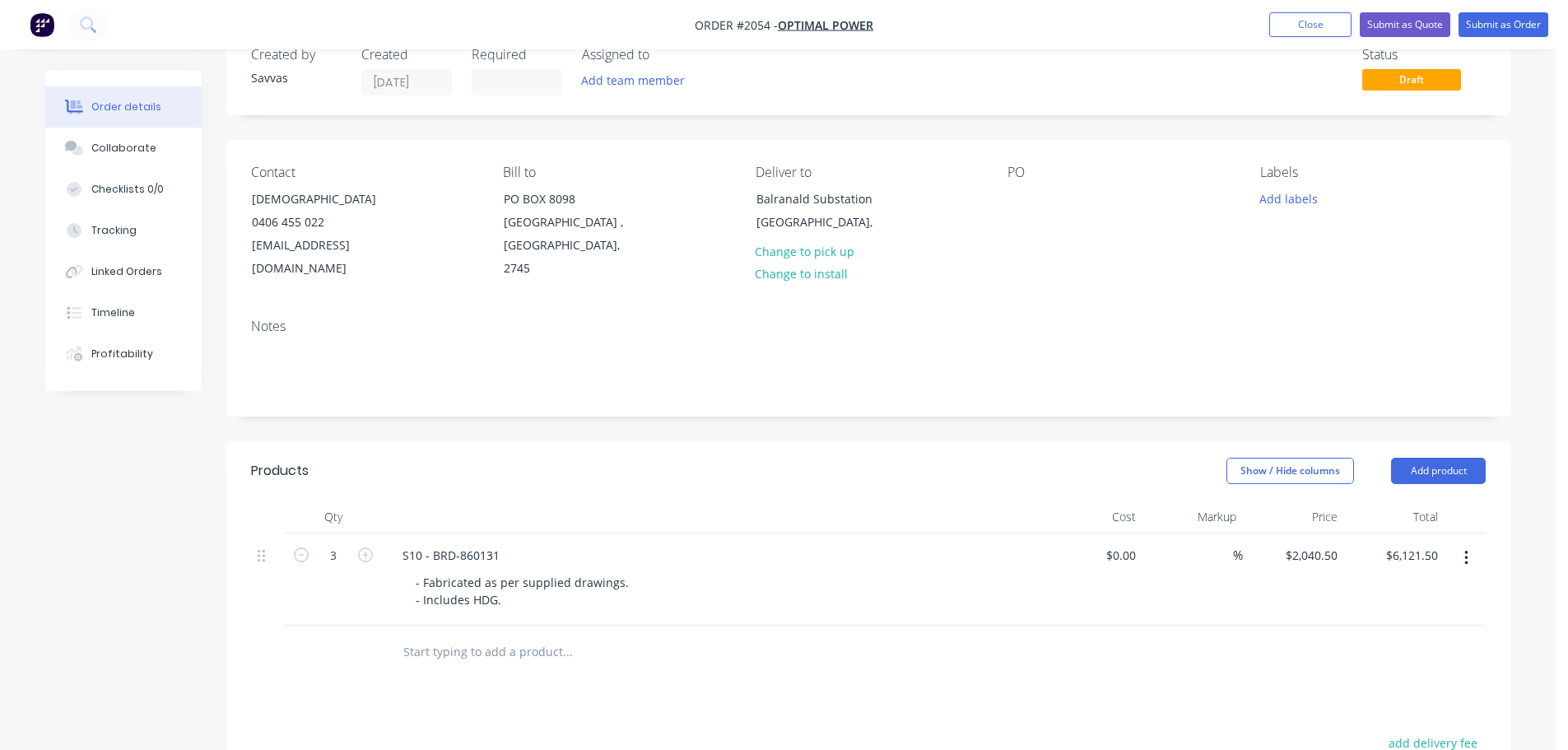
scroll to position [82, 0]
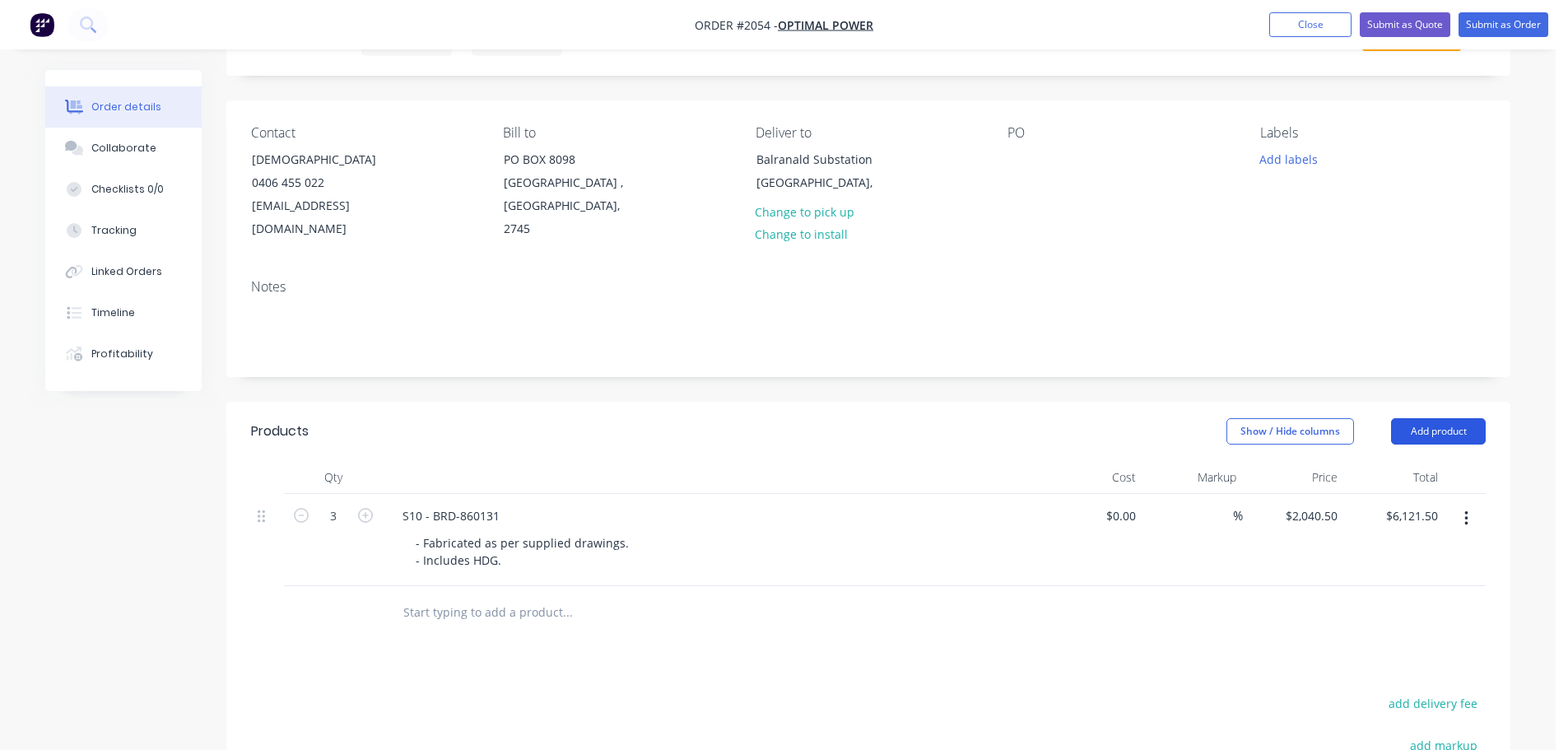
click at [1435, 418] on button "Add product" at bounding box center [1437, 431] width 94 height 27
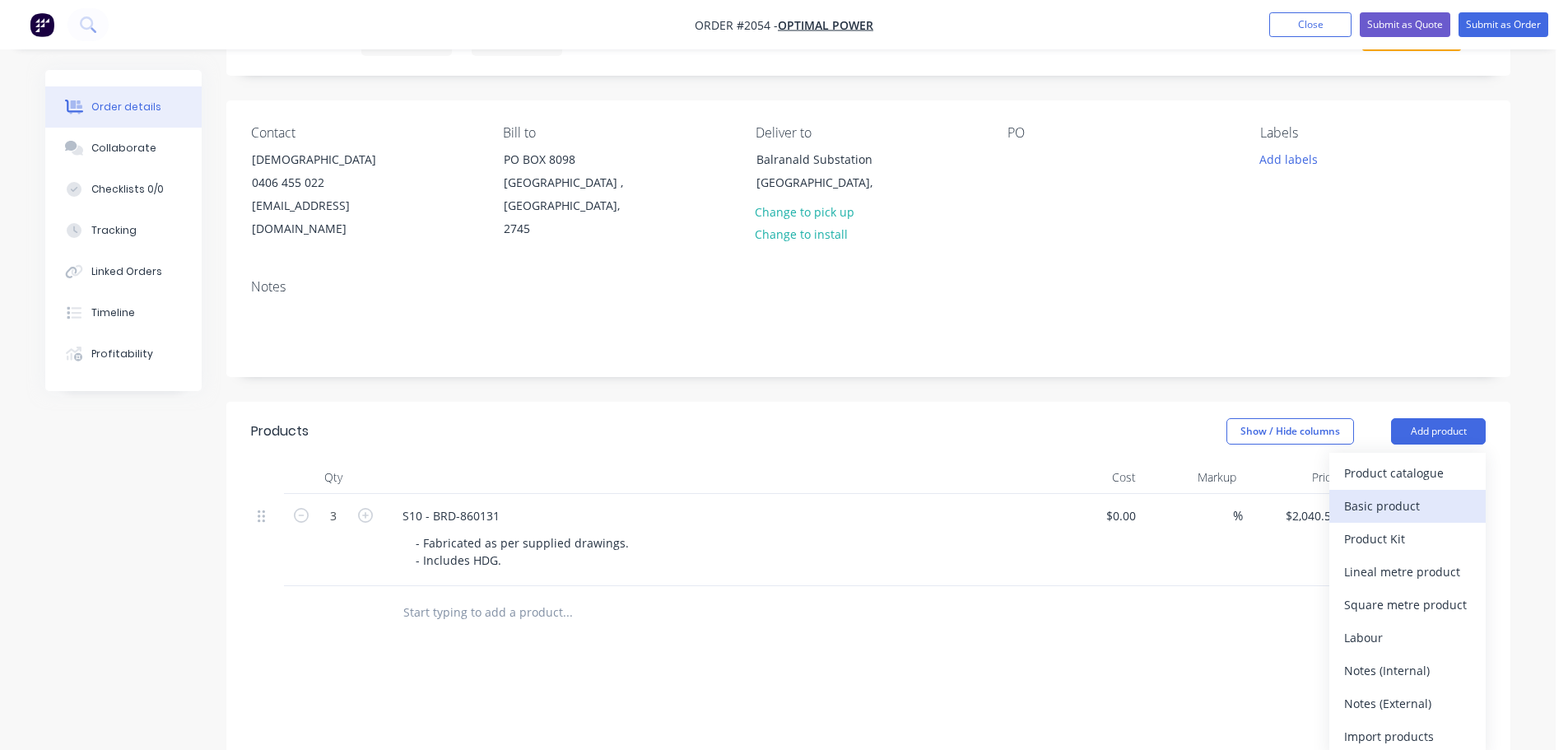
click at [1403, 494] on div "Basic product" at bounding box center [1407, 505] width 126 height 24
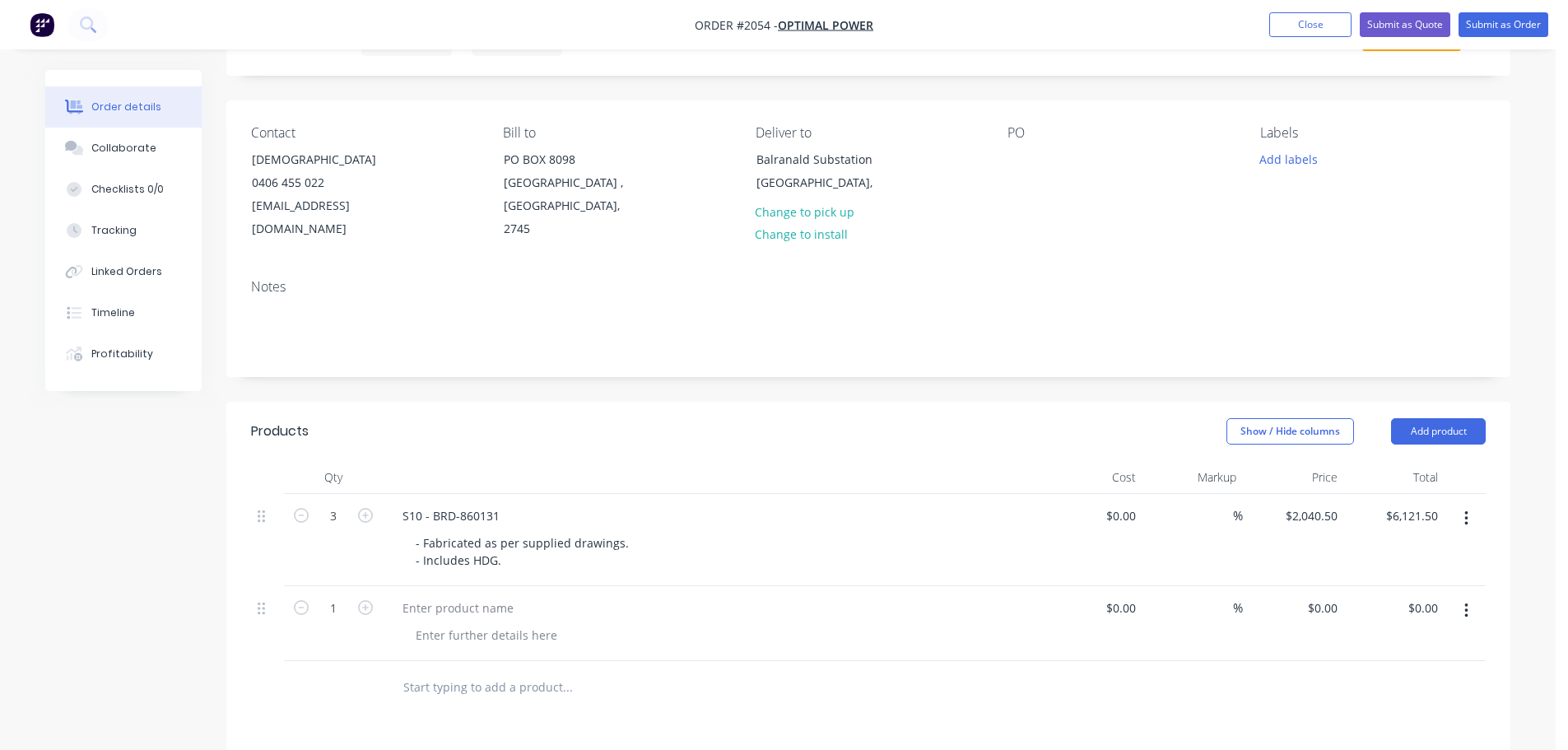
scroll to position [165, 0]
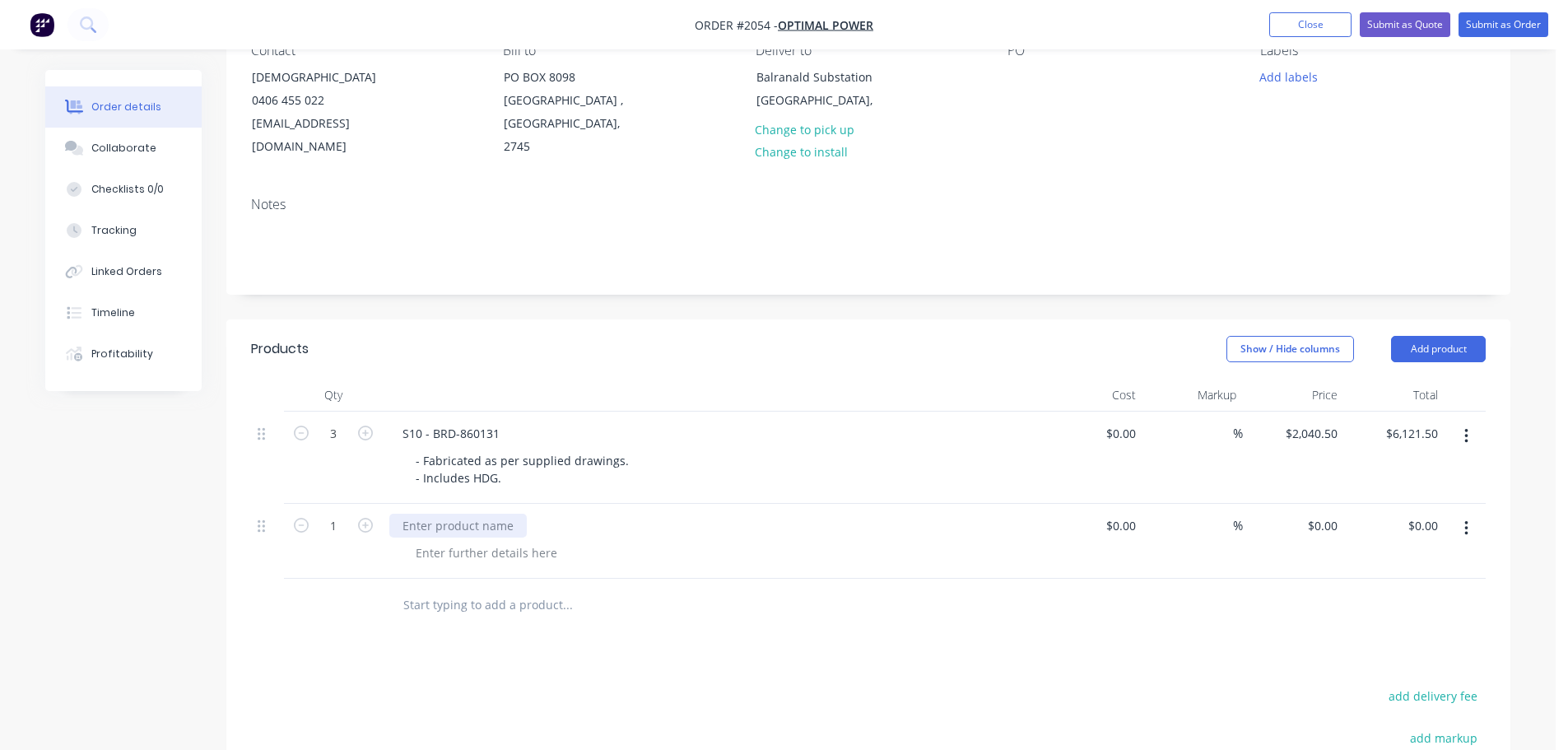
click at [498, 514] on div at bounding box center [458, 526] width 137 height 24
click at [460, 421] on div "S10 - BRD-860131" at bounding box center [450, 433] width 124 height 24
click at [427, 514] on div "S8 - 851666" at bounding box center [434, 526] width 90 height 24
drag, startPoint x: 546, startPoint y: 460, endPoint x: 390, endPoint y: 424, distance: 160.1
click at [390, 424] on div "S10 - BRD-860131 - Fabricated as per supplied drawings. - Includes HDG." at bounding box center [711, 457] width 658 height 92
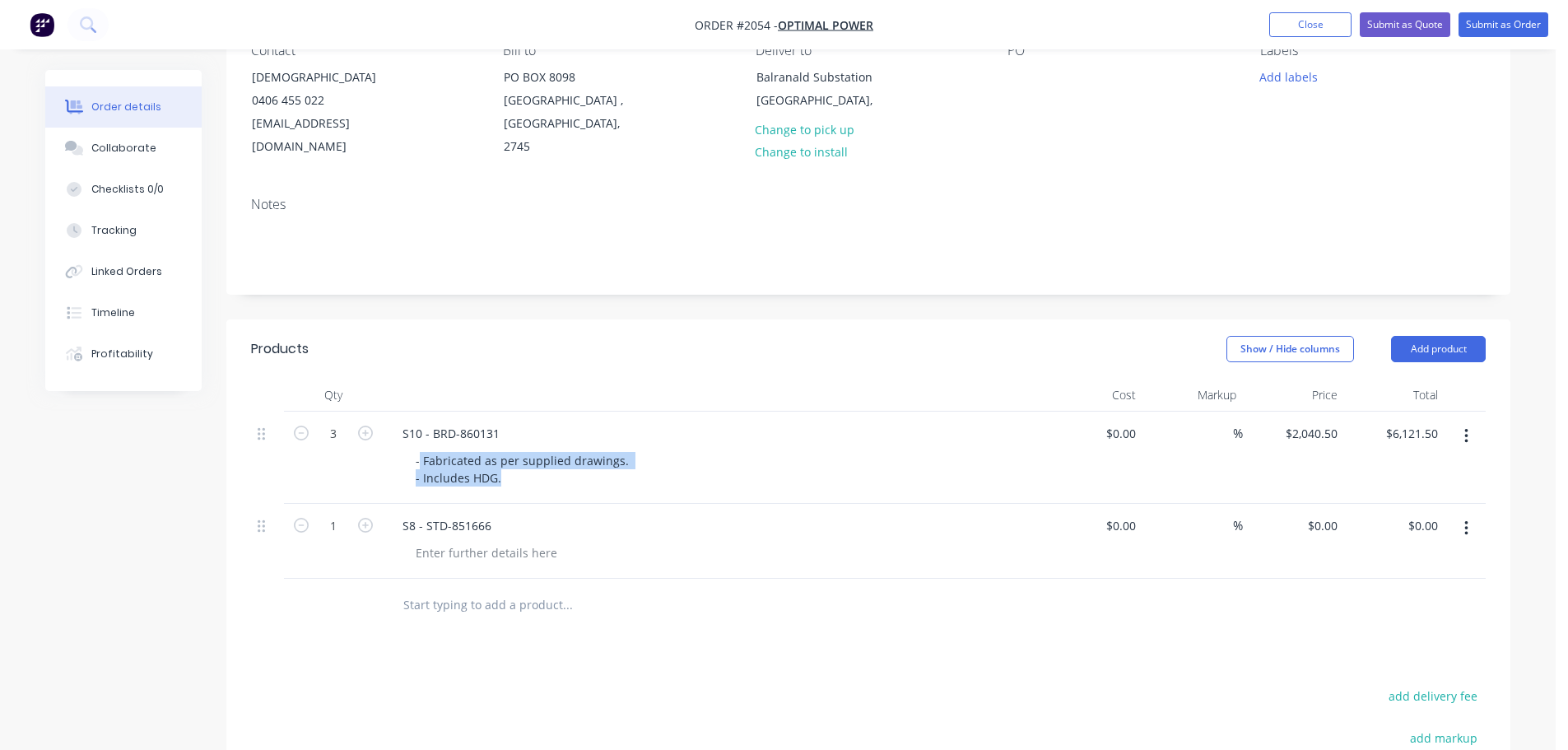
copy div "Fabricated as per supplied drawings. - Includes HDG."
click at [430, 541] on div at bounding box center [486, 553] width 168 height 24
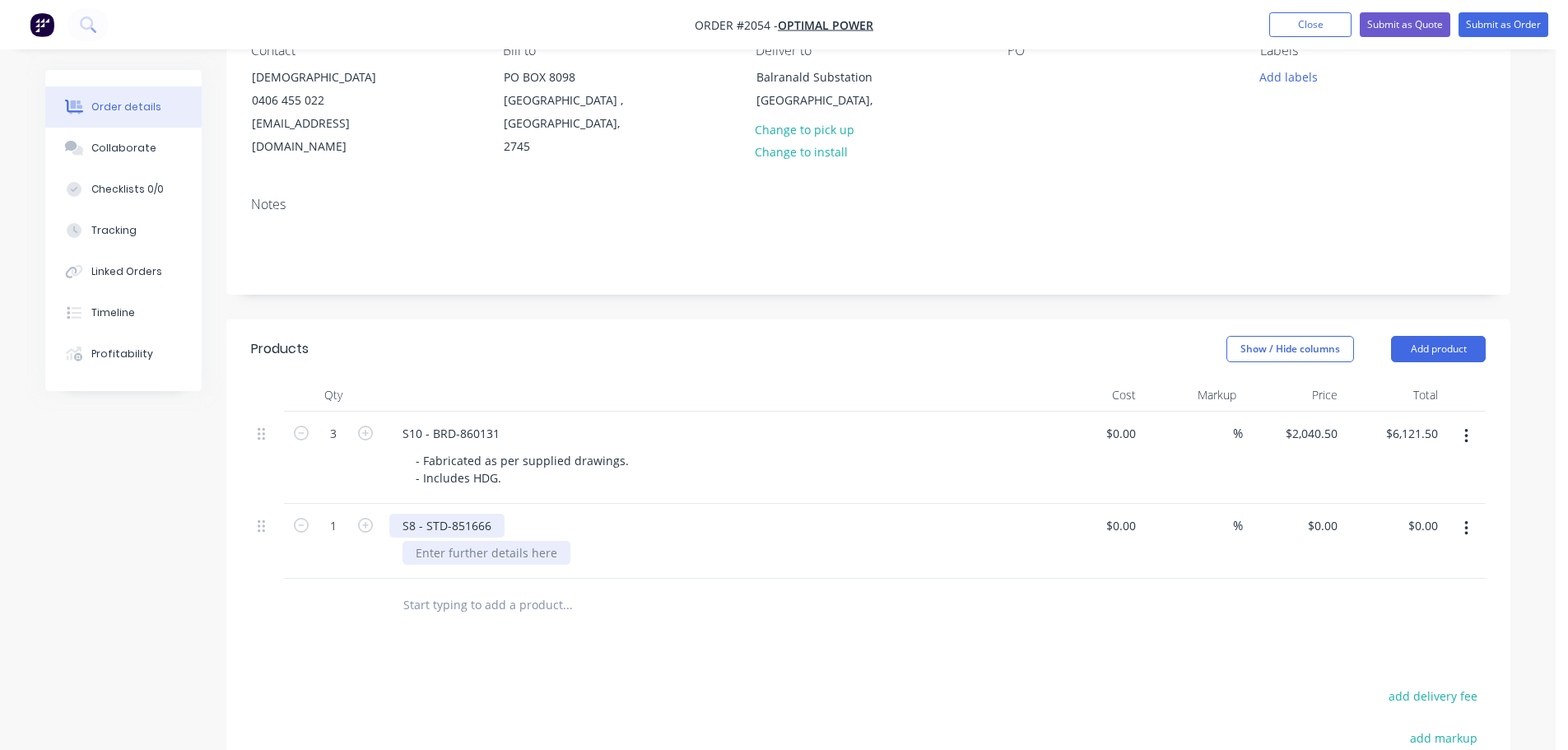
paste div
click at [1327, 514] on input "0" at bounding box center [1334, 526] width 19 height 24
type input "$1,790.00"
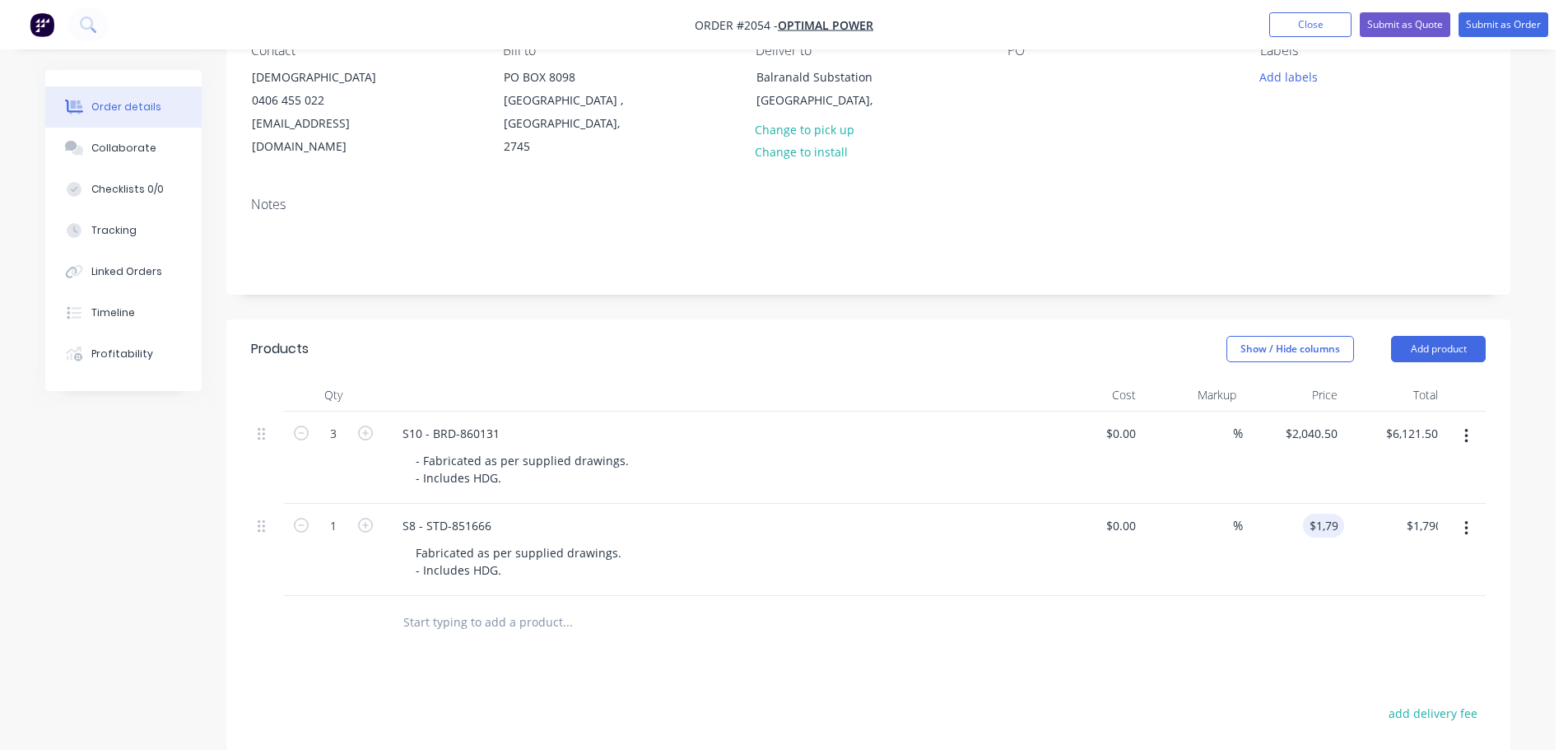
click at [1432, 338] on button "Add product" at bounding box center [1437, 349] width 94 height 27
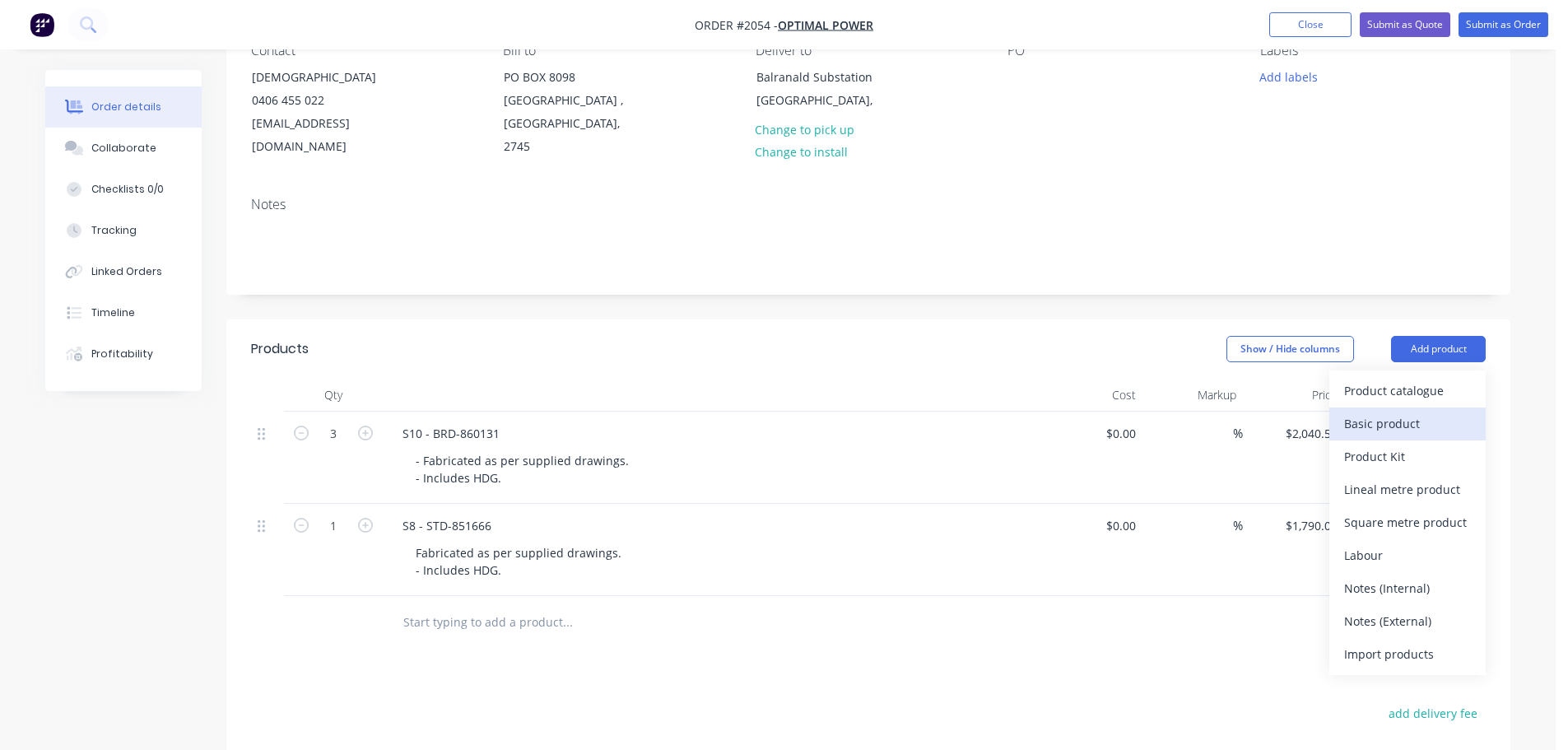
click at [1413, 411] on div "Basic product" at bounding box center [1407, 423] width 126 height 24
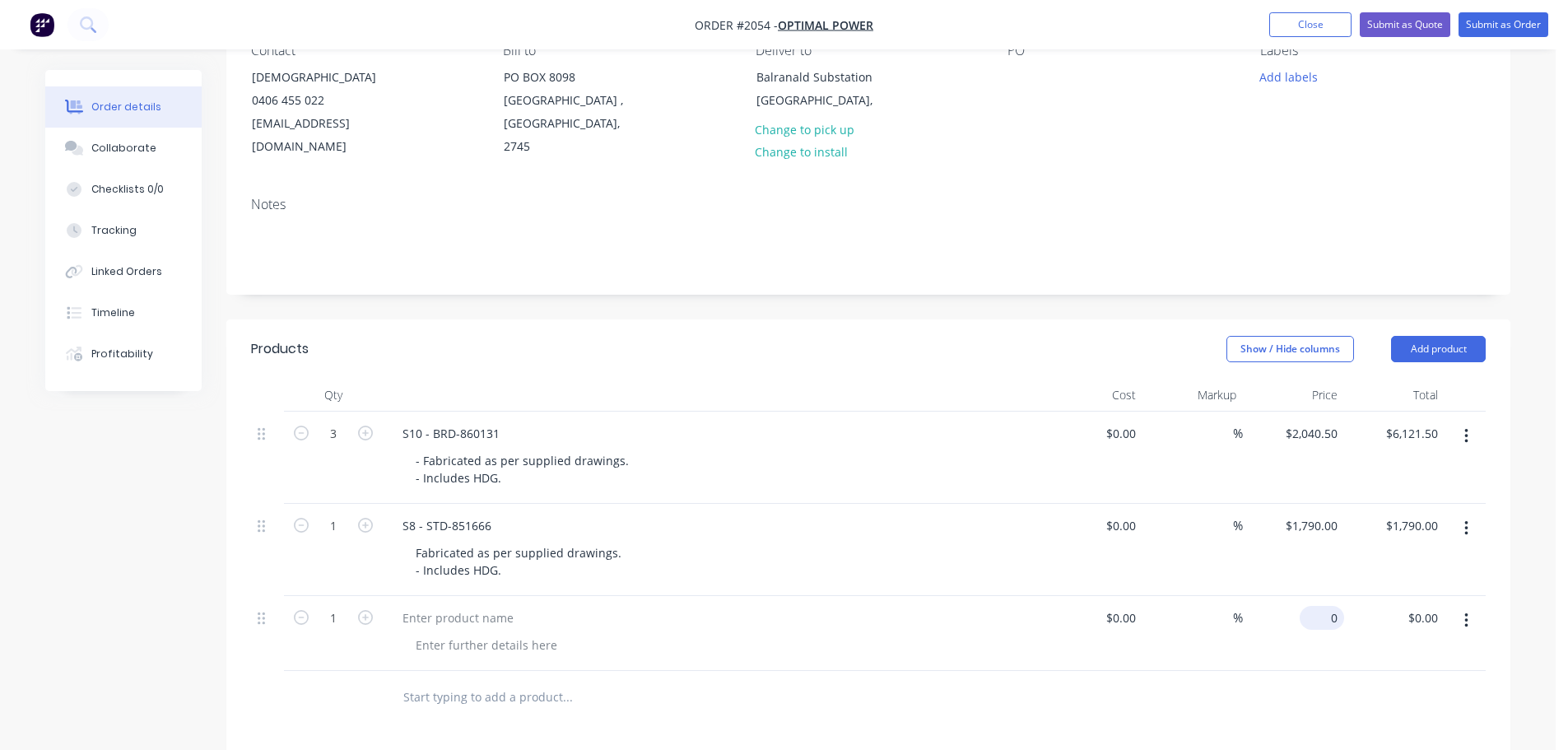
click at [1327, 606] on input "0" at bounding box center [1325, 618] width 38 height 24
type input "$1,905.00"
click at [1281, 643] on div "$1,905.00 1905" at bounding box center [1292, 634] width 102 height 75
click at [455, 606] on div at bounding box center [458, 618] width 137 height 24
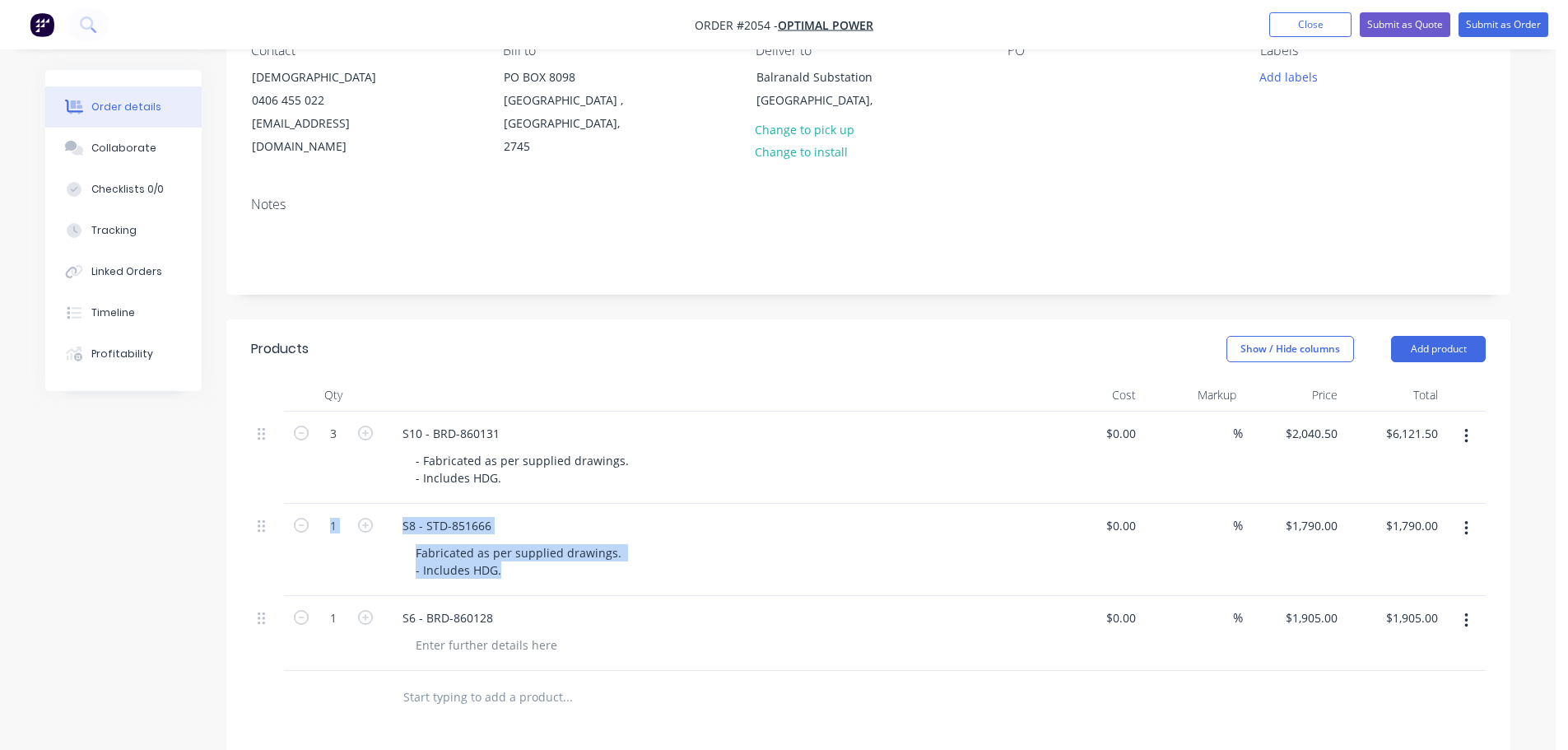
drag, startPoint x: 523, startPoint y: 547, endPoint x: 347, endPoint y: 522, distance: 177.8
click at [347, 522] on div "1 S8 - STD-851666 Fabricated as per supplied drawings. - Includes HDG. $0.00 $0…" at bounding box center [868, 549] width 1234 height 92
click at [561, 549] on div "Fabricated as per supplied drawings. - Includes HDG." at bounding box center [520, 561] width 235 height 41
drag, startPoint x: 544, startPoint y: 549, endPoint x: 415, endPoint y: 528, distance: 130.7
click at [415, 541] on div "Fabricated as per supplied drawings. - Includes HDG." at bounding box center [520, 561] width 235 height 41
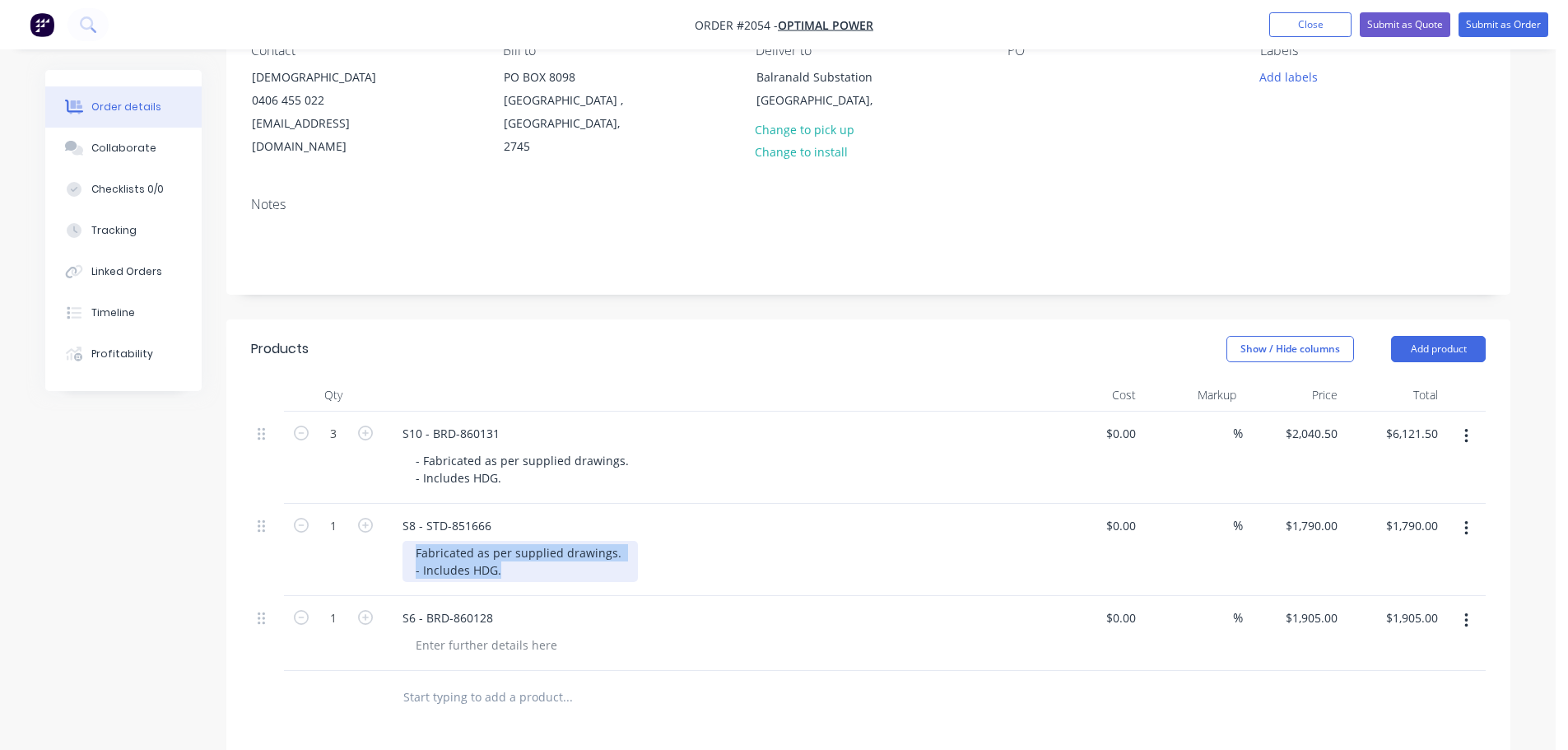
copy div "Fabricated as per supplied drawings. - Includes HDG."
click at [453, 633] on div at bounding box center [486, 645] width 168 height 24
paste div
click at [1185, 689] on div at bounding box center [868, 715] width 1234 height 53
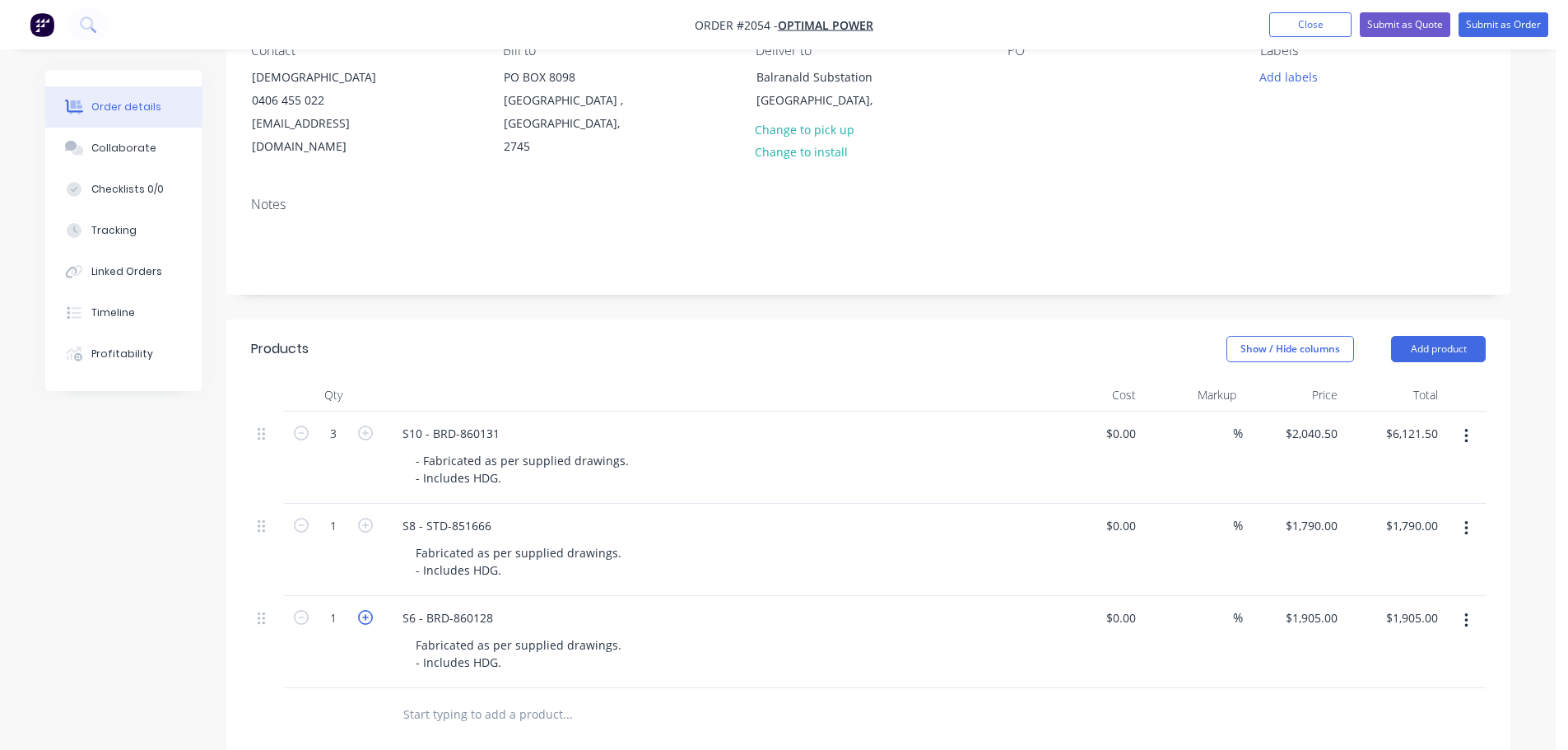
click at [372, 610] on icon "button" at bounding box center [365, 617] width 15 height 15
type input "2"
type input "$3,810.00"
click at [372, 610] on icon "button" at bounding box center [365, 617] width 15 height 15
type input "3"
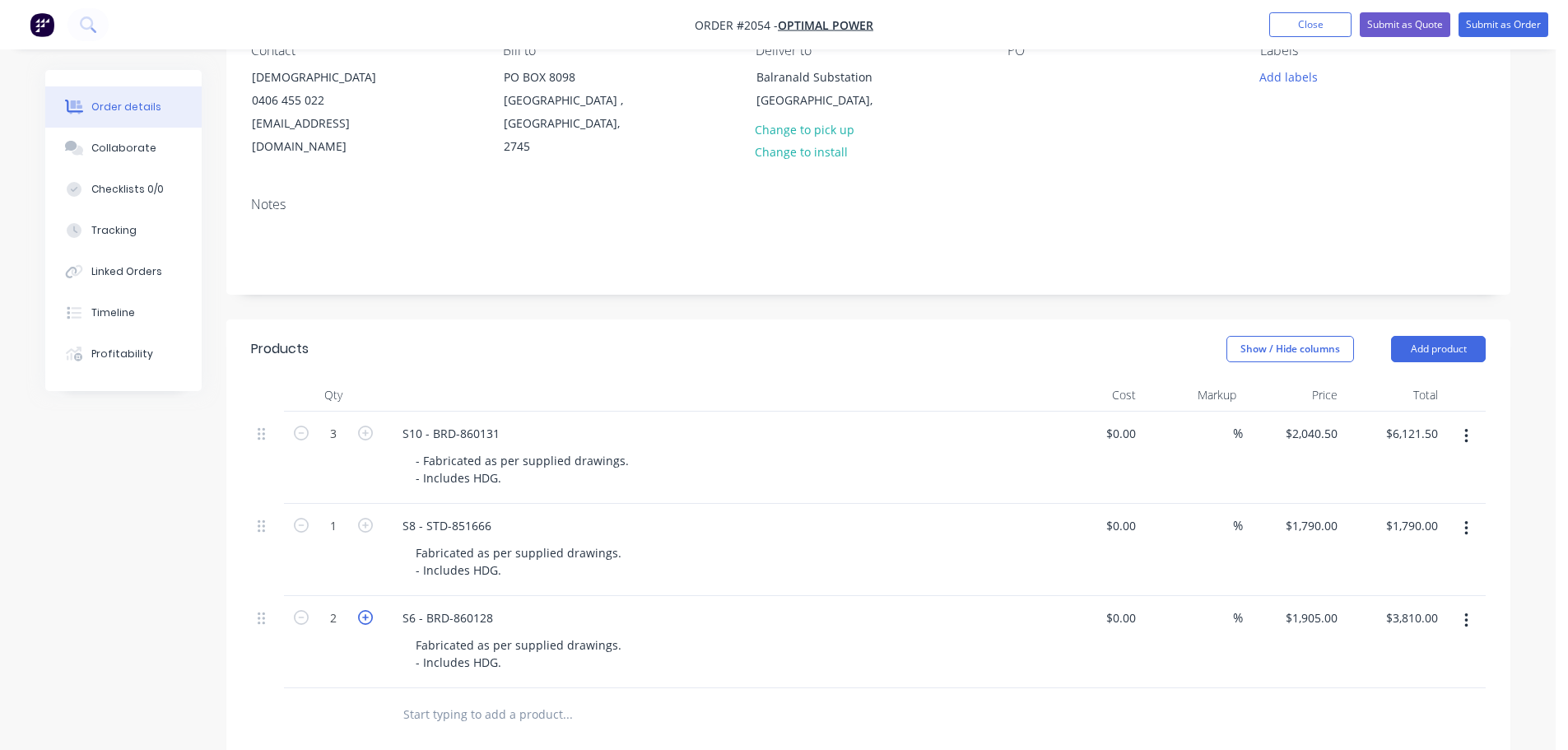
type input "$5,715.00"
click at [1438, 336] on button "Add product" at bounding box center [1437, 349] width 94 height 27
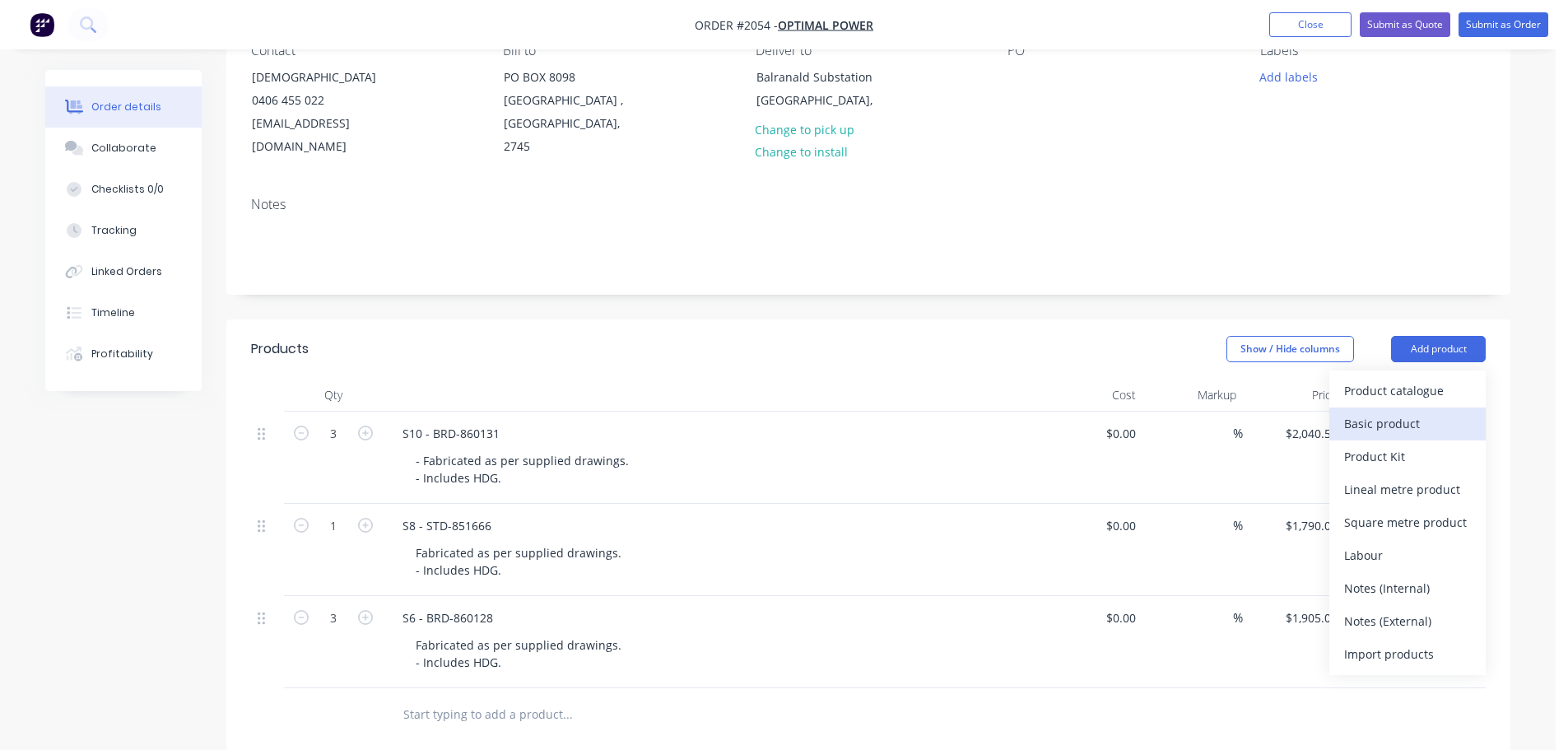
click at [1430, 411] on div "Basic product" at bounding box center [1407, 423] width 126 height 24
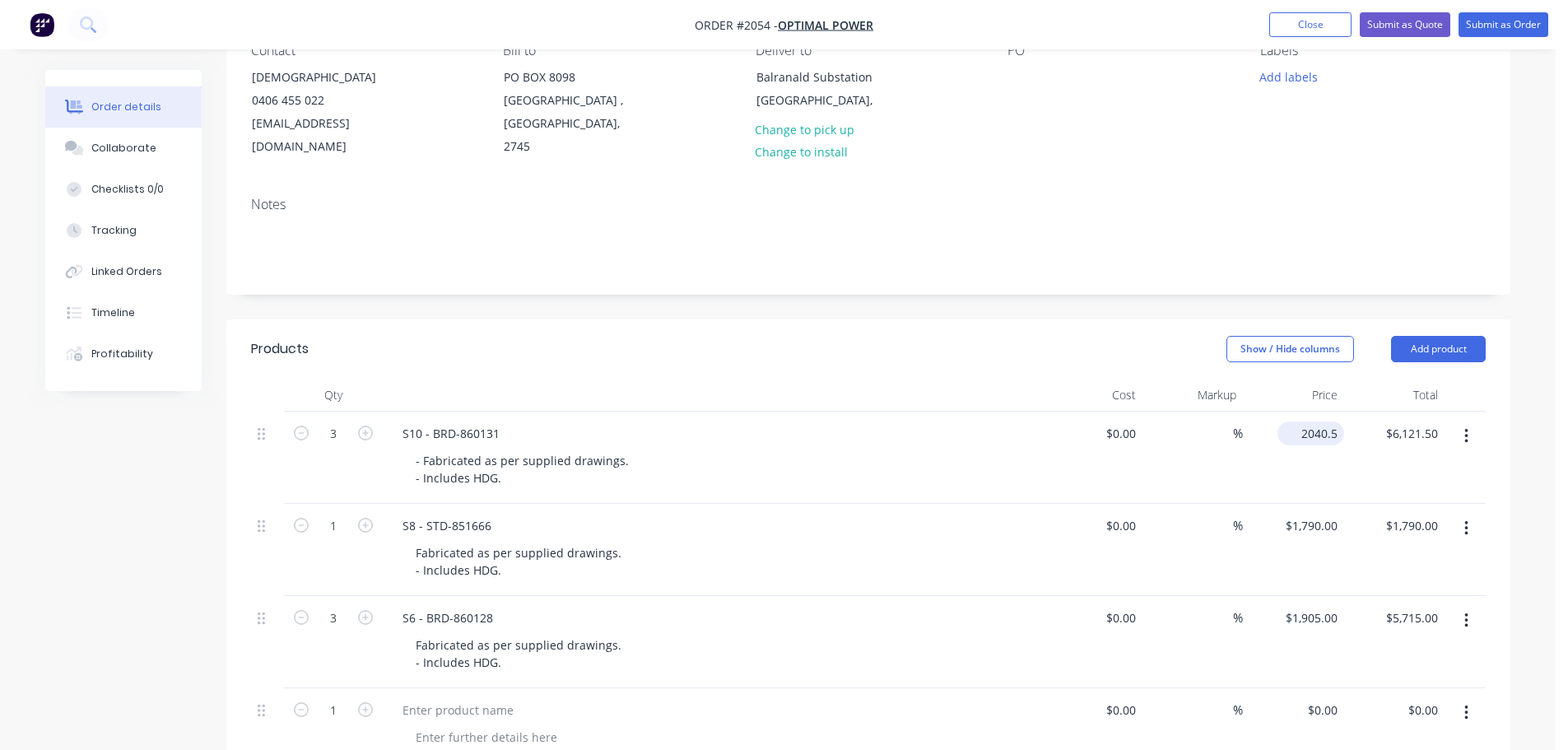
click at [1312, 421] on input "2040.5" at bounding box center [1314, 433] width 60 height 24
type input "$2,504.00"
type input "$7,512.00"
click at [1027, 379] on div at bounding box center [711, 396] width 658 height 33
click at [1294, 507] on div "1790 $1,790.00" at bounding box center [1292, 549] width 102 height 92
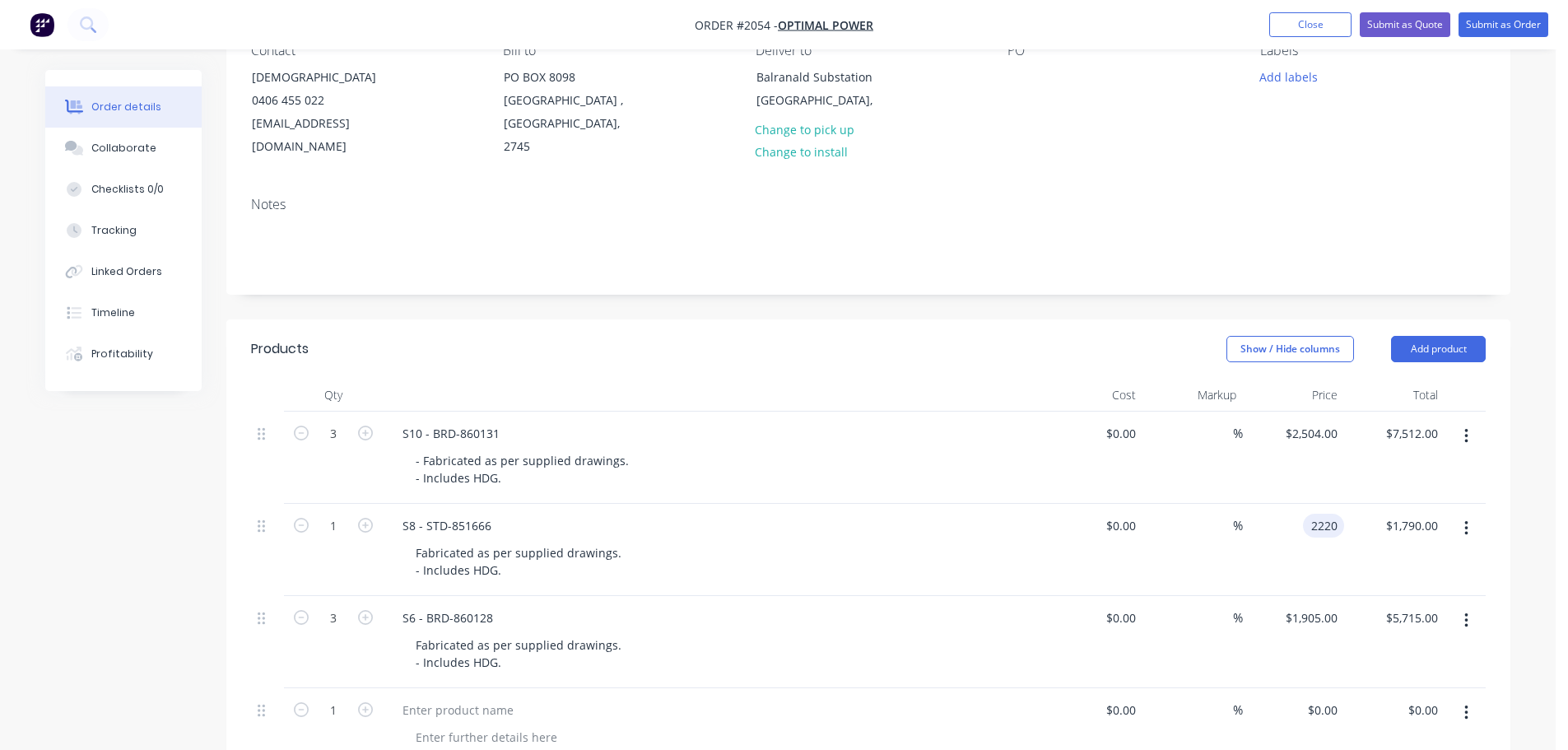
type input "$2,220.00"
click at [938, 346] on header "Products Show / Hide columns Add product" at bounding box center [868, 349] width 1283 height 60
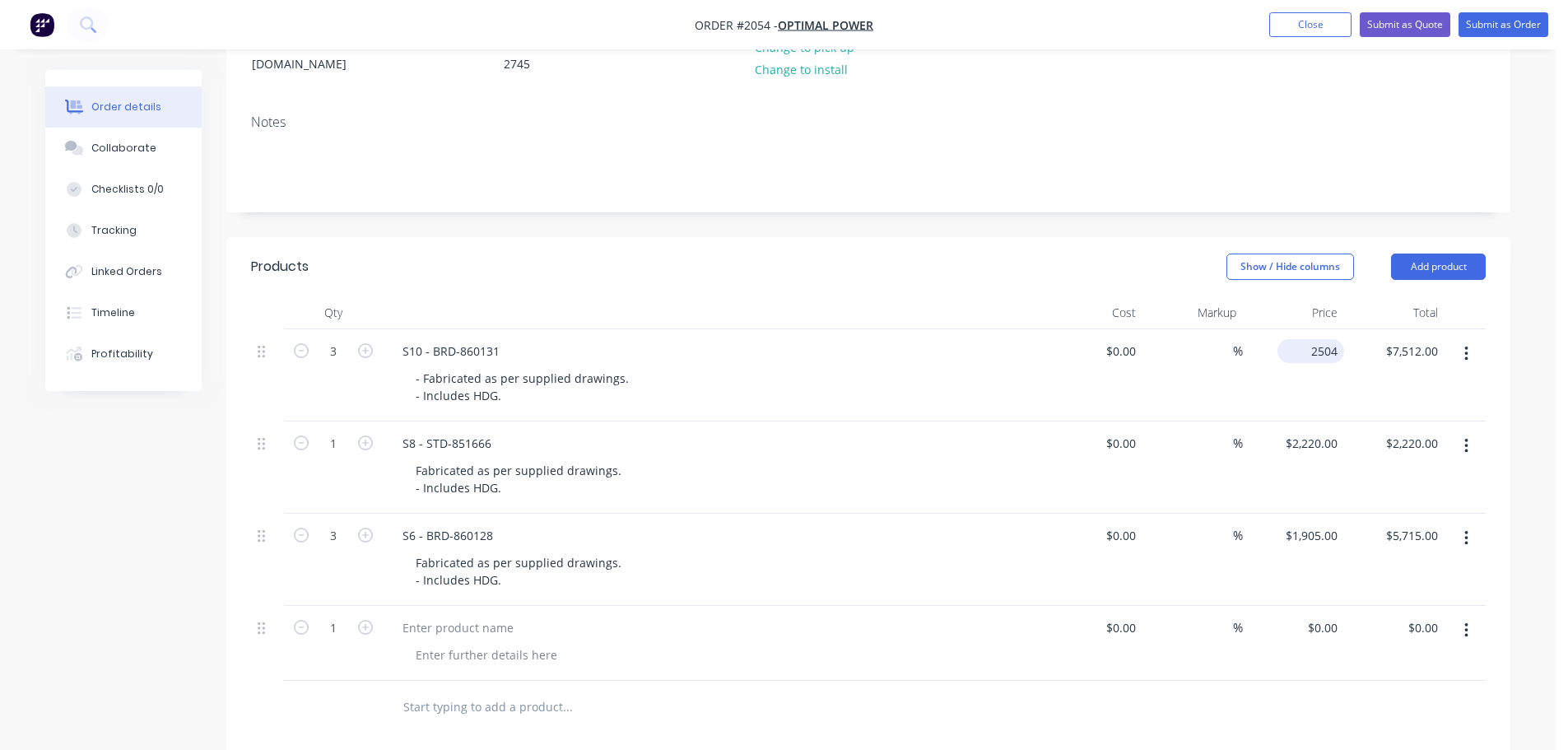
click at [1324, 339] on input "2504" at bounding box center [1314, 351] width 60 height 24
click at [1307, 339] on div "2504 $2,504.00" at bounding box center [1310, 351] width 67 height 24
type input "$2,065.00"
type input "$6,195.00"
drag, startPoint x: 1041, startPoint y: 191, endPoint x: 1053, endPoint y: 254, distance: 64.1
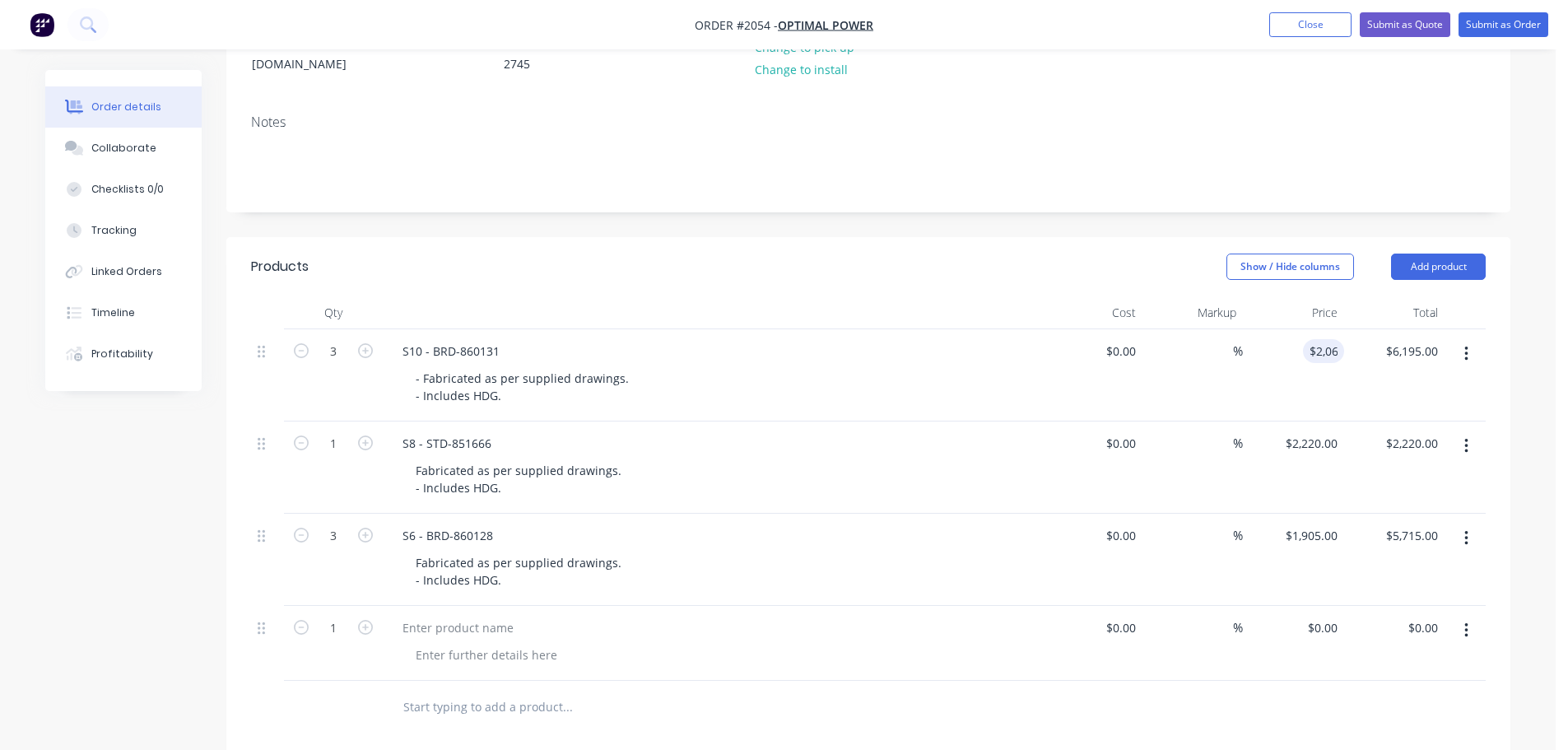
click at [1038, 218] on div "Created by Savvas Created [DATE] Required Assigned to Add team member Status Dr…" at bounding box center [868, 476] width 1283 height 1307
click at [1299, 421] on div "$2,220.00 $2,220.00" at bounding box center [1292, 467] width 102 height 92
click at [1306, 431] on div "2220 $2,220.00" at bounding box center [1310, 443] width 67 height 24
type input "$1,922.00"
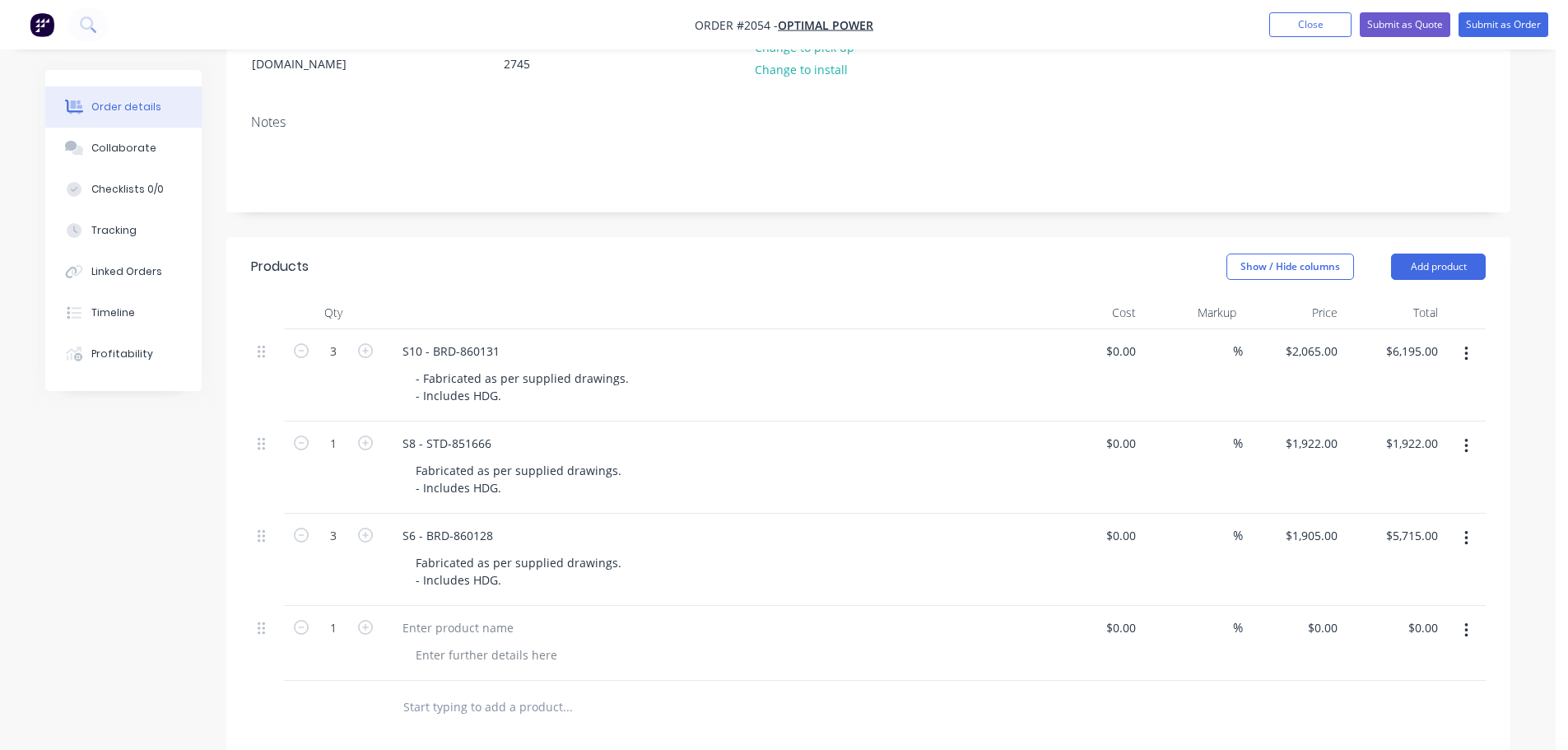
click at [1027, 256] on header "Products Show / Hide columns Add product" at bounding box center [868, 266] width 1283 height 60
click at [1307, 524] on div "1905 $1,905.00" at bounding box center [1310, 536] width 67 height 24
type input "$2,006.00"
type input "$6,018.00"
click at [1016, 264] on header "Products Show / Hide columns Add product" at bounding box center [868, 266] width 1283 height 60
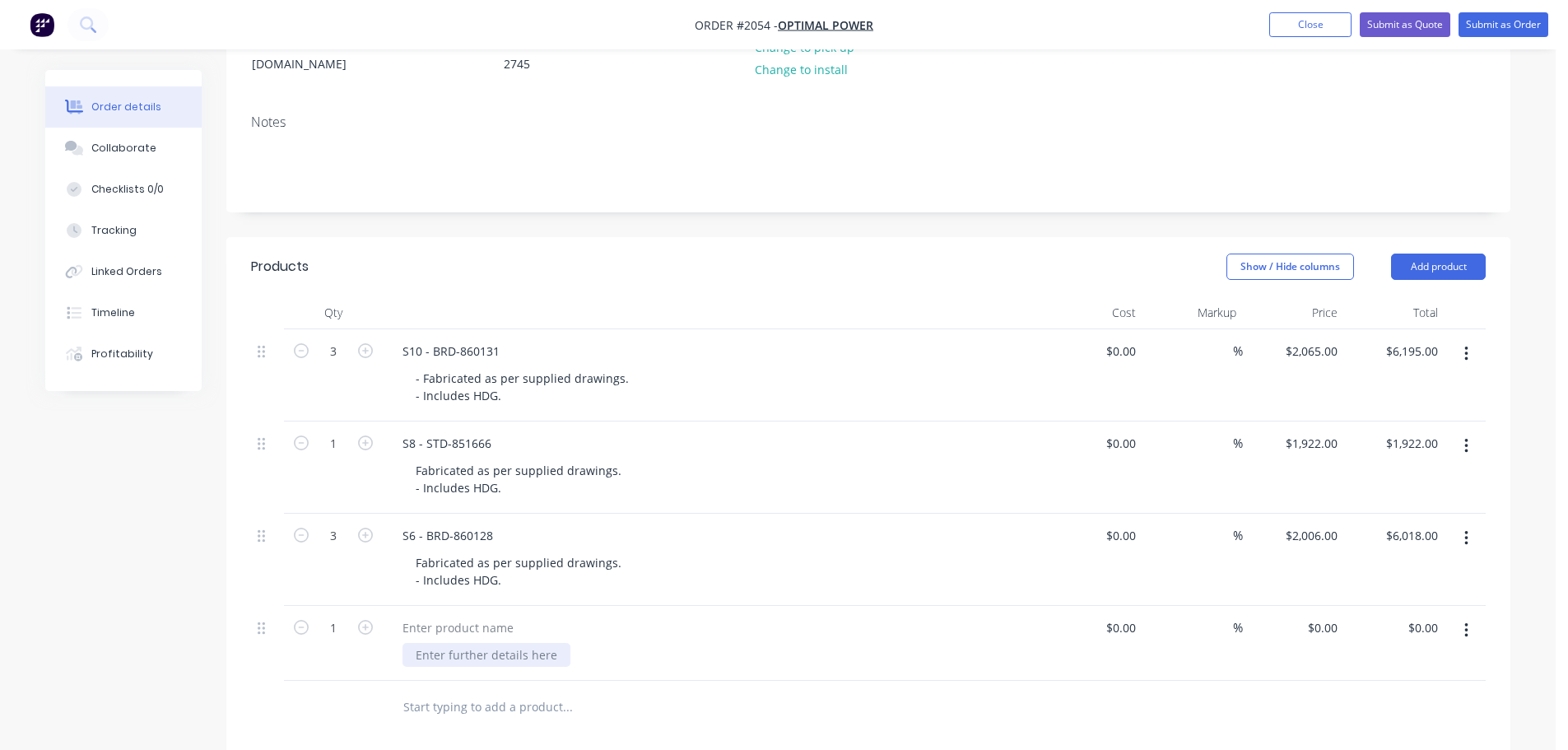
click at [425, 643] on div at bounding box center [486, 655] width 168 height 24
click at [427, 615] on div at bounding box center [458, 627] width 137 height 24
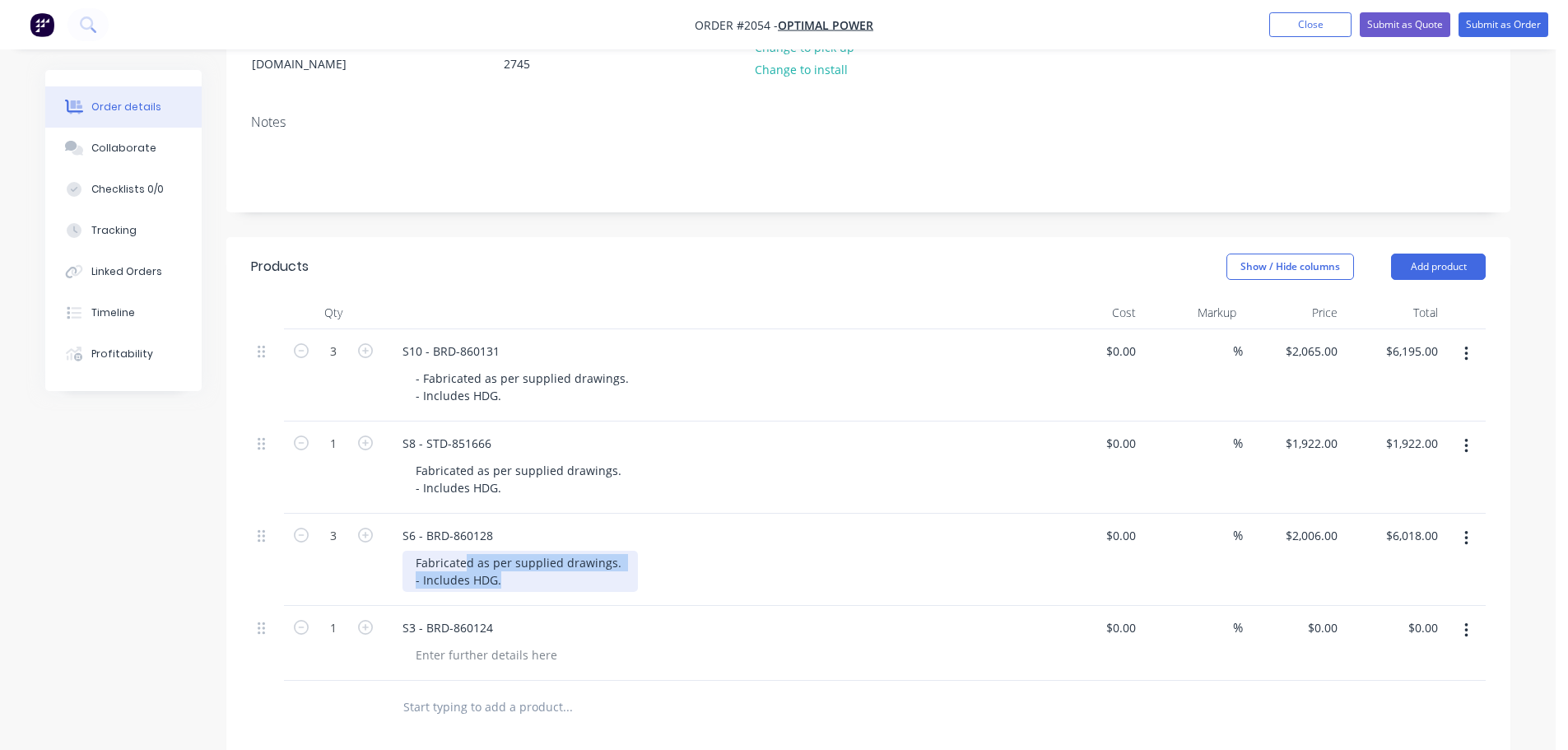
drag, startPoint x: 514, startPoint y: 548, endPoint x: 423, endPoint y: 560, distance: 91.8
click at [403, 558] on div "Fabricated as per supplied drawings. - Includes HDG." at bounding box center [520, 571] width 235 height 41
click at [492, 558] on div "Fabricated as per supplied drawings. - Includes HDG." at bounding box center [520, 571] width 235 height 41
drag, startPoint x: 514, startPoint y: 558, endPoint x: 399, endPoint y: 534, distance: 117.5
click at [399, 534] on div "S6 - BRD-860128 Fabricated as per supplied drawings. - Includes HDG." at bounding box center [711, 560] width 658 height 92
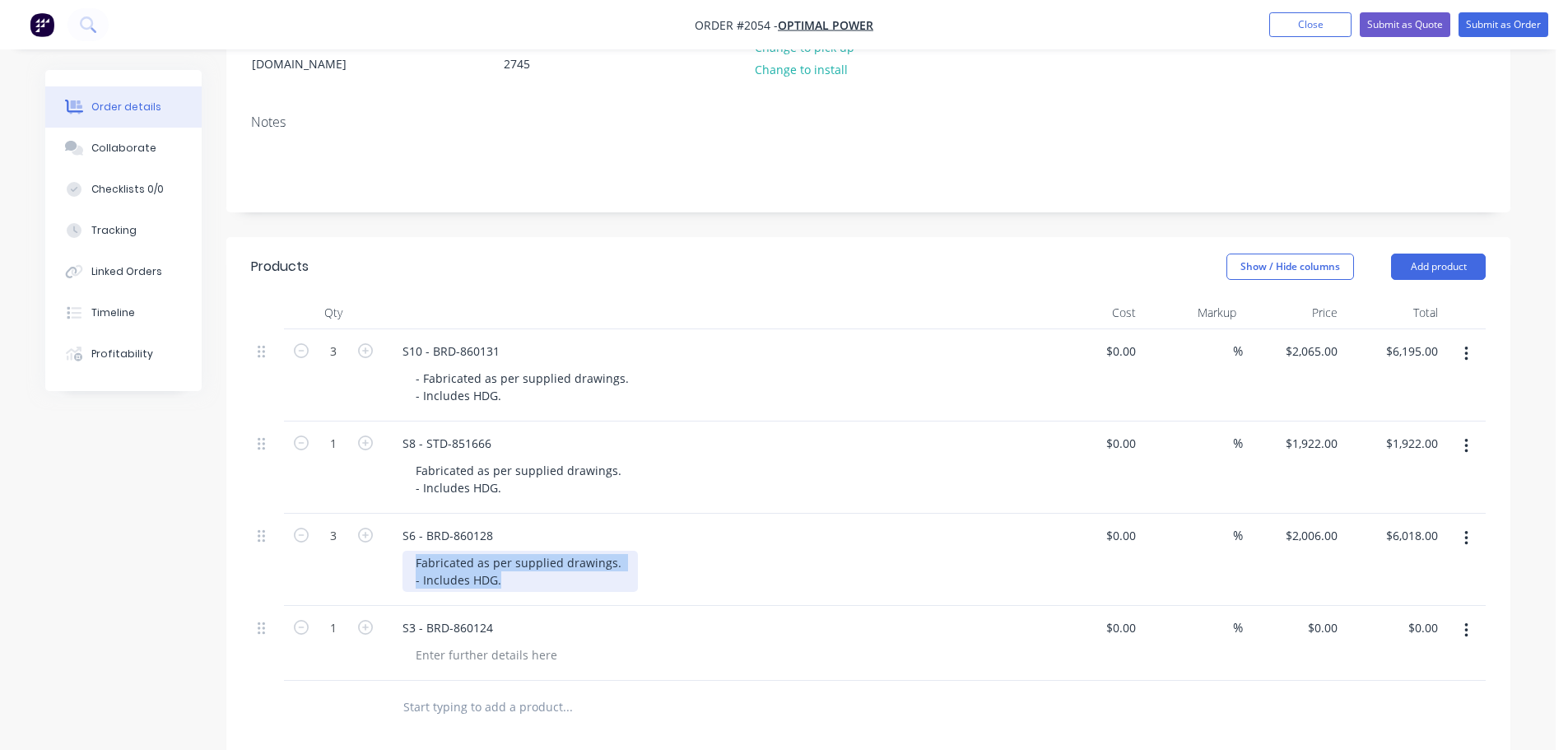
copy div "Fabricated as per supplied drawings. - Includes HDG."
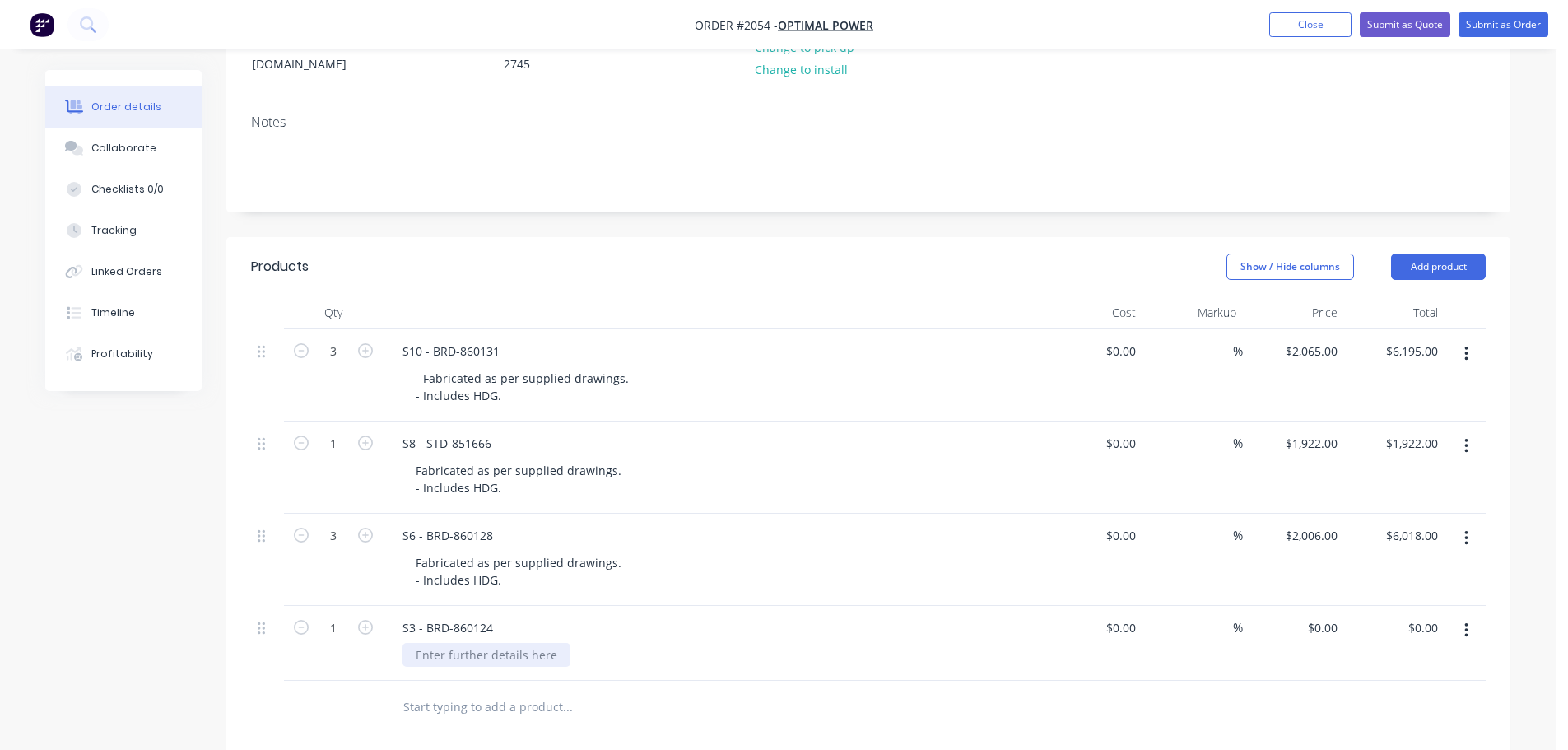
click at [483, 643] on div at bounding box center [486, 655] width 168 height 24
paste div
click at [1332, 615] on input "0" at bounding box center [1325, 627] width 38 height 24
type input "$1,950.00"
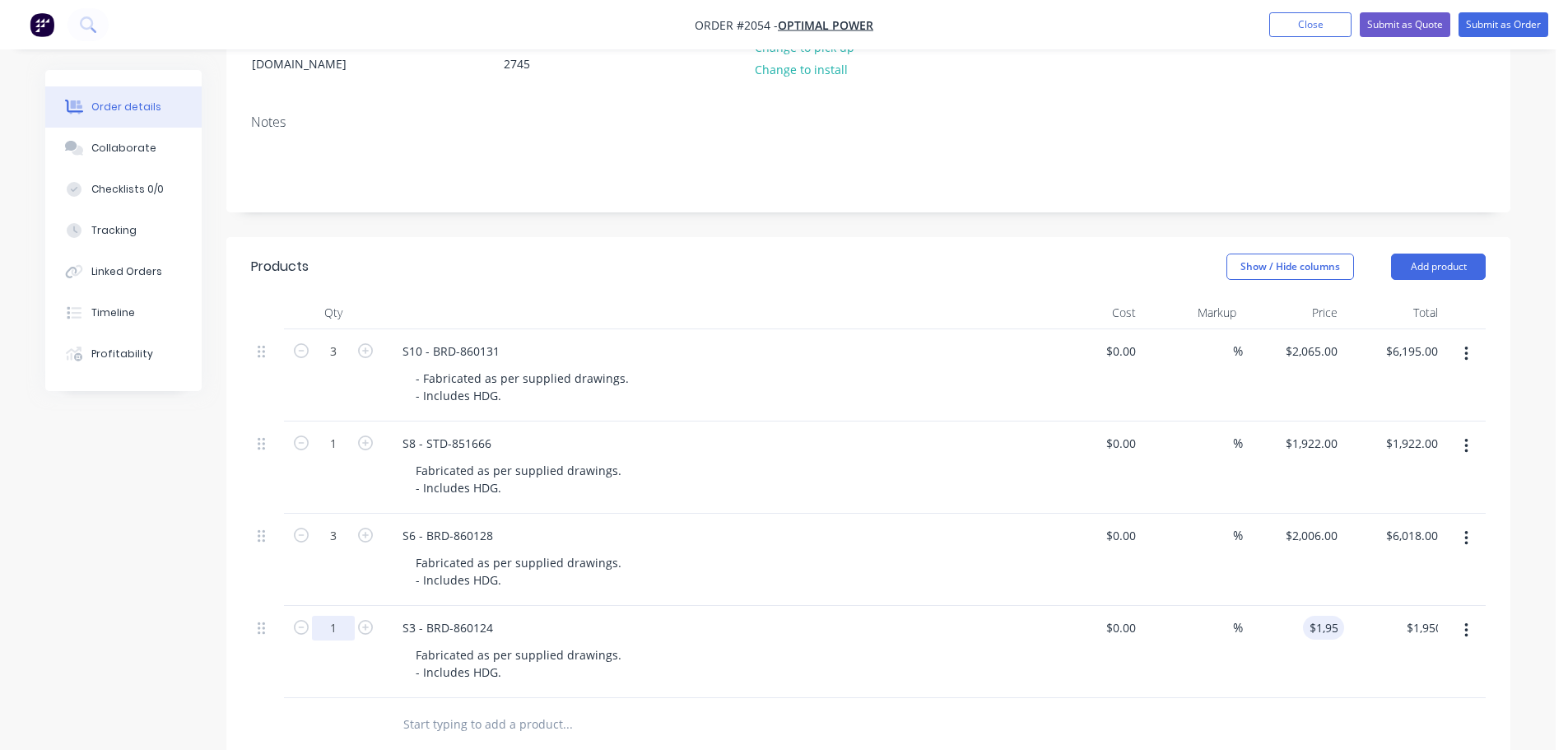
click at [334, 615] on input "1" at bounding box center [333, 627] width 43 height 25
type input "15"
type input "$29,250.00"
click at [852, 643] on div "Fabricated as per supplied drawings. - Includes HDG." at bounding box center [719, 663] width 632 height 41
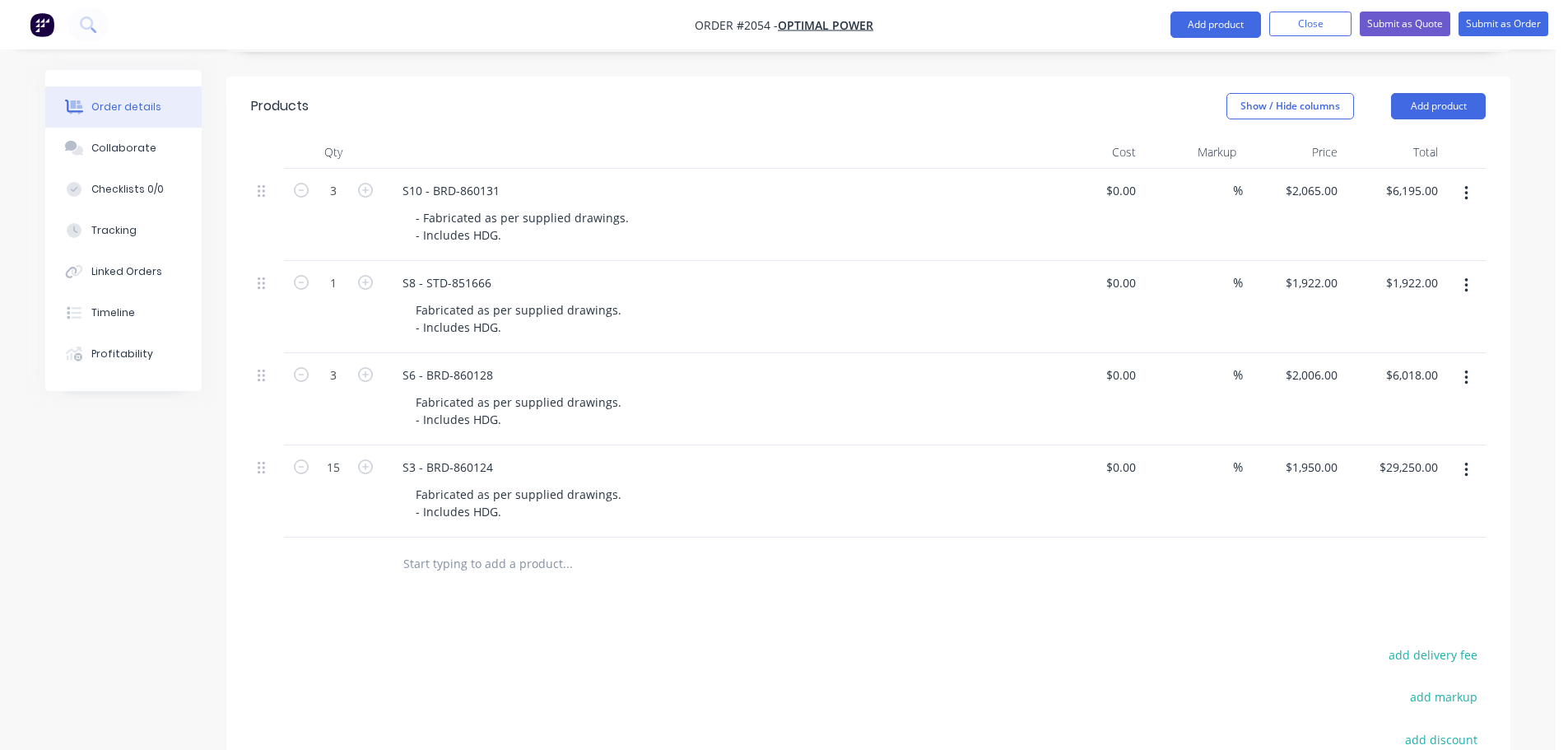
scroll to position [398, 0]
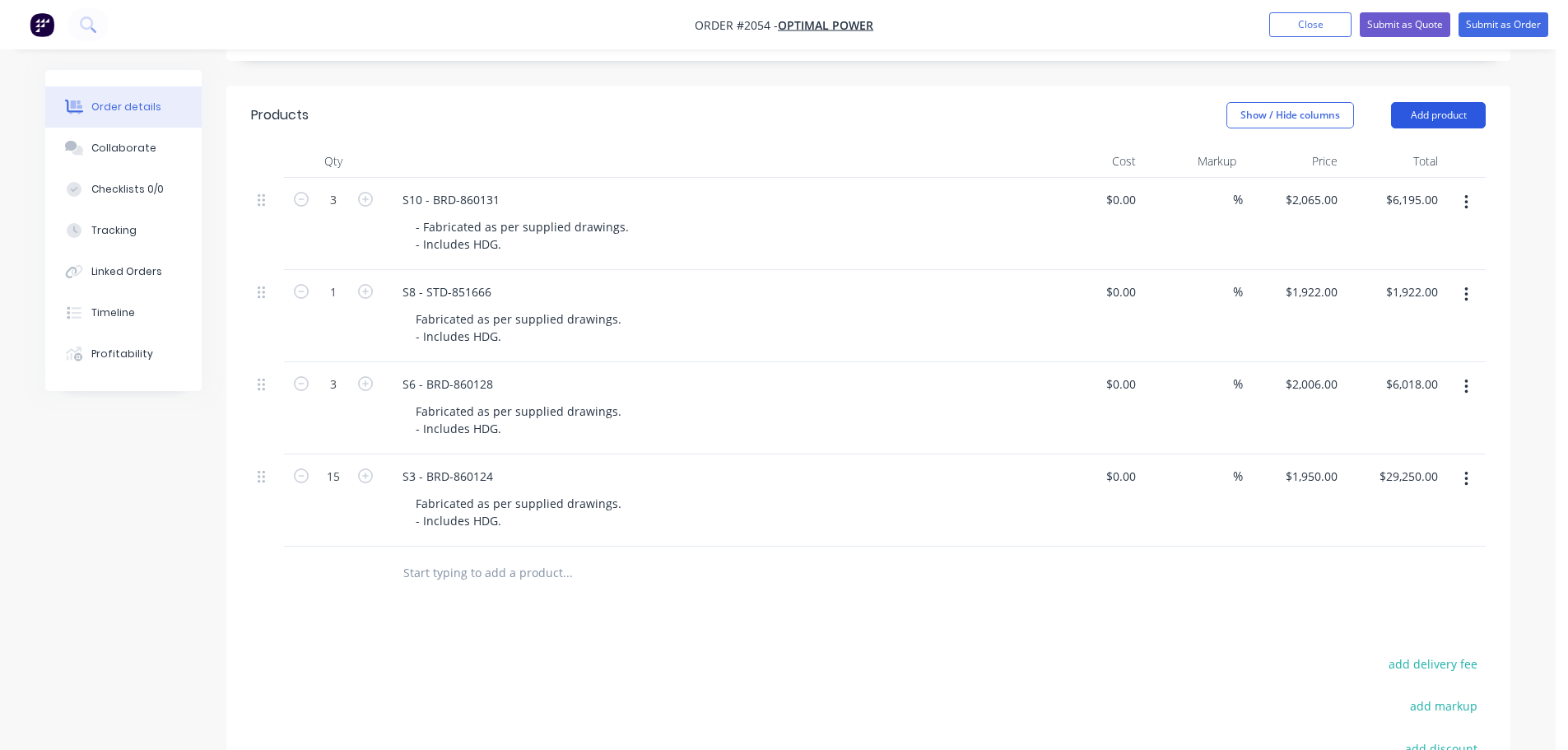
click at [1433, 102] on button "Add product" at bounding box center [1437, 114] width 94 height 27
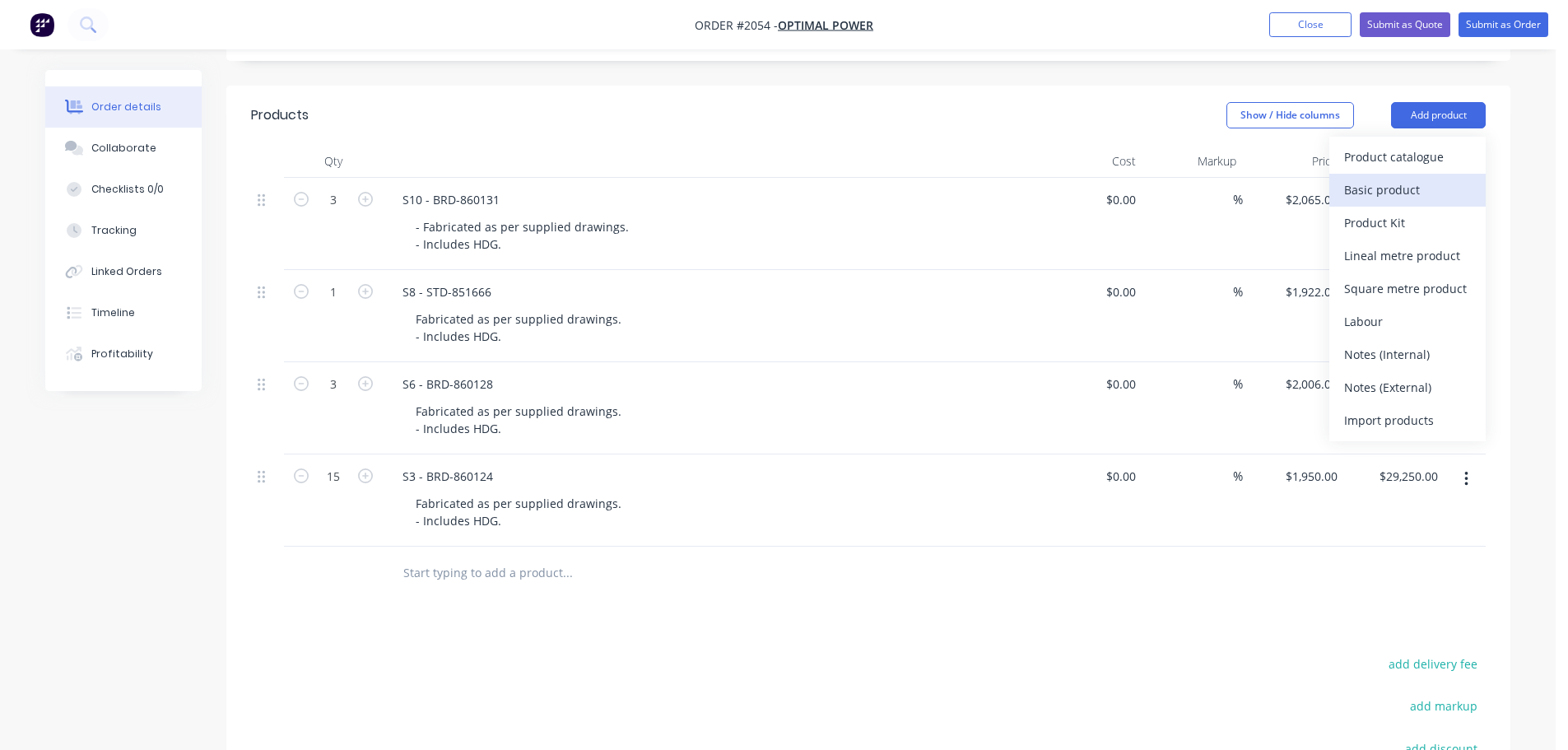
click at [1402, 178] on div "Basic product" at bounding box center [1407, 190] width 126 height 24
